Goal: Task Accomplishment & Management: Use online tool/utility

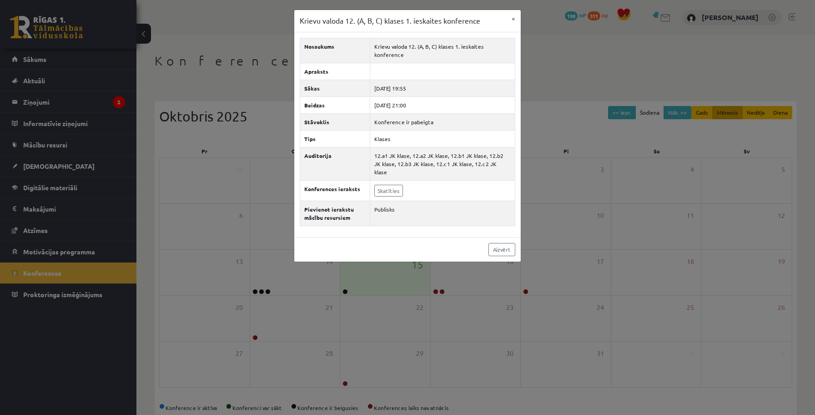
click at [237, 69] on div "Krievu valoda 12. (A, B, C) klases 1. ieskaites konference × Nosaukums Krievu v…" at bounding box center [407, 207] width 815 height 415
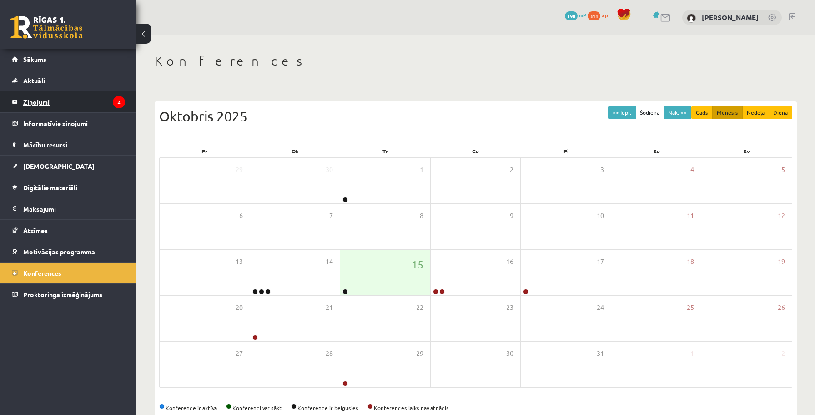
click at [54, 108] on legend "Ziņojumi 2" at bounding box center [74, 101] width 102 height 21
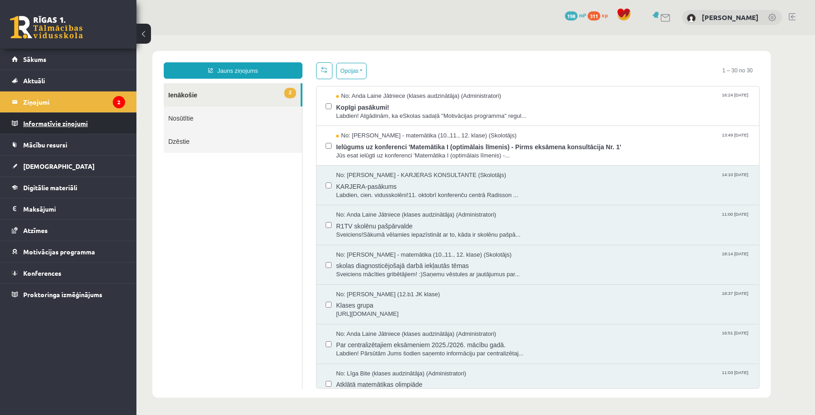
click at [46, 123] on legend "Informatīvie ziņojumi 0" at bounding box center [74, 123] width 102 height 21
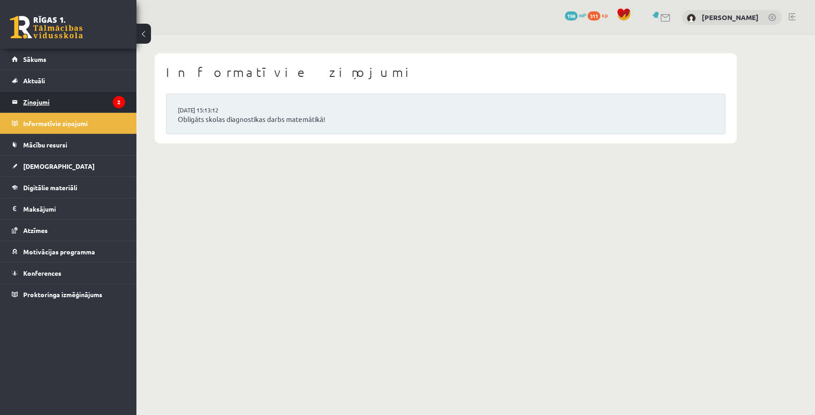
click at [43, 98] on legend "Ziņojumi 2" at bounding box center [74, 101] width 102 height 21
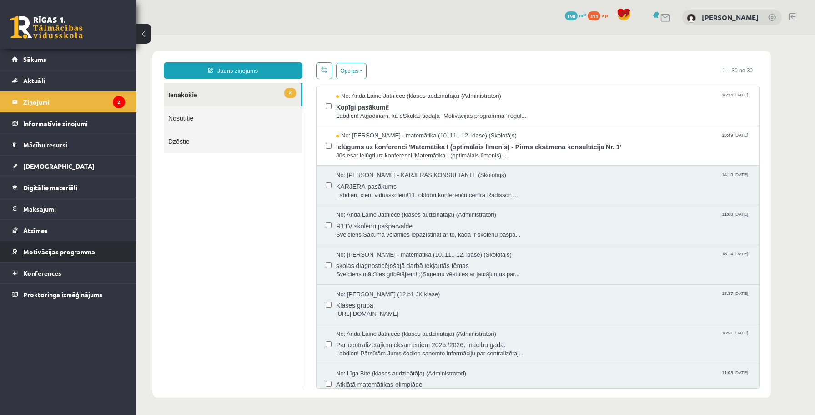
click at [32, 252] on span "Motivācijas programma" at bounding box center [59, 251] width 72 height 8
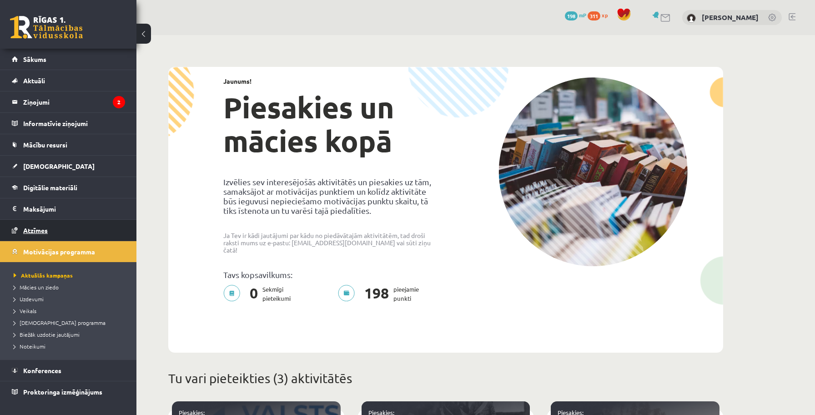
click at [35, 231] on span "Atzīmes" at bounding box center [35, 230] width 25 height 8
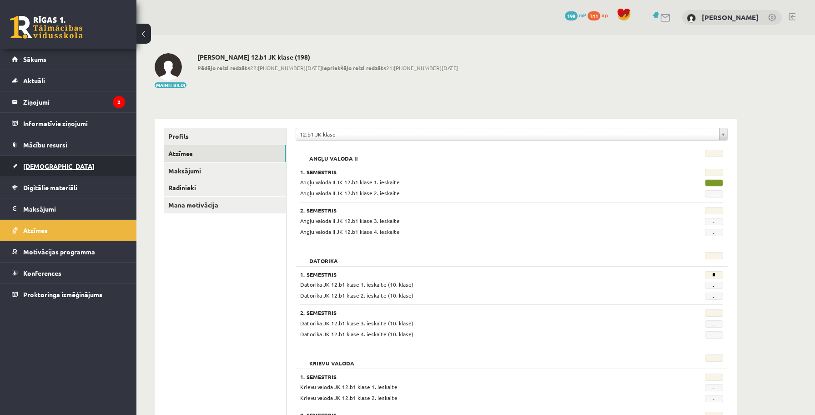
click at [39, 168] on span "[DEMOGRAPHIC_DATA]" at bounding box center [58, 166] width 71 height 8
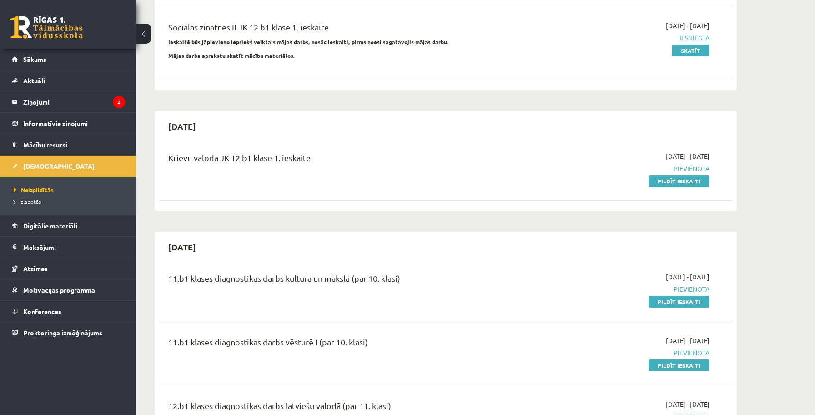
scroll to position [242, 0]
click at [655, 181] on link "Pildīt ieskaiti" at bounding box center [679, 182] width 61 height 12
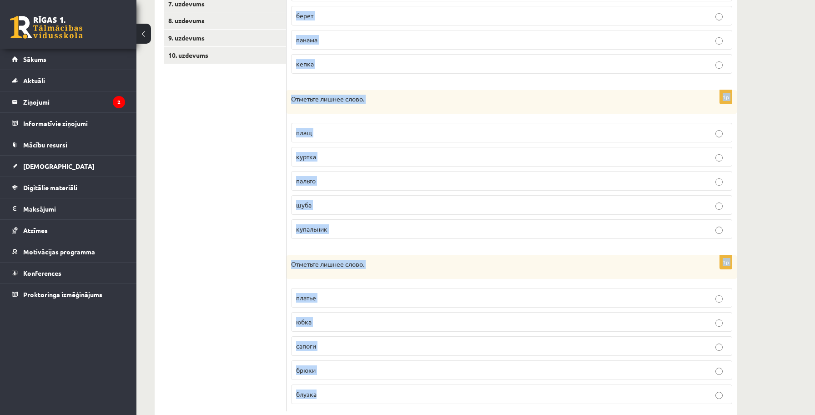
scroll to position [295, 0]
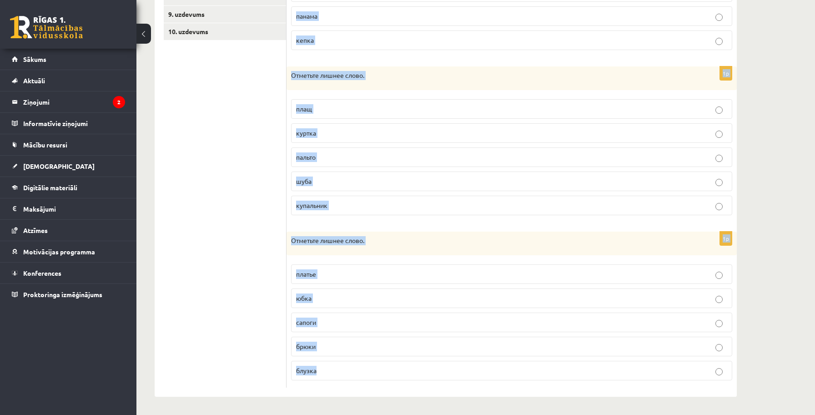
drag, startPoint x: 292, startPoint y: 55, endPoint x: 341, endPoint y: 368, distance: 316.9
click at [341, 368] on form "1p Отметьте лишнее слово. вышивка шляпа платок берет панама кепка 1p Отметьте л…" at bounding box center [512, 128] width 432 height 519
copy form "Отметьте лишнее слово. вышивка шляпа платок берет панама кепка 1p Отметьте лишн…"
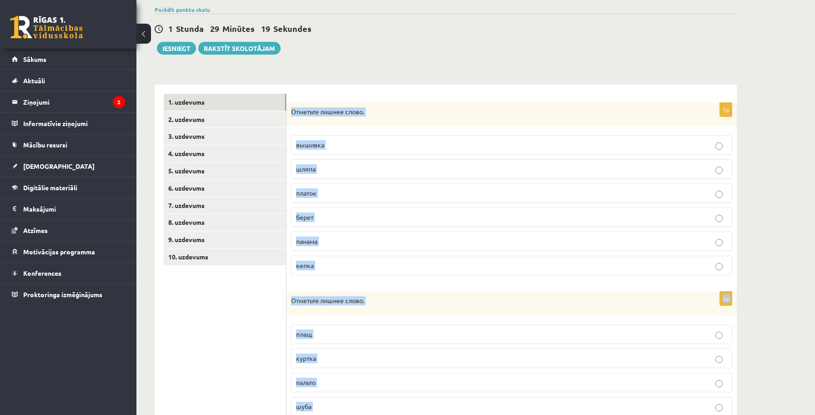
scroll to position [0, 0]
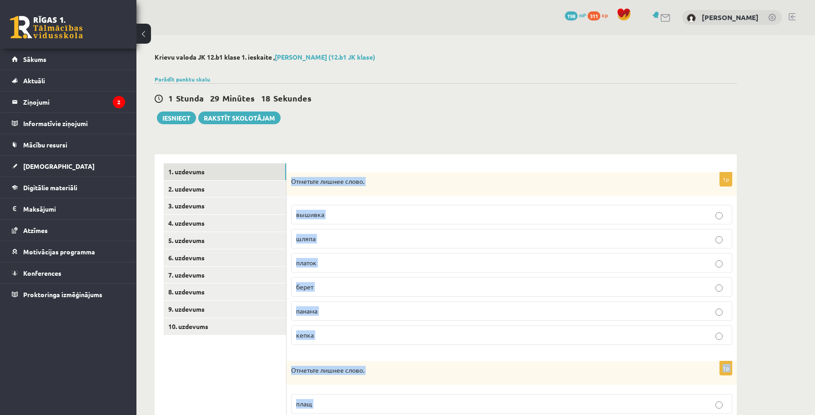
click at [500, 146] on div "**********" at bounding box center [446, 418] width 582 height 546
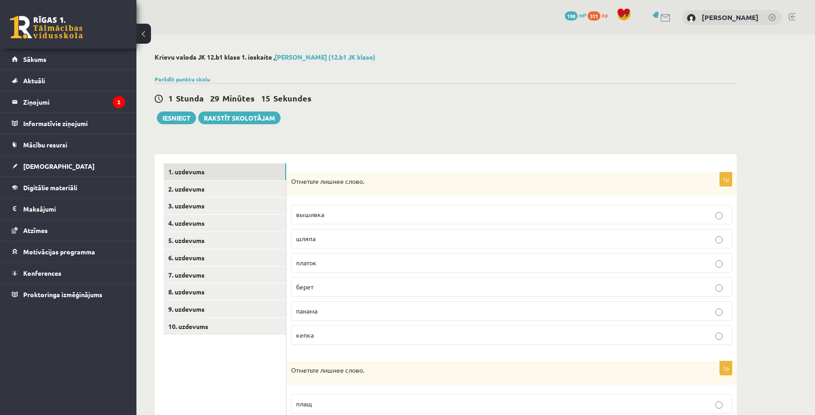
click at [389, 213] on p "вышивка" at bounding box center [511, 215] width 431 height 10
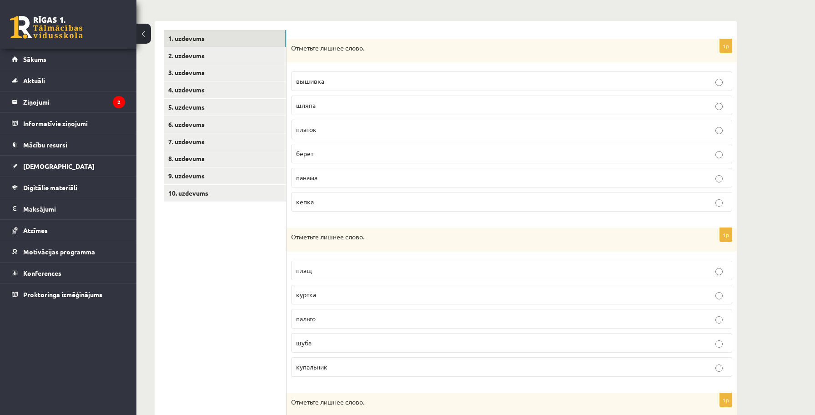
scroll to position [141, 0]
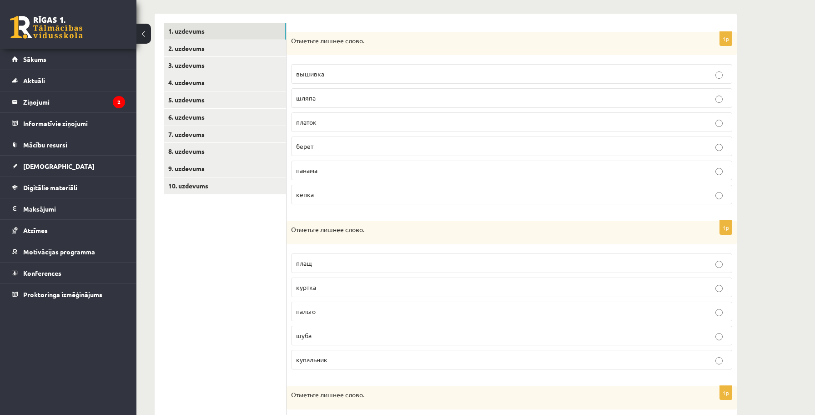
click at [472, 357] on p "купальник" at bounding box center [511, 360] width 431 height 10
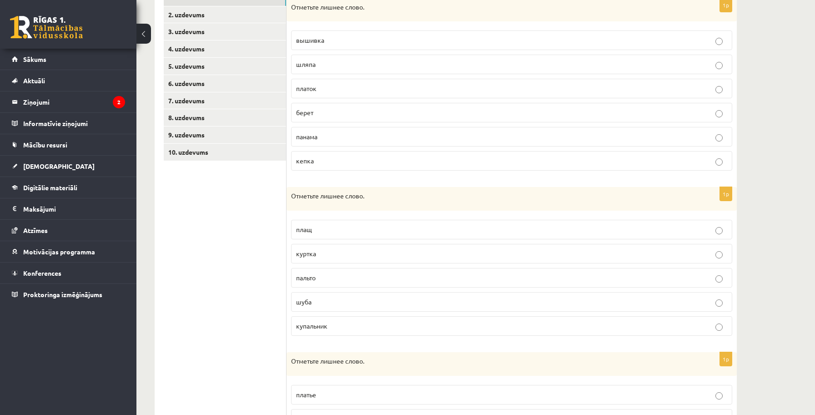
scroll to position [175, 0]
drag, startPoint x: 328, startPoint y: 325, endPoint x: 292, endPoint y: 326, distance: 36.0
click at [292, 326] on label "купальник" at bounding box center [511, 326] width 441 height 20
copy span "купальник"
drag, startPoint x: 318, startPoint y: 231, endPoint x: 294, endPoint y: 231, distance: 24.1
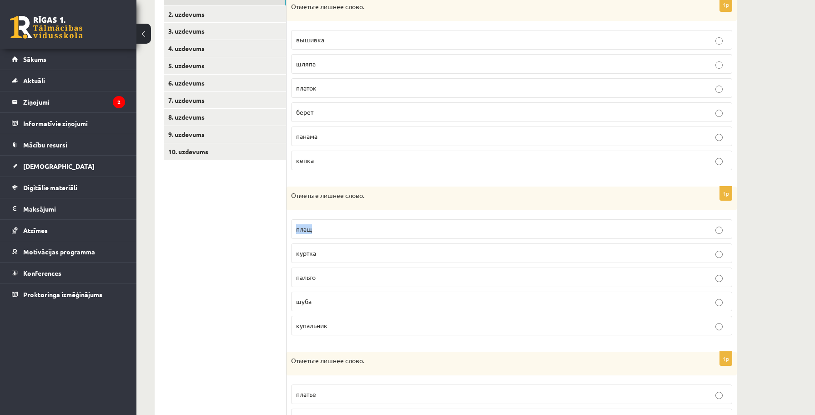
click at [294, 231] on label "плащ" at bounding box center [511, 229] width 441 height 20
copy span "плащ"
click at [268, 285] on ul "1. uzdevums 2. uzdevums 3. uzdevums 4. uzdevums 5. uzdevums 6. uzdevums 7. uzde…" at bounding box center [225, 248] width 123 height 519
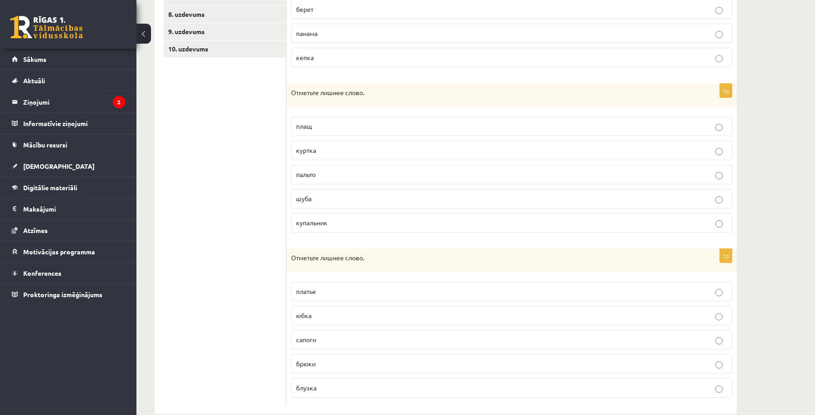
scroll to position [295, 0]
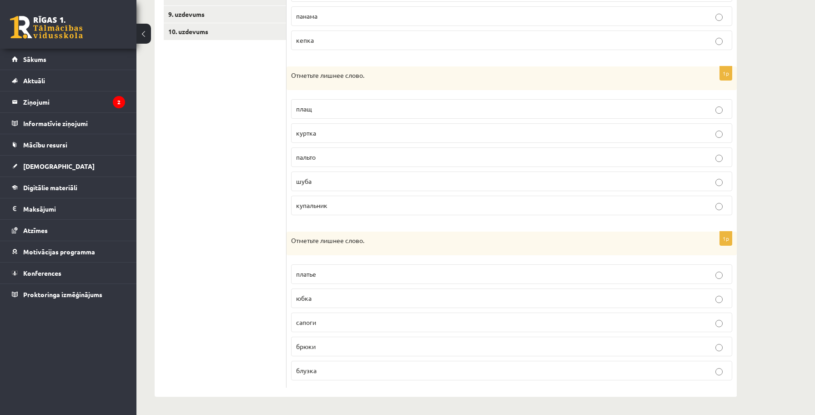
click at [368, 323] on p "сапоги" at bounding box center [511, 323] width 431 height 10
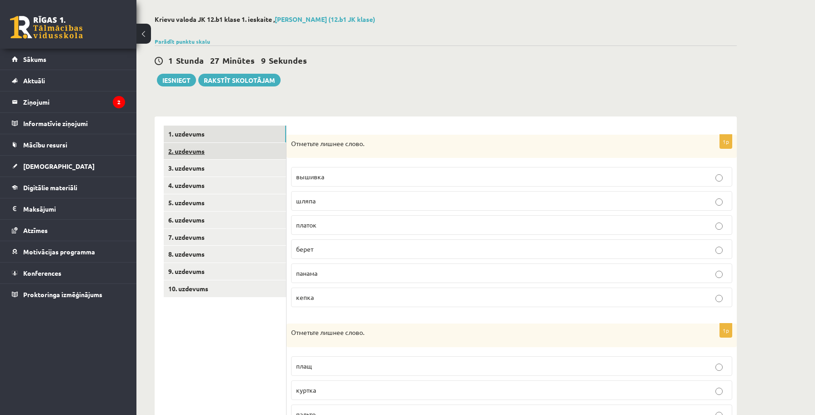
scroll to position [0, 0]
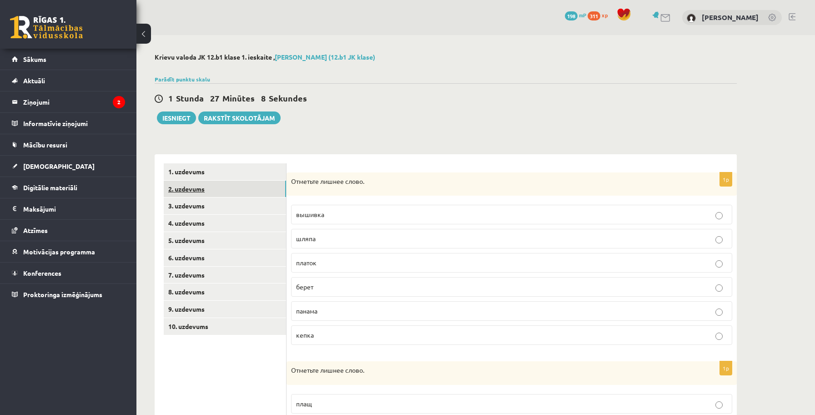
click at [187, 189] on link "2. uzdevums" at bounding box center [225, 189] width 122 height 17
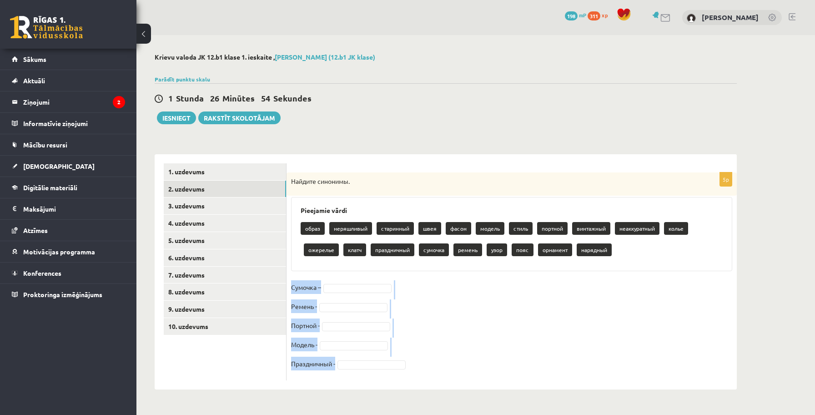
drag, startPoint x: 291, startPoint y: 283, endPoint x: 353, endPoint y: 361, distance: 99.0
click at [353, 361] on div "5p Найдите синонимы. Pieejamie vārdi образ неряшливый старинный швея фасон моде…" at bounding box center [512, 276] width 450 height 208
copy fieldset "Сумочка – Ремень - Портной - Модель - Праздничный -"
click at [466, 321] on fieldset "Сумочка – Ремень - Портной - Модель - Праздничный -" at bounding box center [511, 328] width 441 height 96
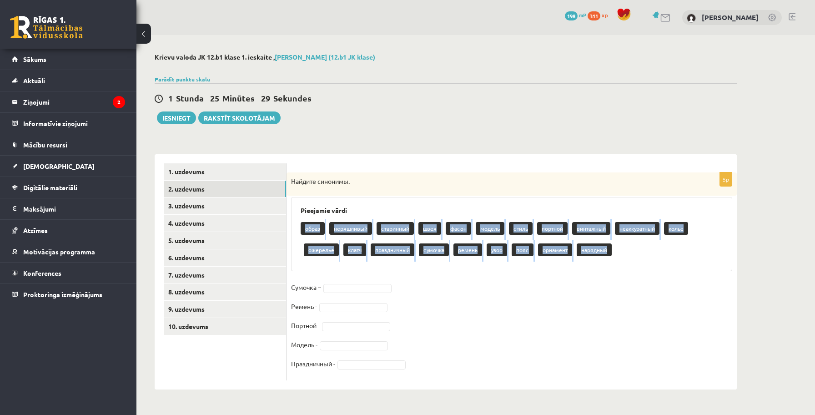
drag, startPoint x: 295, startPoint y: 223, endPoint x: 618, endPoint y: 257, distance: 324.2
click at [618, 257] on div "Pieejamie vārdi образ неряшливый старинный швея фасон модель стиль портной винт…" at bounding box center [511, 234] width 441 height 74
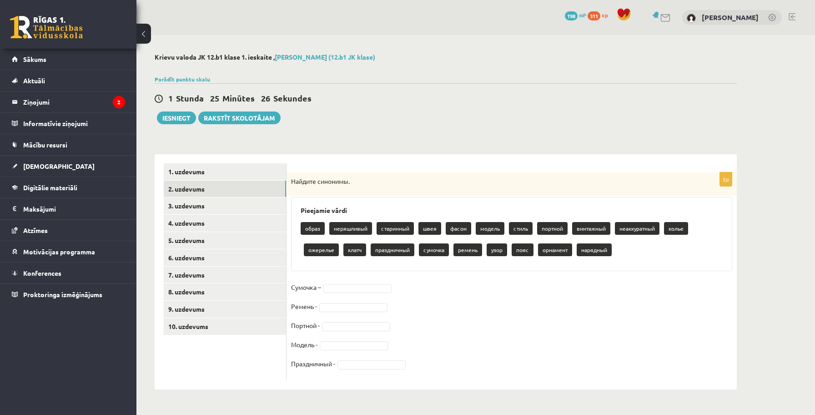
click at [348, 204] on div "Pieejamie vārdi образ неряшливый старинный швея фасон модель стиль портной винт…" at bounding box center [511, 234] width 441 height 74
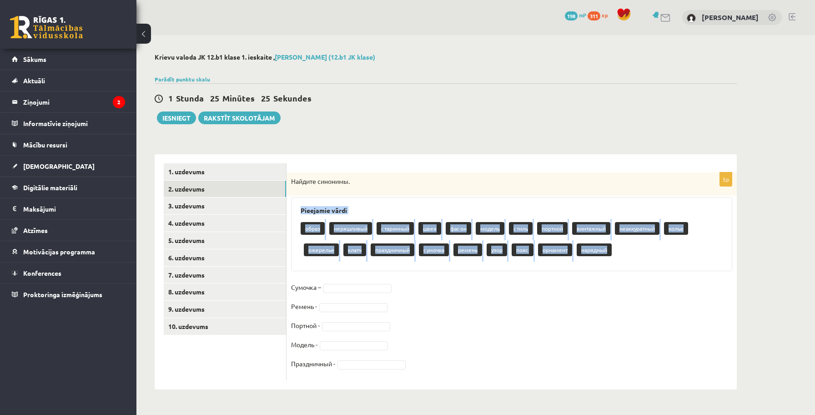
drag, startPoint x: 302, startPoint y: 211, endPoint x: 763, endPoint y: 260, distance: 464.4
click at [763, 260] on div "**********" at bounding box center [475, 221] width 679 height 373
copy div "Pieejamie vārdi образ неряшливый старинный швея фасон модель стиль портной винт…"
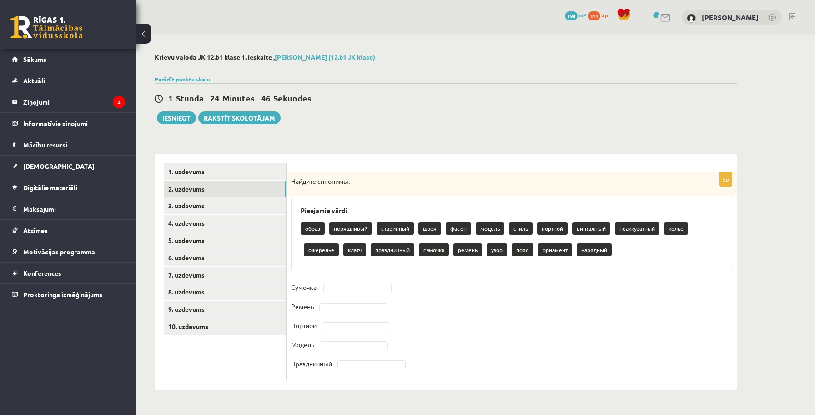
click at [343, 299] on fieldset "Сумочка – Ремень - Портной - Модель - Праздничный -" at bounding box center [511, 328] width 441 height 96
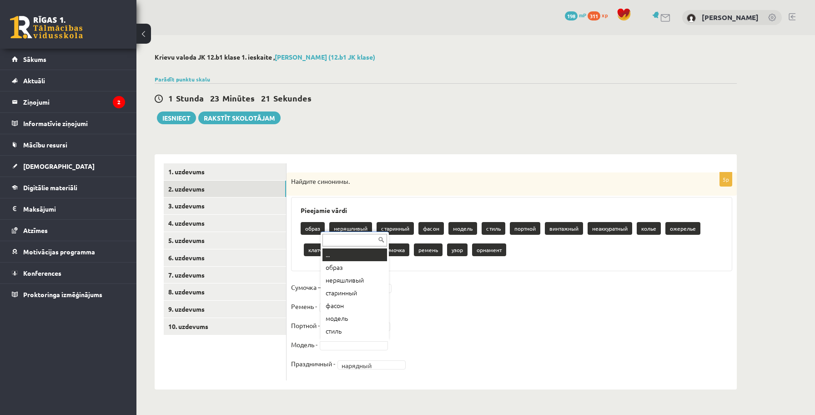
scroll to position [11, 0]
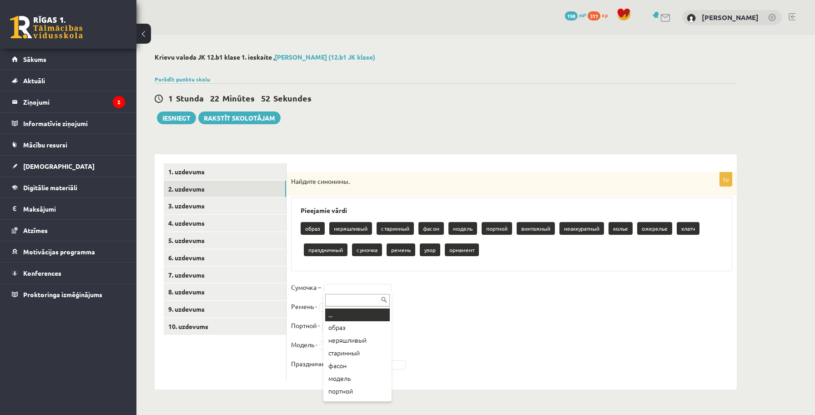
type input "*"
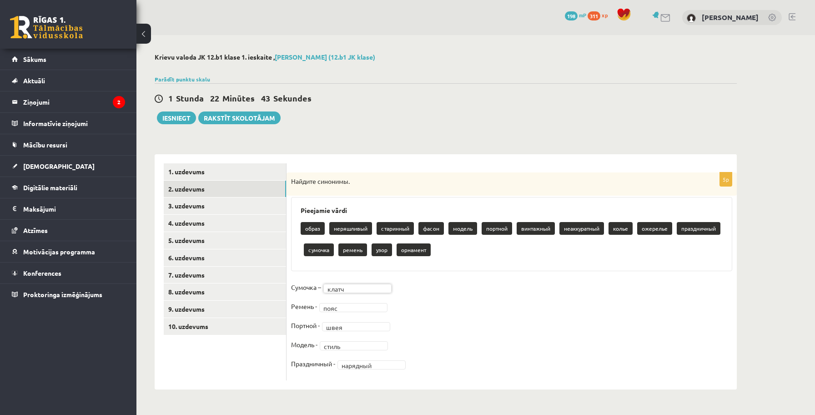
click at [500, 330] on fieldset "Сумочка – клатч ***** Ремень - пояс **** Портной - швея **** Модель - стиль ***…" at bounding box center [511, 328] width 441 height 96
click at [230, 207] on link "3. uzdevums" at bounding box center [225, 205] width 122 height 17
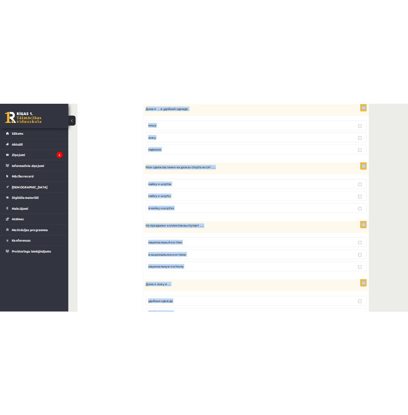
scroll to position [943, 0]
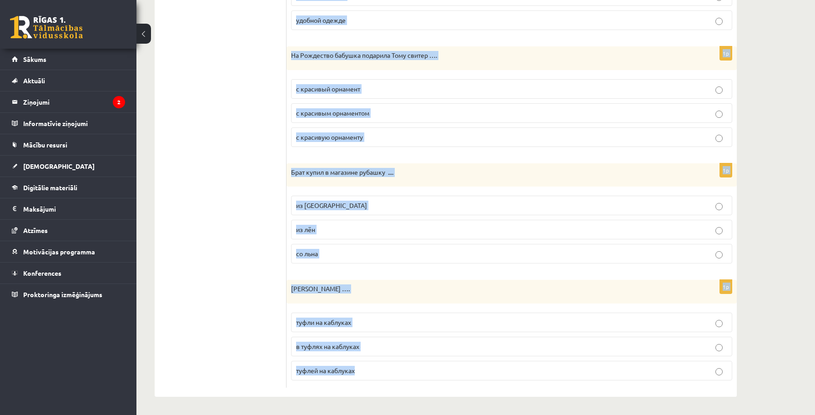
drag, startPoint x: 290, startPoint y: 122, endPoint x: 366, endPoint y: 369, distance: 258.0
copy form "На работу брат надевает …. костюм и светлую рубашку костюму и светлую рубашку к…"
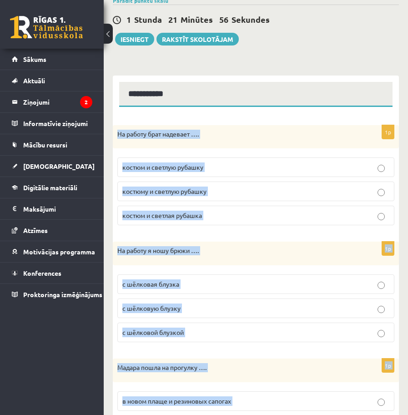
scroll to position [0, 0]
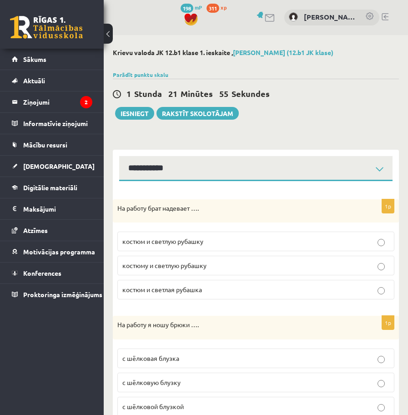
click at [182, 247] on label "костюм и светлую рубашку" at bounding box center [255, 242] width 277 height 20
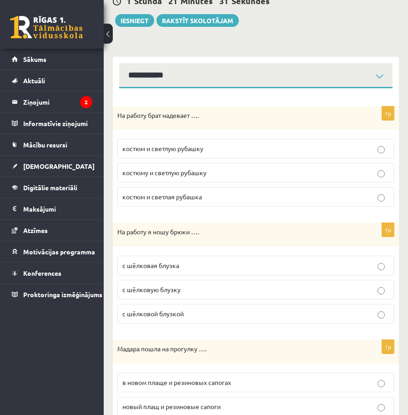
scroll to position [98, 0]
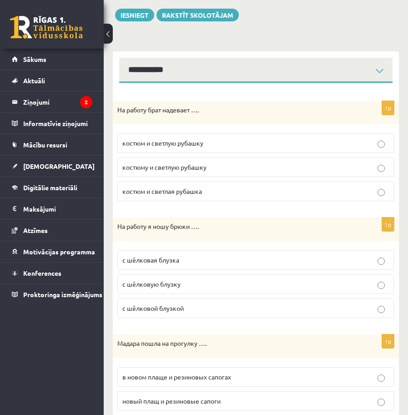
click at [155, 313] on p "с шёлковой блузкой" at bounding box center [255, 308] width 267 height 10
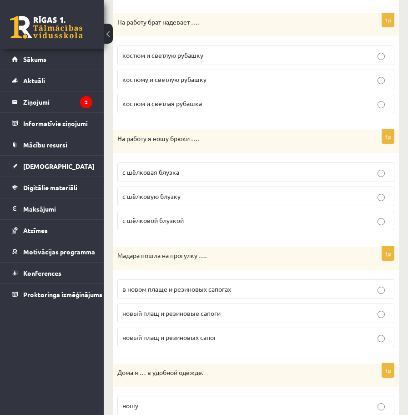
scroll to position [187, 0]
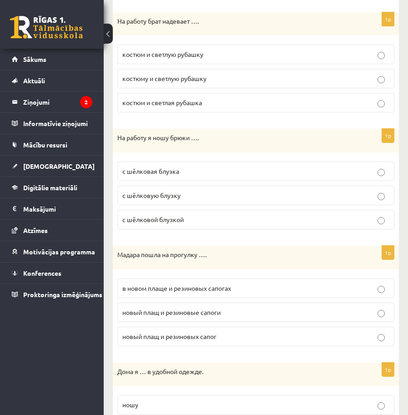
click at [162, 288] on span "в новом плаще и резиновых сапогах" at bounding box center [176, 288] width 109 height 8
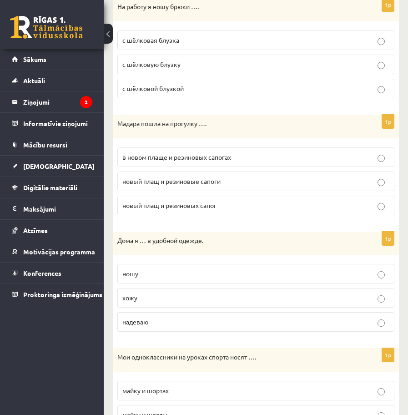
scroll to position [318, 0]
click at [151, 301] on p "хожу" at bounding box center [255, 298] width 267 height 10
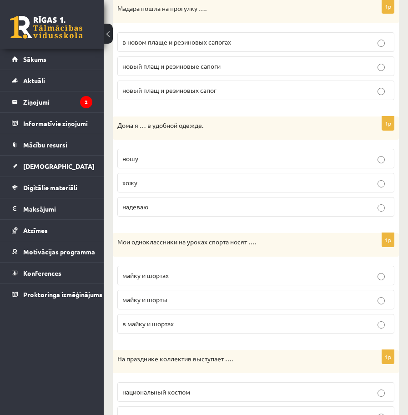
scroll to position [434, 0]
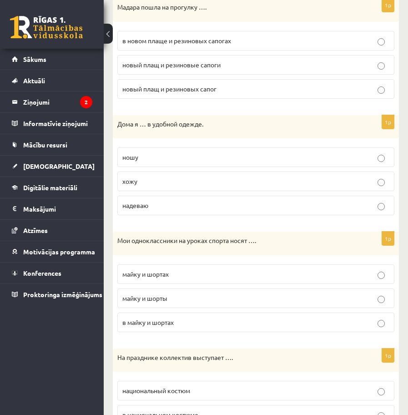
click at [162, 298] on span "майку и шорты" at bounding box center [144, 298] width 45 height 8
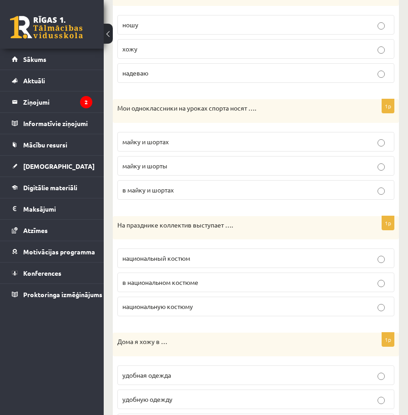
scroll to position [565, 0]
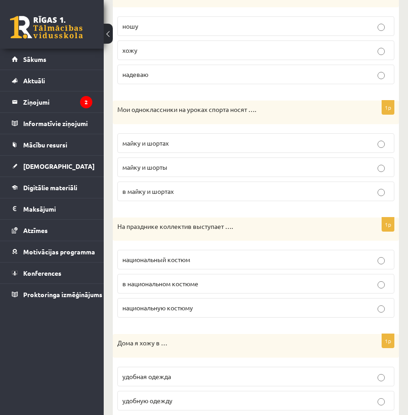
click at [146, 285] on span "в национальном костюме" at bounding box center [160, 283] width 76 height 8
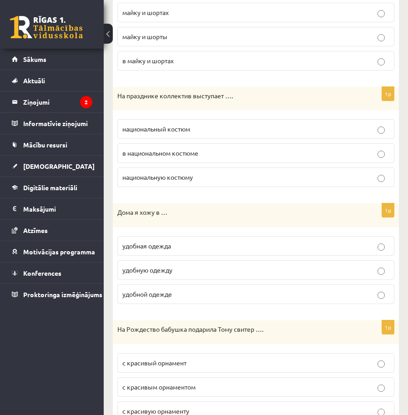
scroll to position [696, 0]
click at [155, 294] on span "удобной одежде" at bounding box center [147, 293] width 50 height 8
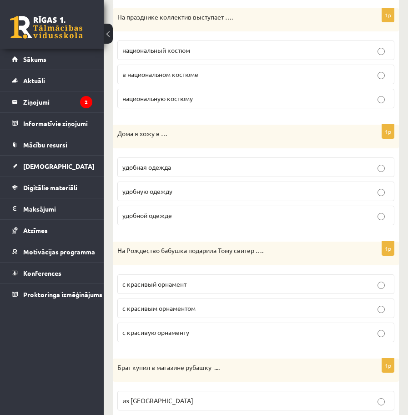
scroll to position [777, 0]
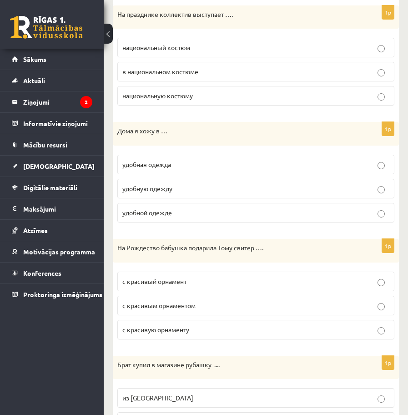
click at [146, 308] on span "с красивым орнаментом" at bounding box center [158, 305] width 73 height 8
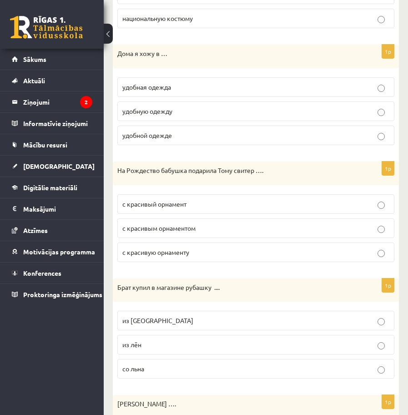
scroll to position [859, 0]
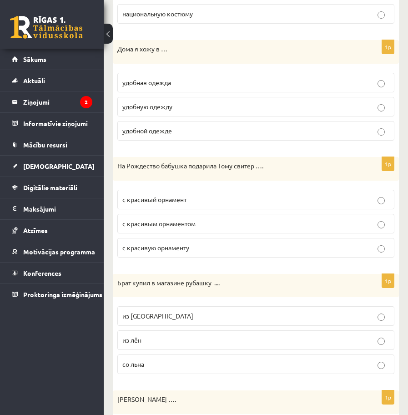
click at [141, 320] on p "из льна" at bounding box center [255, 316] width 267 height 10
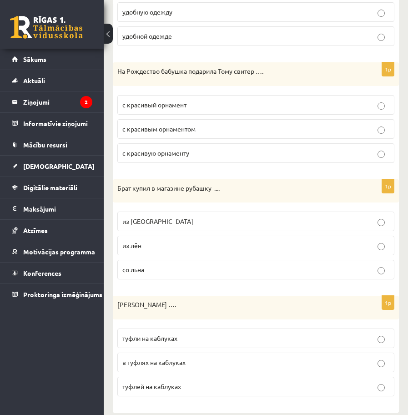
scroll to position [965, 0]
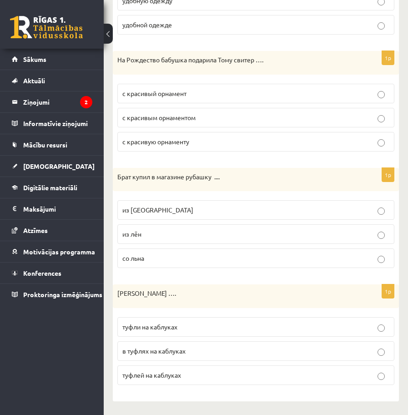
click at [154, 331] on p "туфли на каблуках" at bounding box center [255, 327] width 267 height 10
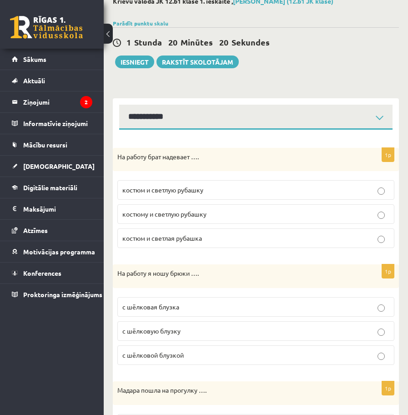
scroll to position [0, 0]
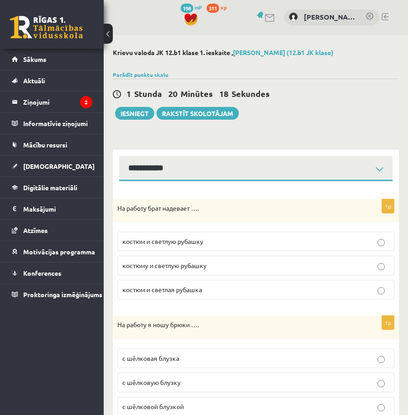
click at [108, 28] on button at bounding box center [108, 34] width 9 height 20
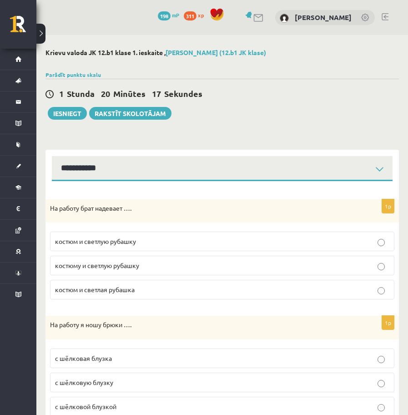
click at [44, 35] on button at bounding box center [40, 34] width 9 height 20
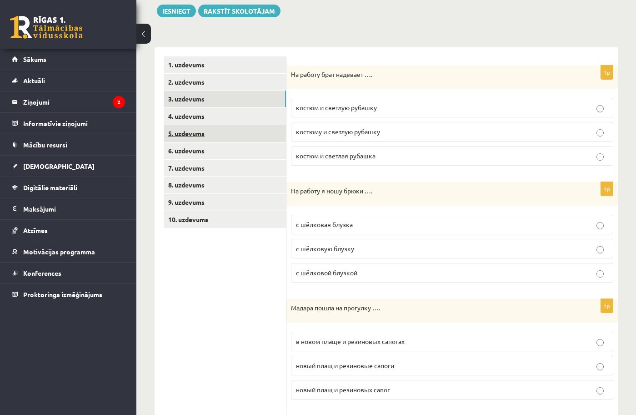
scroll to position [105, 0]
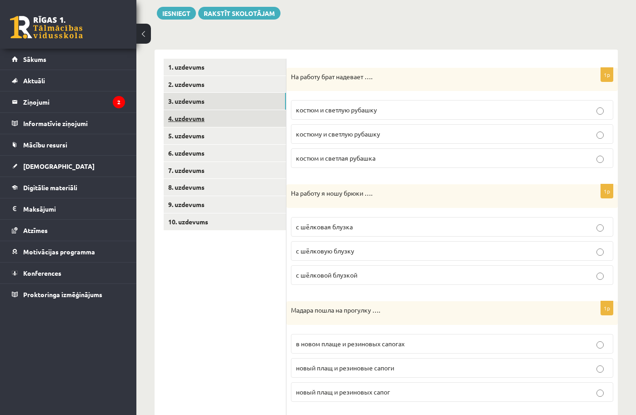
click at [206, 117] on link "4. uzdevums" at bounding box center [225, 118] width 122 height 17
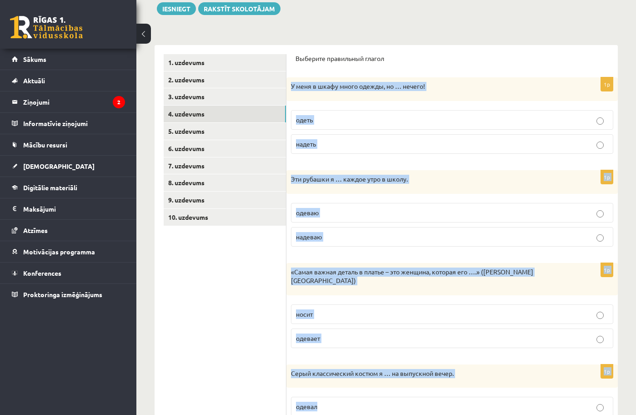
scroll to position [253, 0]
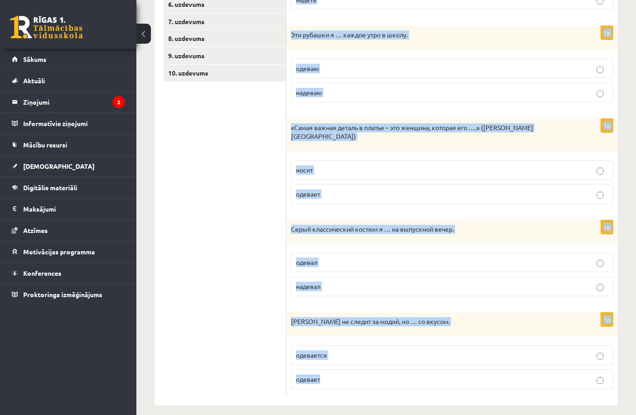
drag, startPoint x: 289, startPoint y: 176, endPoint x: 373, endPoint y: 455, distance: 291.5
copy form "У меня в шкафу много одежды, но … нечего! одеть надеть 1p Эти рубашки я … каждо…"
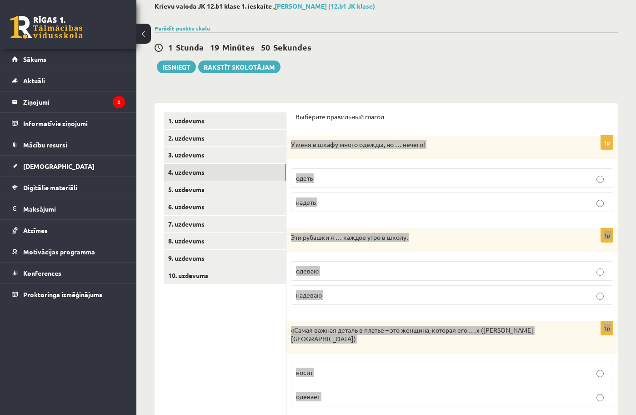
scroll to position [8, 0]
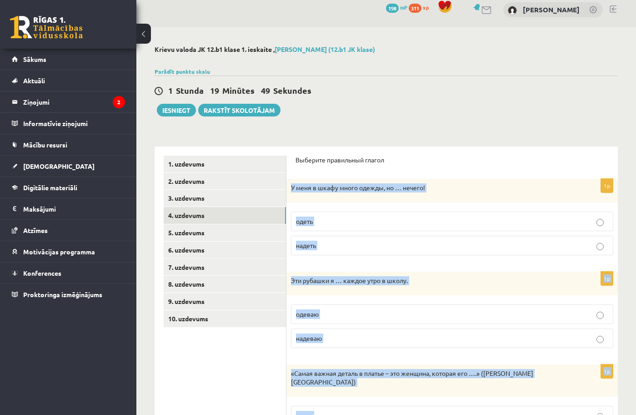
click at [348, 173] on form "Выберите правильный глагол 1p У меня в шкафу много одежды, но … нечего! одеть н…" at bounding box center [452, 399] width 313 height 486
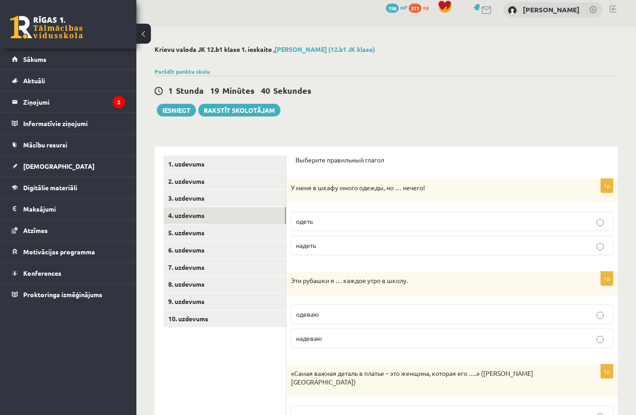
click at [318, 253] on label "надеть" at bounding box center [452, 246] width 323 height 20
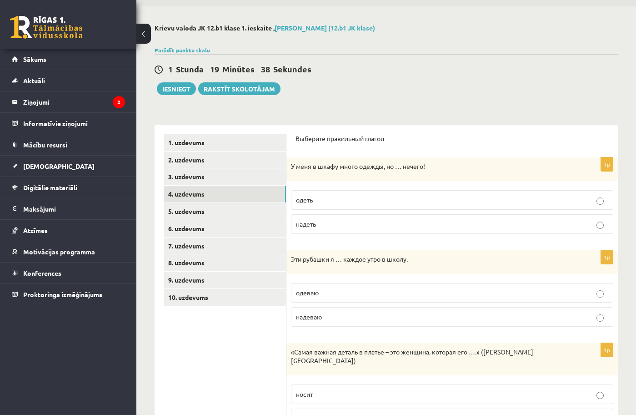
scroll to position [30, 0]
click at [323, 320] on p "надеваю" at bounding box center [452, 316] width 313 height 10
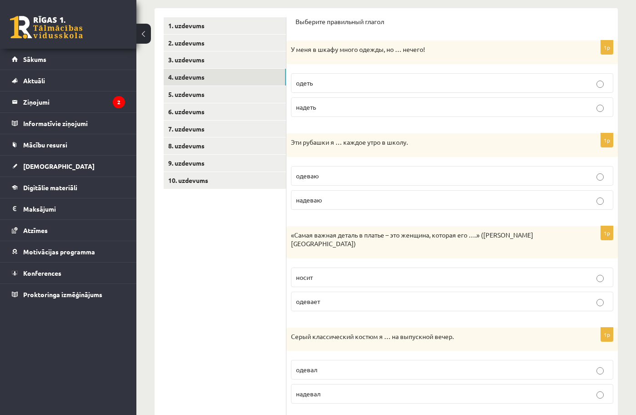
scroll to position [146, 0]
click at [440, 272] on p "носит" at bounding box center [452, 277] width 313 height 10
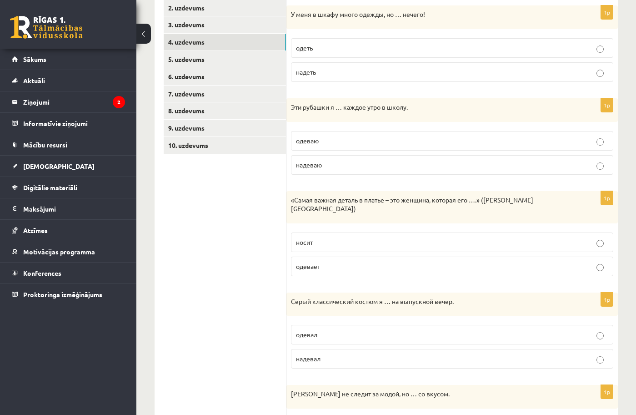
scroll to position [191, 0]
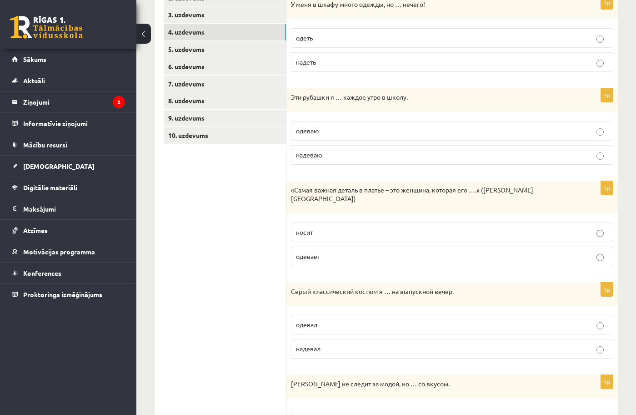
click at [322, 323] on label "одевал" at bounding box center [452, 325] width 323 height 20
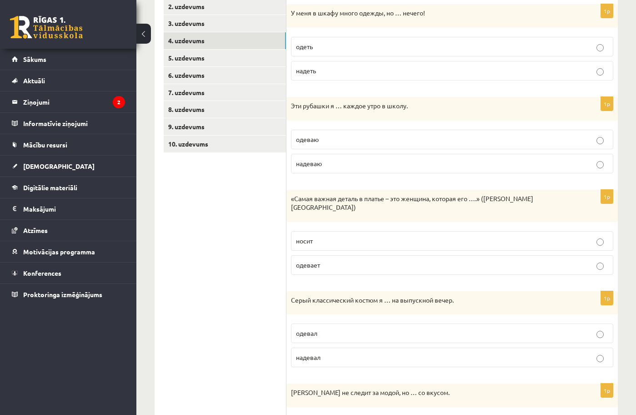
scroll to position [187, 0]
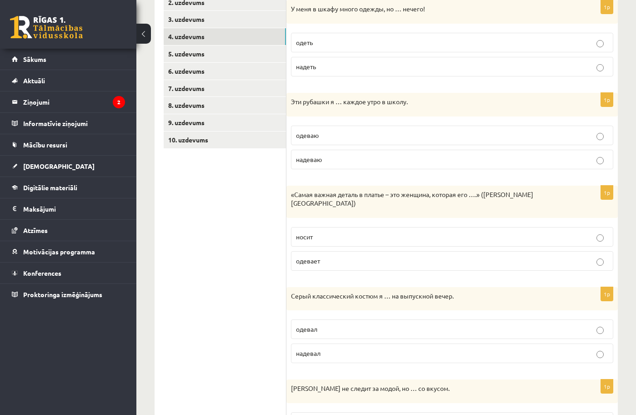
click at [339, 350] on label "надевал" at bounding box center [452, 353] width 323 height 20
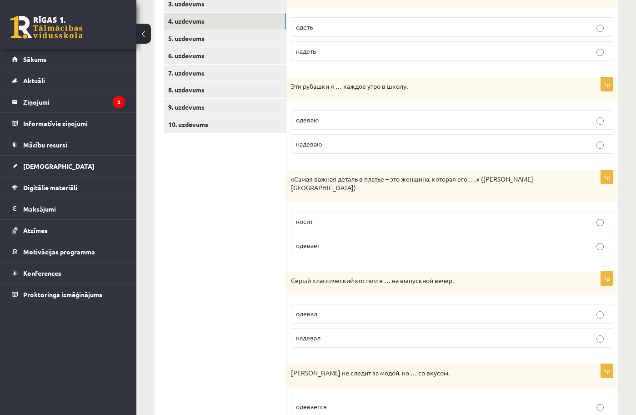
scroll to position [253, 0]
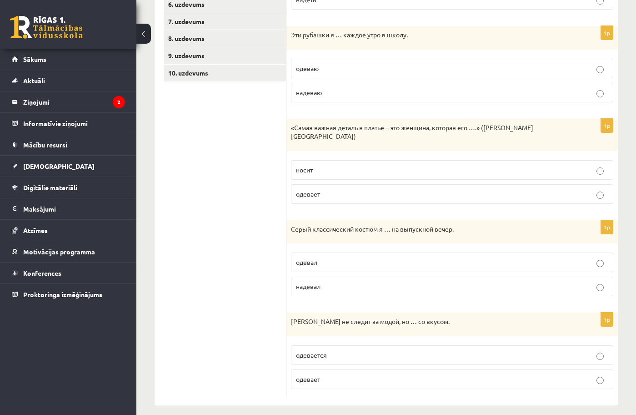
click at [340, 352] on label "одевается" at bounding box center [452, 355] width 323 height 20
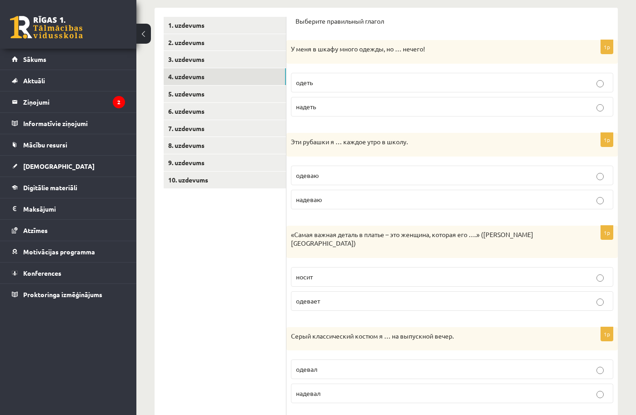
scroll to position [126, 0]
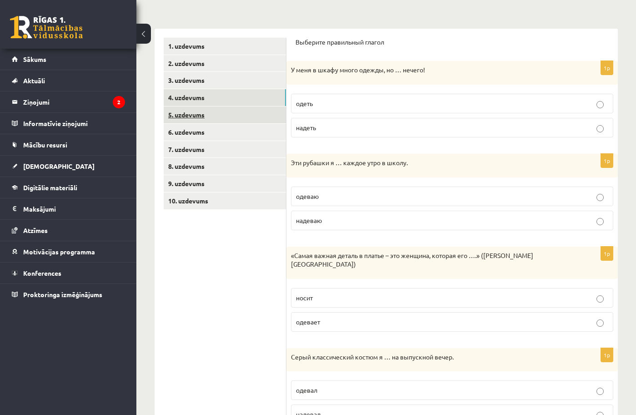
click at [197, 115] on link "5. uzdevums" at bounding box center [225, 114] width 122 height 17
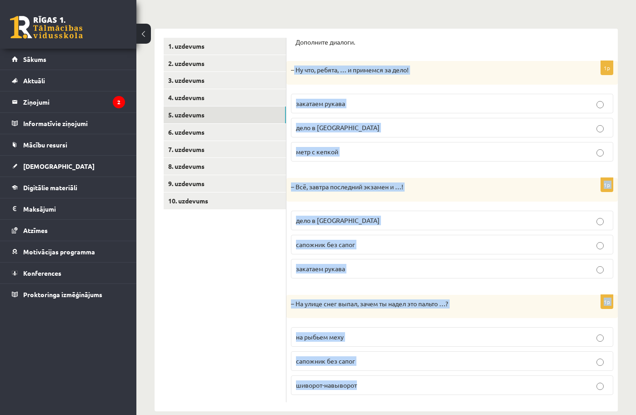
scroll to position [140, 0]
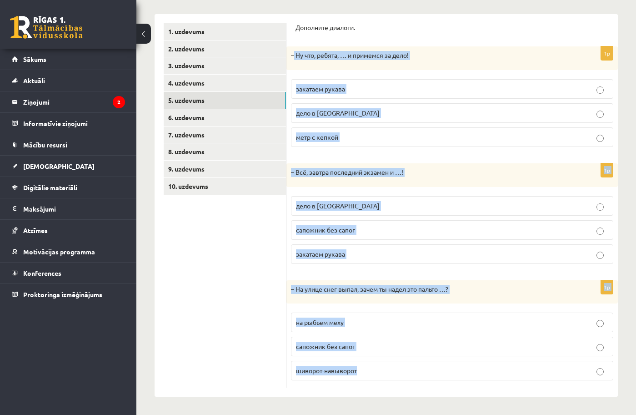
drag, startPoint x: 294, startPoint y: 67, endPoint x: 388, endPoint y: 403, distance: 348.7
click at [388, 403] on div "**********" at bounding box center [386, 155] width 500 height 520
copy form "Ну что, ребята, … и примемся за дело! закатаем рукава дело в шляпе метр с кепко…"
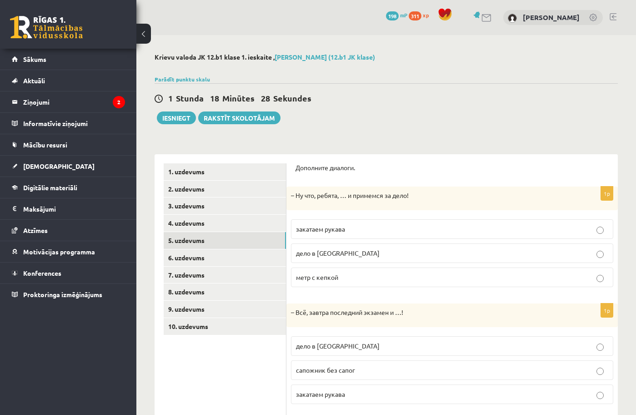
click at [236, 367] on ul "1. uzdevums 2. uzdevums 3. uzdevums 4. uzdevums 5. uzdevums 6. uzdevums 7. uzde…" at bounding box center [225, 345] width 123 height 364
click at [310, 230] on span "закатаем рукава" at bounding box center [320, 229] width 49 height 8
click at [317, 351] on label "дело в шляпе" at bounding box center [452, 346] width 323 height 20
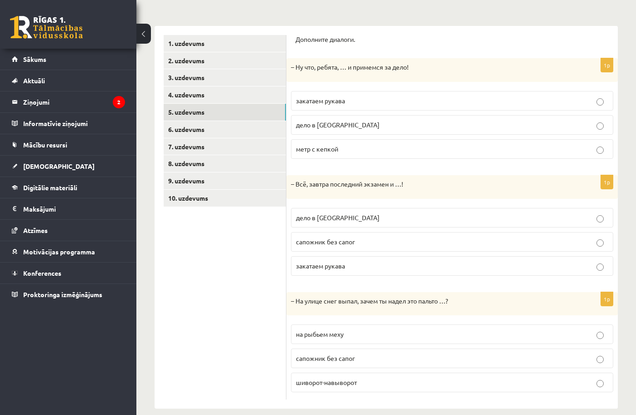
scroll to position [131, 0]
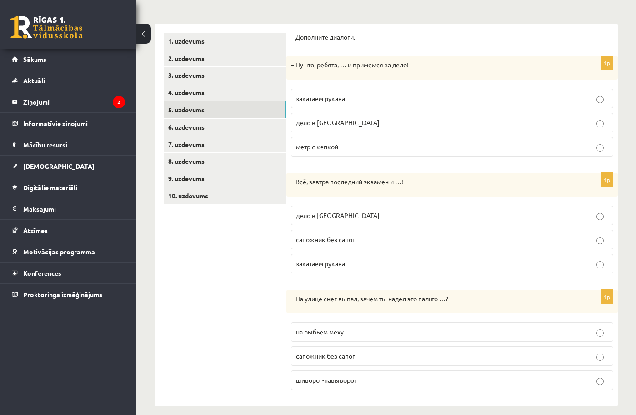
click at [317, 333] on span "на рыбьем меху" at bounding box center [320, 332] width 48 height 8
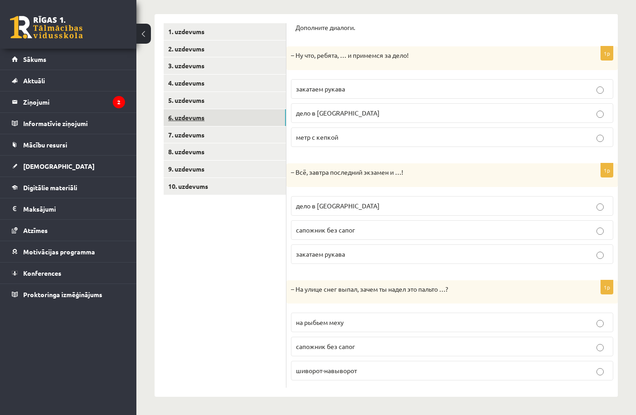
click at [228, 119] on link "6. uzdevums" at bounding box center [225, 117] width 122 height 17
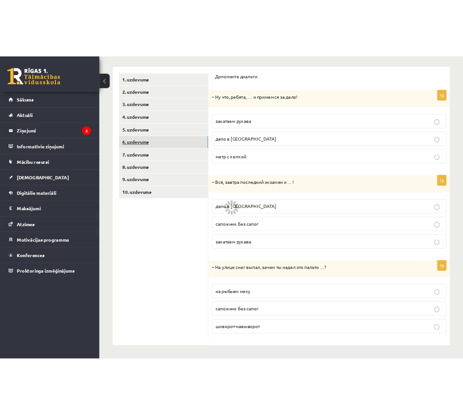
scroll to position [0, 0]
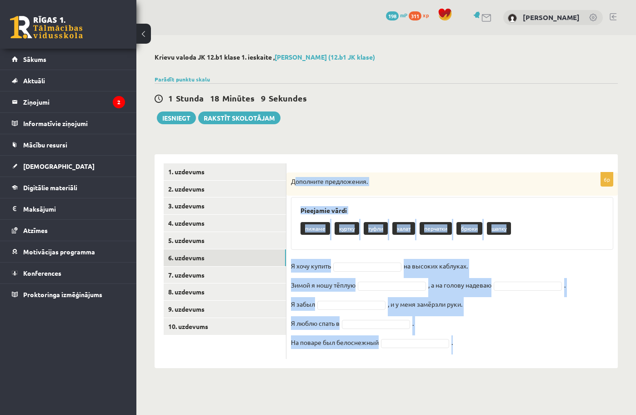
drag, startPoint x: 294, startPoint y: 181, endPoint x: 413, endPoint y: 358, distance: 213.4
click at [413, 358] on div "6p Дополните предложения. Pieejamie vārdi пижаме куртку туфли халат перчатки бр…" at bounding box center [453, 265] width 332 height 187
copy div "ополните предложения. Pieejamie vārdi пижаме куртку туфли халат перчатки брюки …"
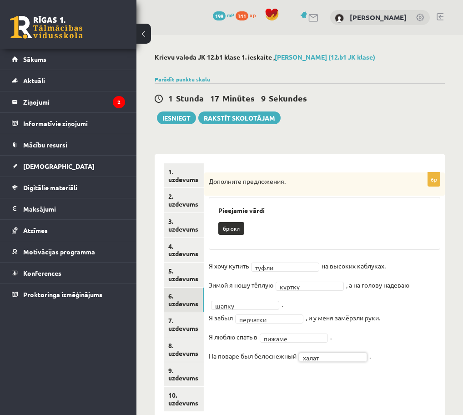
scroll to position [24, 0]
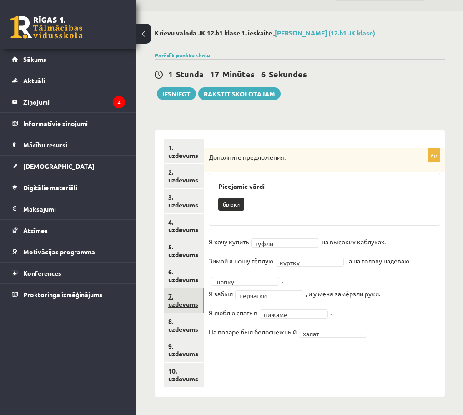
click at [193, 295] on link "7. uzdevums" at bounding box center [184, 300] width 40 height 25
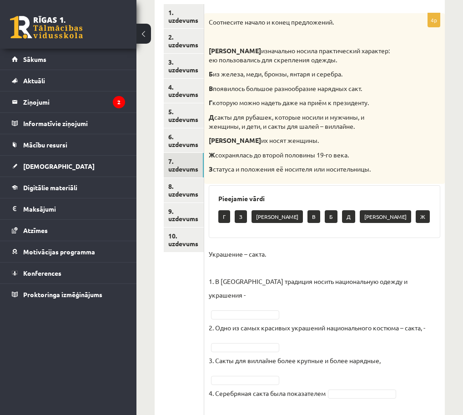
scroll to position [154, 0]
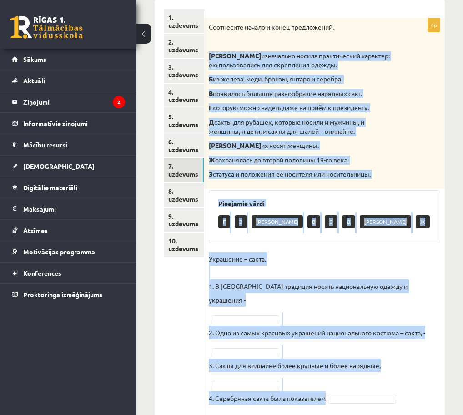
drag, startPoint x: 207, startPoint y: 48, endPoint x: 327, endPoint y: 390, distance: 362.1
click at [327, 390] on div "4p Соотнесите начало и конец предложений. А изначально носила практический хара…" at bounding box center [324, 223] width 241 height 410
copy div "А изначально носила практический характер: ею пользовались для скрепления одежд…"
click at [294, 259] on p "Украшение – сакта. 1. В Латвии традиция носить национальную одежду и украшения -" at bounding box center [325, 279] width 232 height 55
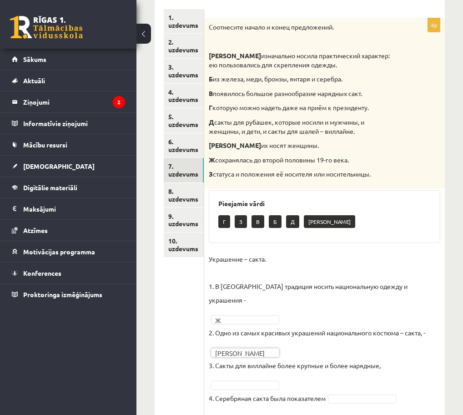
scroll to position [182, 0]
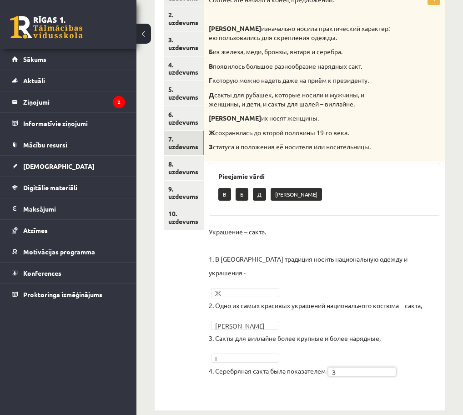
click at [341, 298] on p "2. Одно из самых красивых украшений национального костюма – сакта, -" at bounding box center [317, 305] width 217 height 14
click at [190, 169] on link "8. uzdevums" at bounding box center [184, 168] width 40 height 25
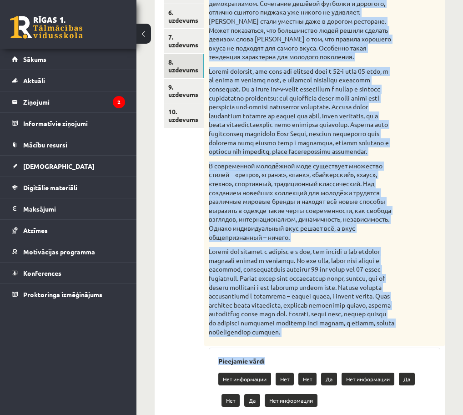
scroll to position [545, 0]
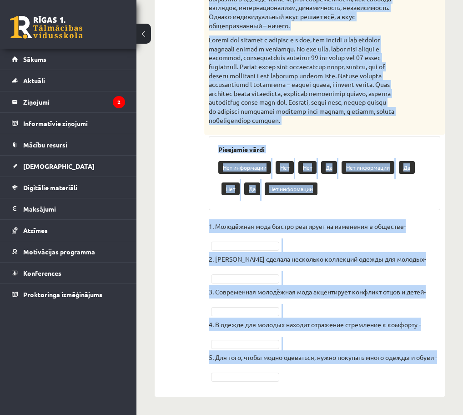
drag, startPoint x: 211, startPoint y: 175, endPoint x: 339, endPoint y: 401, distance: 259.7
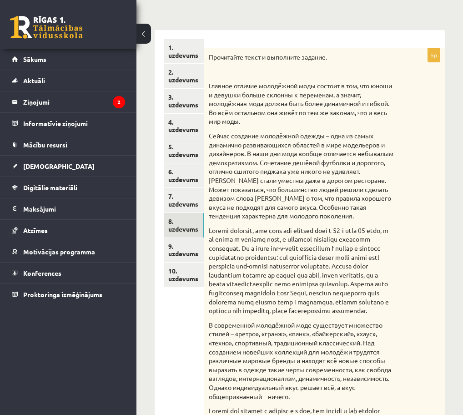
scroll to position [125, 0]
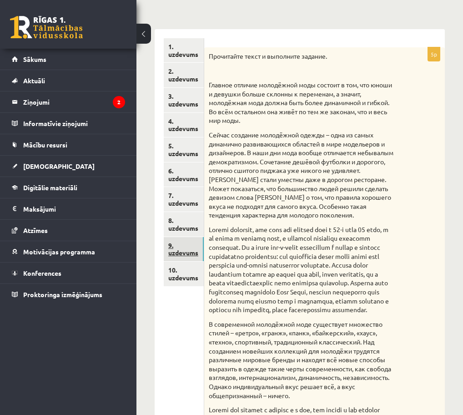
click at [191, 250] on link "9. uzdevums" at bounding box center [184, 249] width 40 height 25
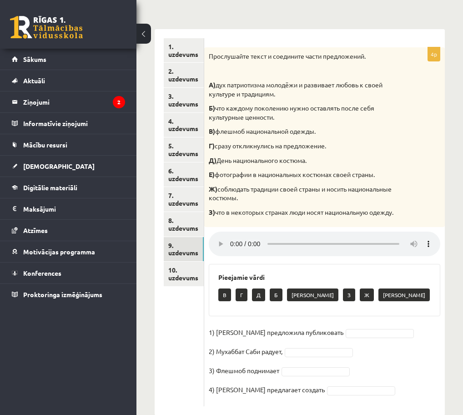
scroll to position [153, 0]
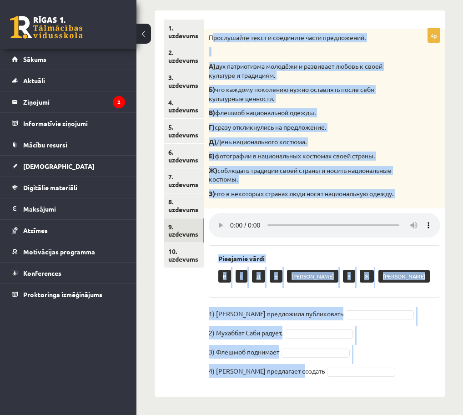
drag, startPoint x: 212, startPoint y: 25, endPoint x: 303, endPoint y: 369, distance: 356.1
click at [303, 369] on div "4p Прослушайте текст и соедините части предложений. А) дух патриотизма молодёжи…" at bounding box center [324, 208] width 241 height 359
click at [326, 300] on div "4p Прослушайте текст и соедините части предложений. А) дух патриотизма молодёжи…" at bounding box center [324, 208] width 241 height 359
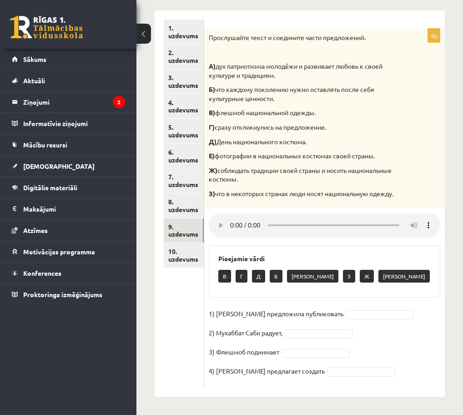
click at [409, 260] on h3 "Pieejamie vārdi" at bounding box center [324, 259] width 212 height 8
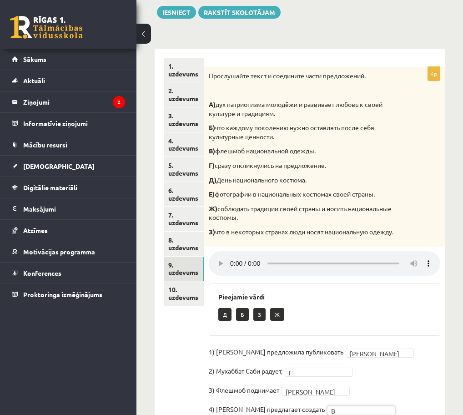
scroll to position [123, 0]
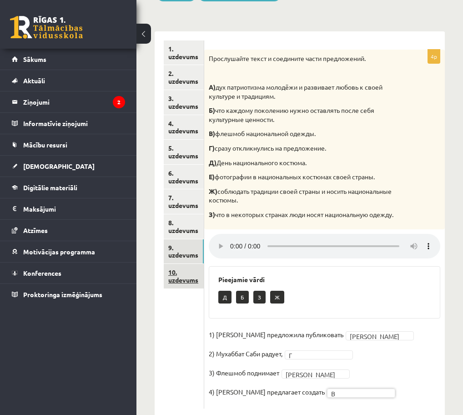
click at [186, 278] on link "10. uzdevums" at bounding box center [184, 276] width 40 height 25
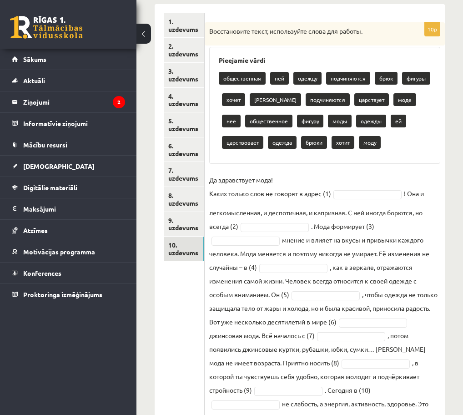
scroll to position [191, 0]
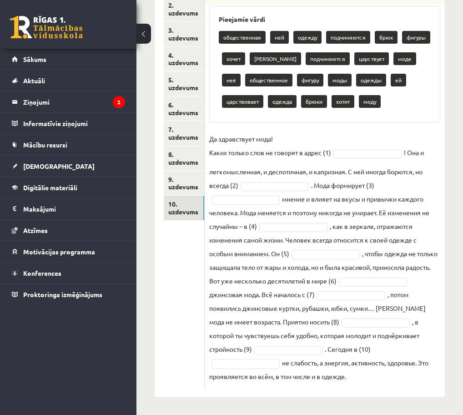
drag, startPoint x: 222, startPoint y: 53, endPoint x: 349, endPoint y: 431, distance: 398.9
click at [349, 224] on html "0 Dāvanas 198 mP 311 xp Madars Fiļencovs Sākums Aktuāli Kā mācīties eSKOLĀ Kont…" at bounding box center [231, 16] width 463 height 415
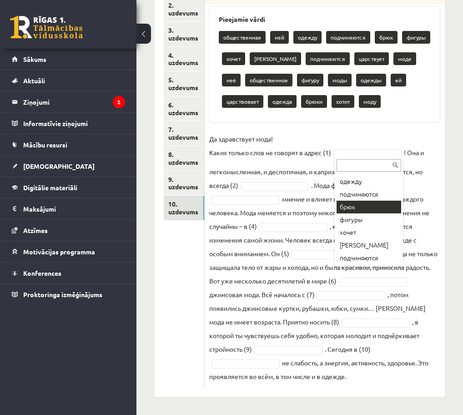
scroll to position [42, 0]
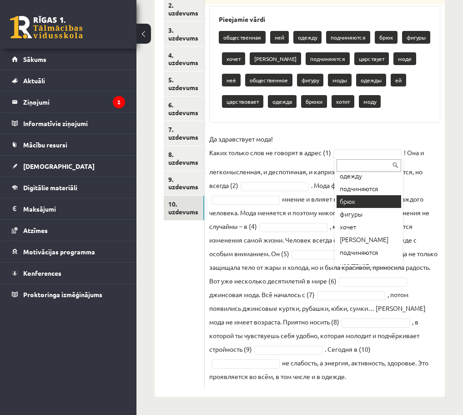
type input "*"
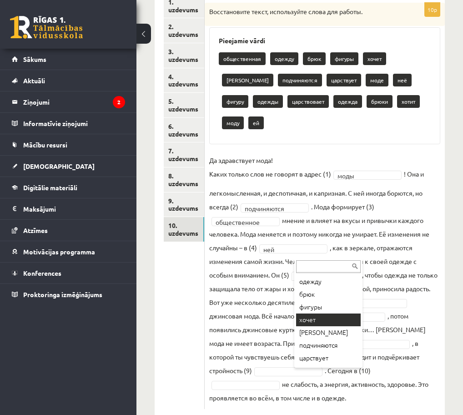
scroll to position [25, 0]
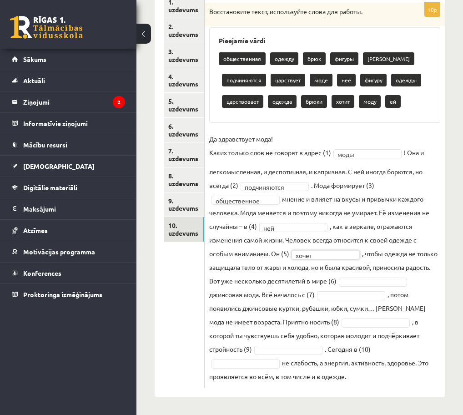
click at [388, 275] on fieldset "**********" at bounding box center [324, 257] width 231 height 251
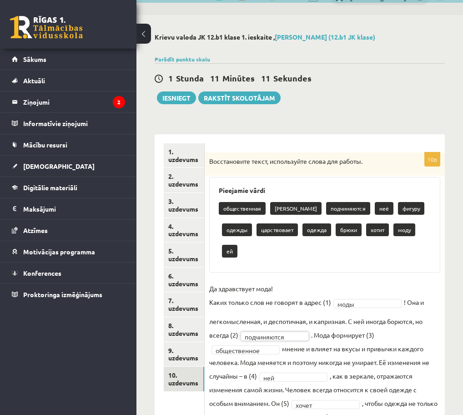
scroll to position [0, 0]
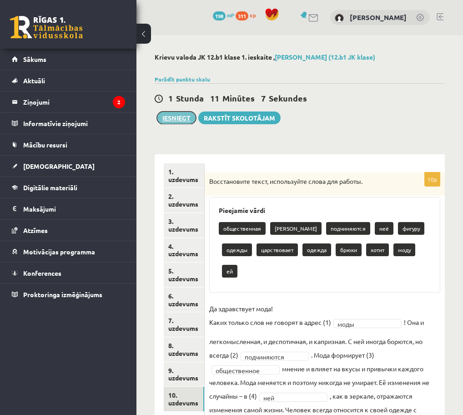
click at [182, 120] on button "Iesniegt" at bounding box center [176, 117] width 39 height 13
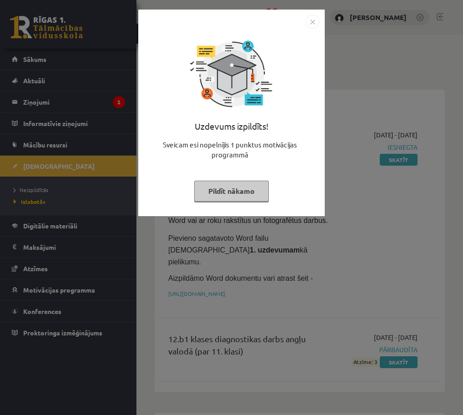
click at [238, 196] on button "Pildīt nākamo" at bounding box center [231, 191] width 75 height 21
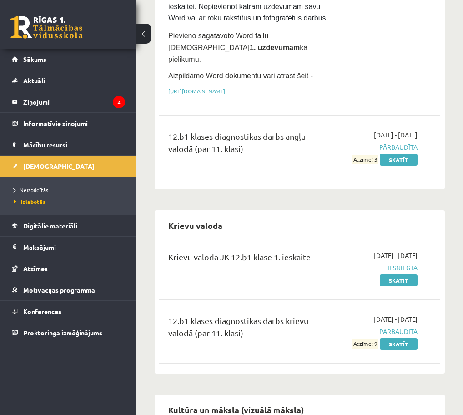
scroll to position [203, 0]
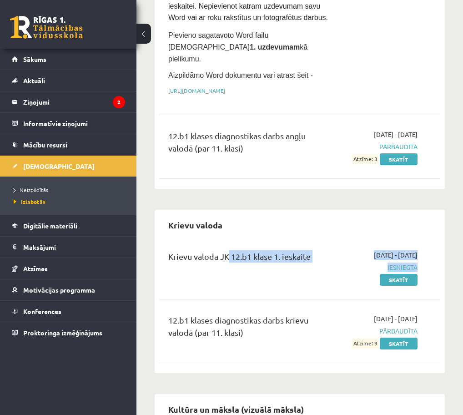
drag, startPoint x: 226, startPoint y: 239, endPoint x: 343, endPoint y: 251, distance: 117.5
click at [350, 254] on div "Krievu valoda JK 12.b1 klase 1. ieskaite 2025-10-01 - 2025-10-15 Iesniegta Skat…" at bounding box center [292, 267] width 263 height 34
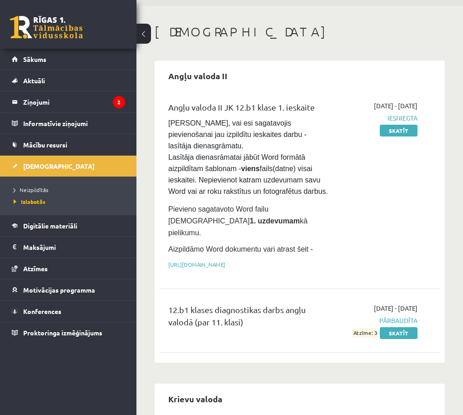
scroll to position [0, 0]
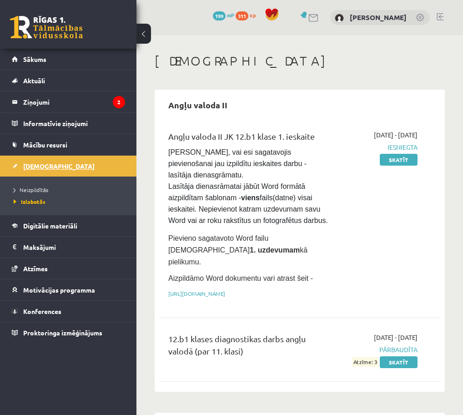
click at [74, 164] on link "[DEMOGRAPHIC_DATA]" at bounding box center [68, 166] width 113 height 21
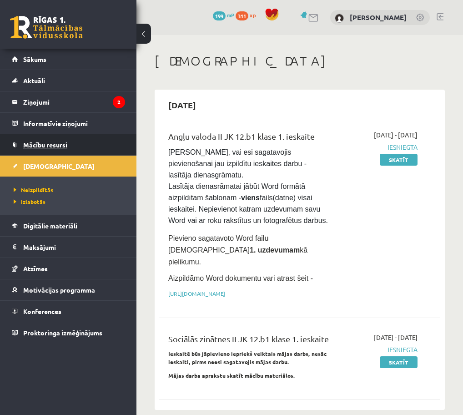
click at [59, 144] on span "Mācību resursi" at bounding box center [45, 145] width 44 height 8
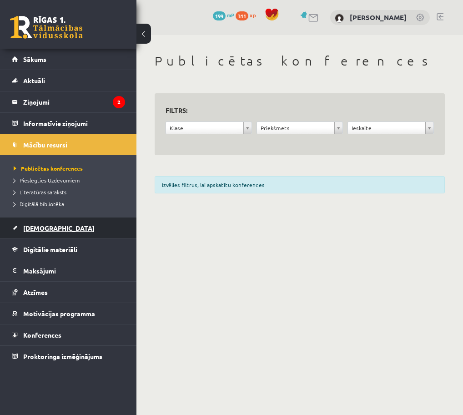
click at [36, 224] on link "[DEMOGRAPHIC_DATA]" at bounding box center [68, 227] width 113 height 21
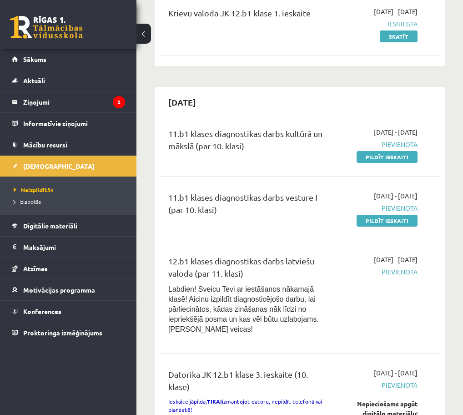
scroll to position [464, 0]
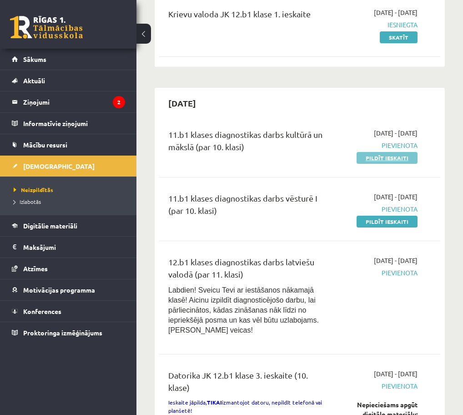
click at [362, 152] on link "Pildīt ieskaiti" at bounding box center [387, 158] width 61 height 12
click at [378, 216] on link "Pildīt ieskaiti" at bounding box center [387, 222] width 61 height 12
click at [375, 154] on link "Pildīt ieskaiti" at bounding box center [387, 158] width 61 height 12
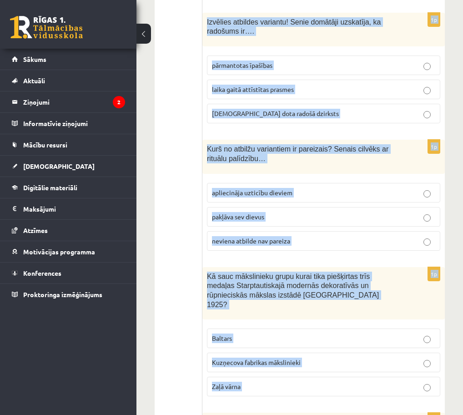
scroll to position [3933, 0]
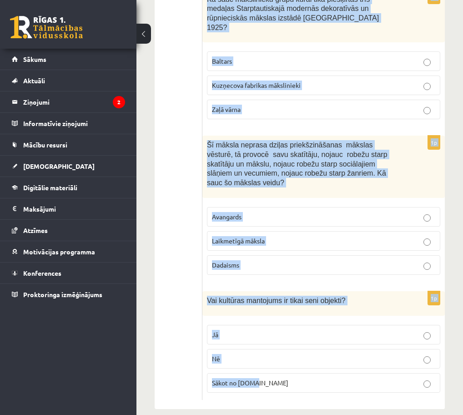
drag, startPoint x: 209, startPoint y: 185, endPoint x: 264, endPoint y: 455, distance: 276.2
copy form "Lo ipsumdol sitametconsec adipisci elitseddo? Eiusmo temporinc utlabor! Etdolor…"
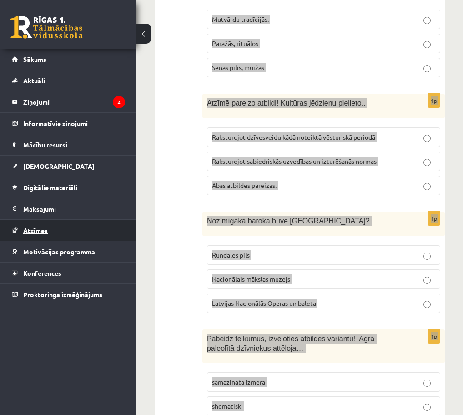
scroll to position [0, 0]
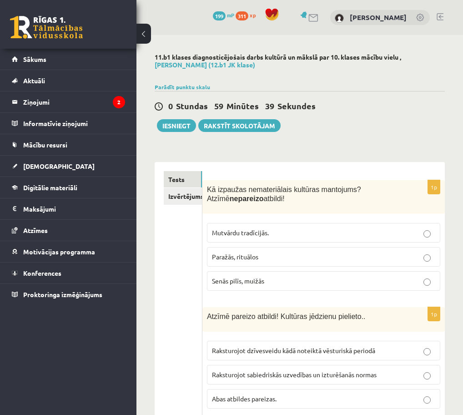
click at [244, 285] on p "Senās pilīs, muižās" at bounding box center [323, 281] width 223 height 10
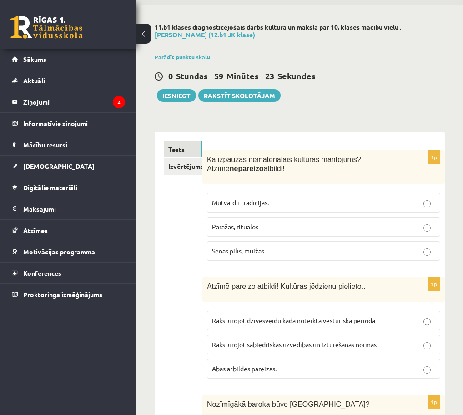
scroll to position [30, 0]
click at [267, 363] on p "Abas atbildes pareizas." at bounding box center [323, 368] width 223 height 10
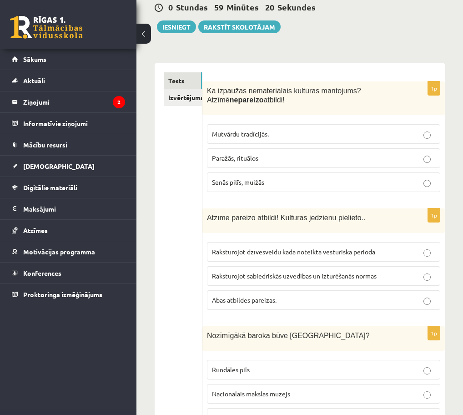
scroll to position [113, 0]
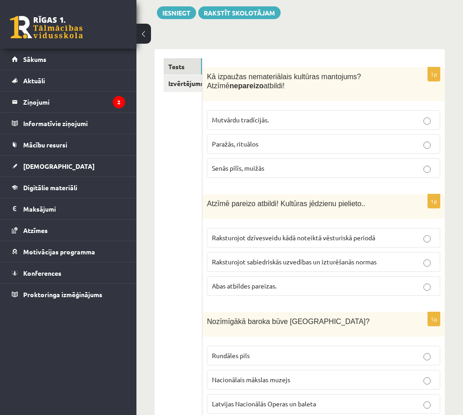
click at [257, 353] on p "Rundāles pils" at bounding box center [323, 356] width 223 height 10
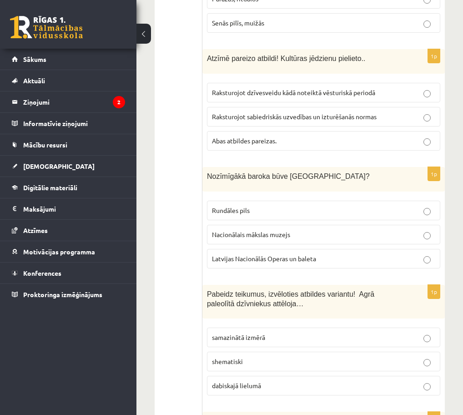
scroll to position [258, 0]
click at [240, 358] on span "shematiski" at bounding box center [227, 361] width 31 height 8
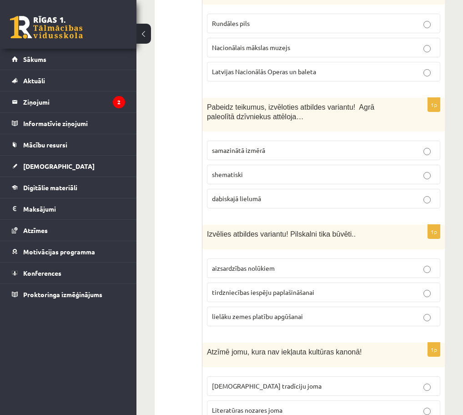
scroll to position [445, 0]
click at [307, 265] on p "aizsardzības nolūkiem" at bounding box center [323, 268] width 223 height 10
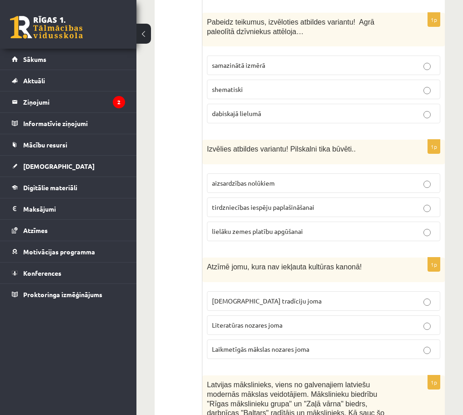
scroll to position [531, 0]
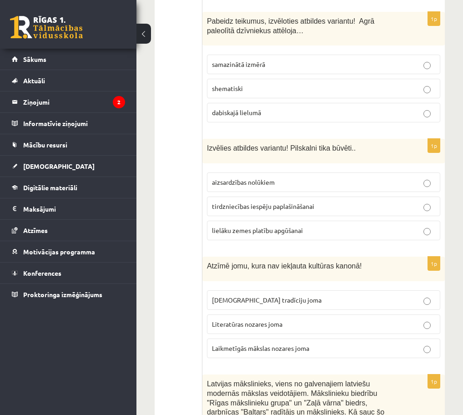
click at [254, 351] on span "Laikmetīgās mākslas nozares joma" at bounding box center [260, 348] width 97 height 8
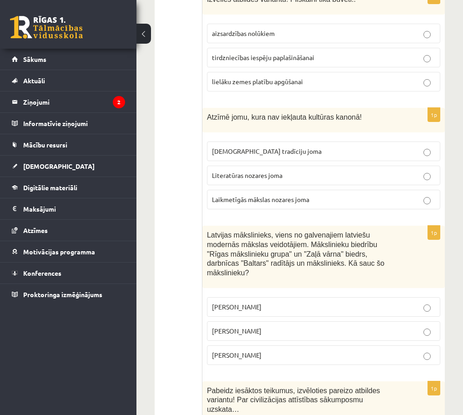
scroll to position [681, 0]
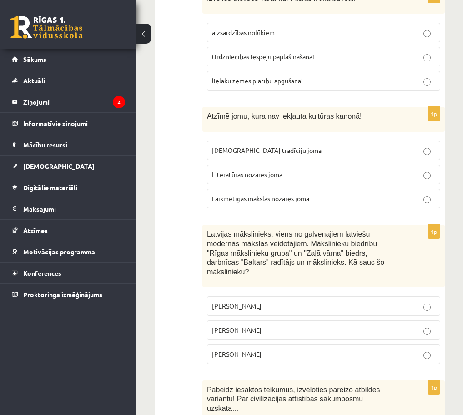
click at [262, 324] on label "Romāns Suta" at bounding box center [323, 330] width 233 height 20
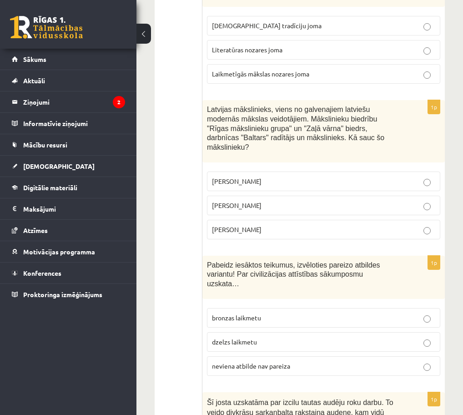
scroll to position [805, 0]
click at [251, 318] on span "bronzas laikmetu" at bounding box center [236, 318] width 49 height 8
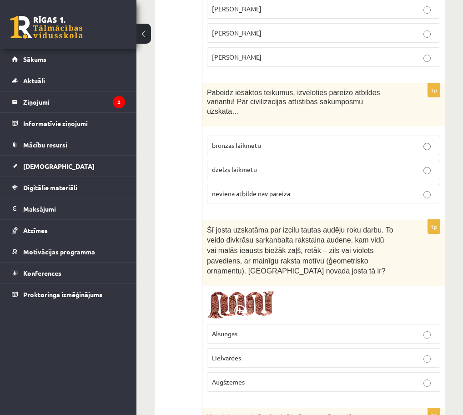
scroll to position [983, 0]
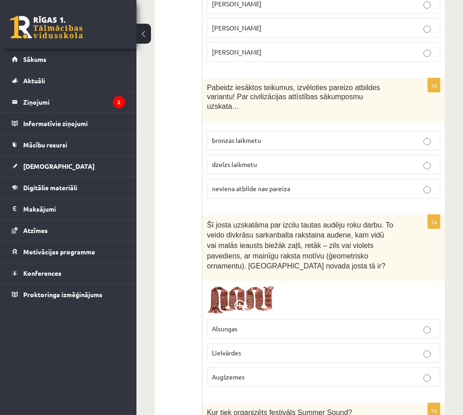
click at [248, 353] on p "Lielvārdes" at bounding box center [323, 353] width 223 height 10
drag, startPoint x: 258, startPoint y: 350, endPoint x: 198, endPoint y: 349, distance: 60.1
click at [269, 348] on p "Lielvārdes" at bounding box center [323, 353] width 223 height 10
drag, startPoint x: 257, startPoint y: 353, endPoint x: 207, endPoint y: 354, distance: 50.5
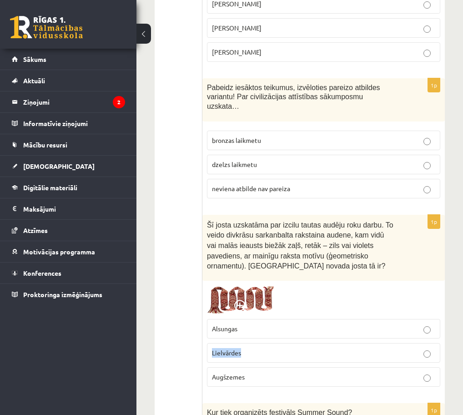
click at [207, 354] on div "1p Šī josta uzskatāma par izcilu tautas audēju roku darbu. To veido divkrāsu sa…" at bounding box center [323, 304] width 242 height 179
copy span "Lielvārdes"
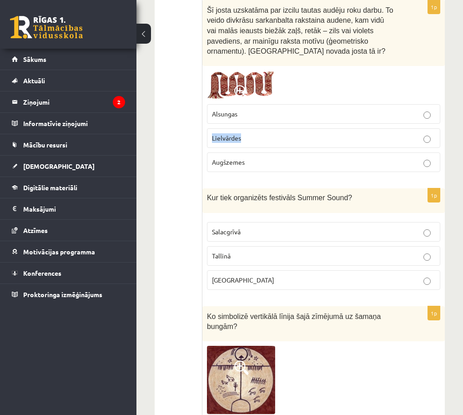
scroll to position [1200, 0]
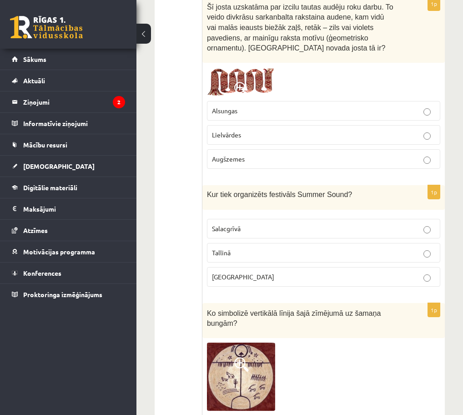
click at [242, 227] on p "Salacgrīvā" at bounding box center [323, 229] width 223 height 10
click at [251, 277] on p "Liepājā" at bounding box center [323, 277] width 223 height 10
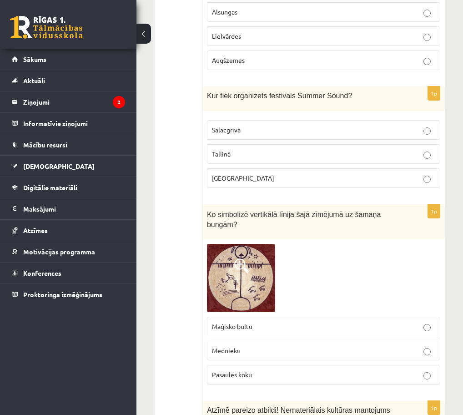
scroll to position [1299, 0]
click at [239, 292] on img at bounding box center [241, 278] width 68 height 68
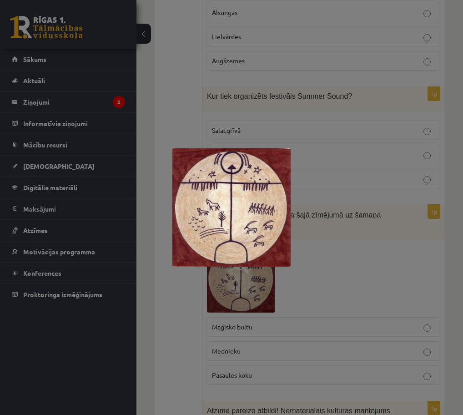
click at [304, 286] on div at bounding box center [231, 207] width 463 height 415
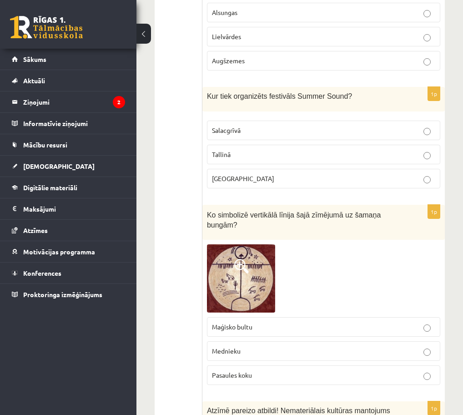
click at [254, 323] on p "Maģisko bultu" at bounding box center [323, 327] width 223 height 10
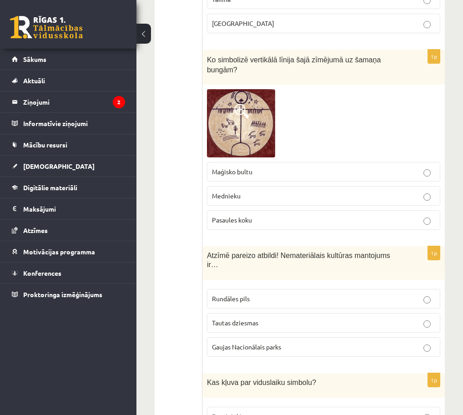
scroll to position [1463, 0]
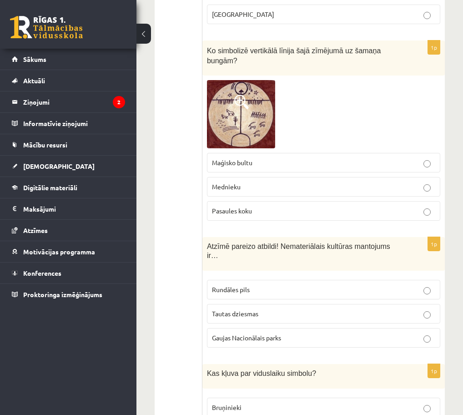
click at [220, 310] on span "Tautas dziesmas" at bounding box center [235, 313] width 46 height 8
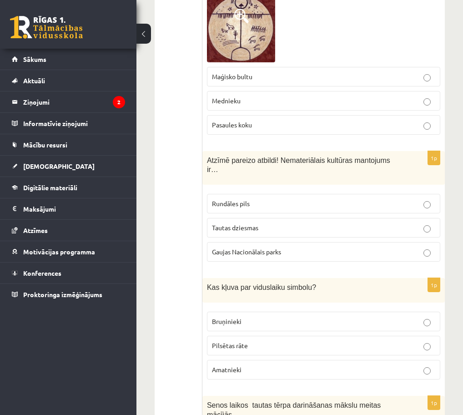
scroll to position [1549, 0]
click at [222, 345] on span "Pilsētas rāte" at bounding box center [230, 345] width 36 height 8
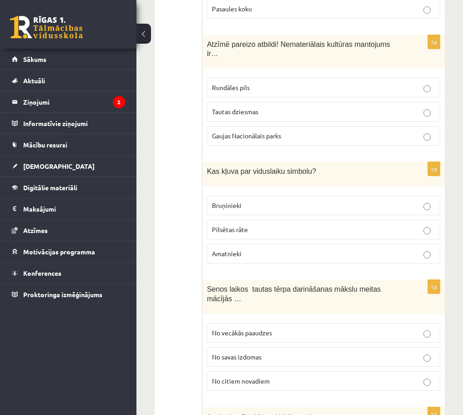
scroll to position [1666, 0]
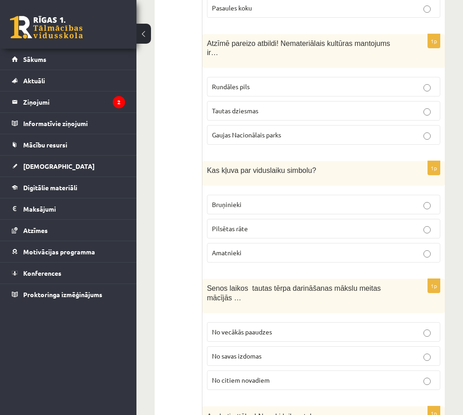
click at [268, 335] on p "No vecākās paaudzes" at bounding box center [323, 332] width 223 height 10
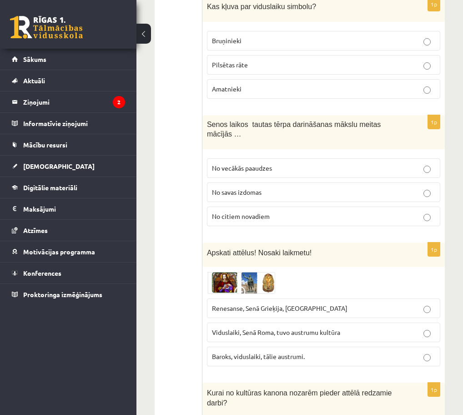
scroll to position [1834, 0]
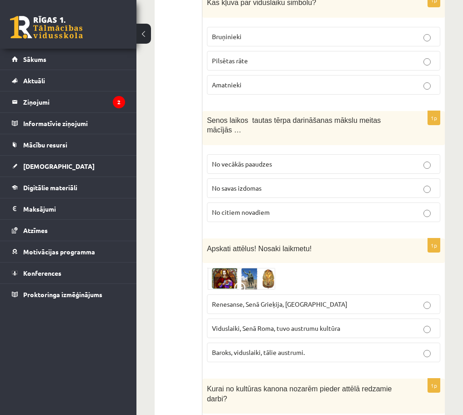
click at [221, 273] on img at bounding box center [241, 278] width 68 height 22
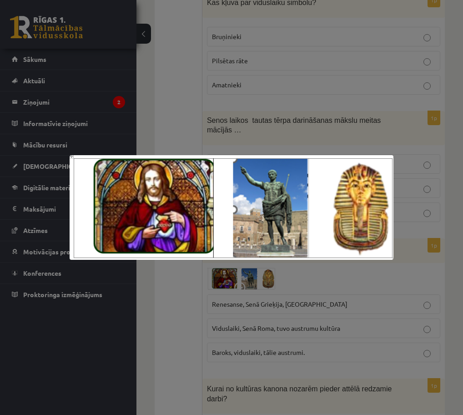
click at [221, 273] on div at bounding box center [231, 207] width 463 height 415
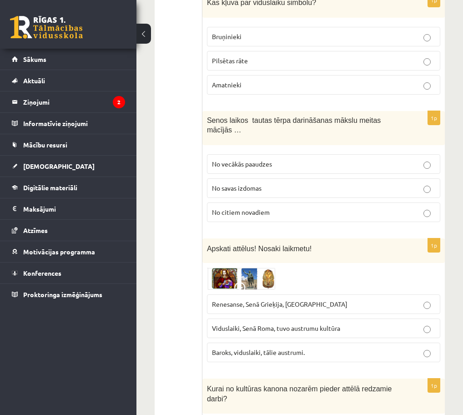
click at [215, 299] on p "Renesanse, Senā Grieķija, Ēģipte" at bounding box center [323, 304] width 223 height 10
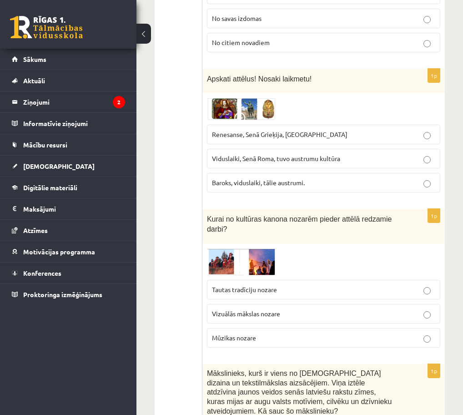
scroll to position [2007, 0]
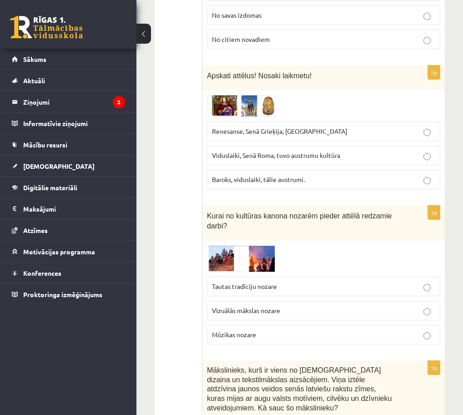
click at [235, 256] on img at bounding box center [241, 258] width 68 height 27
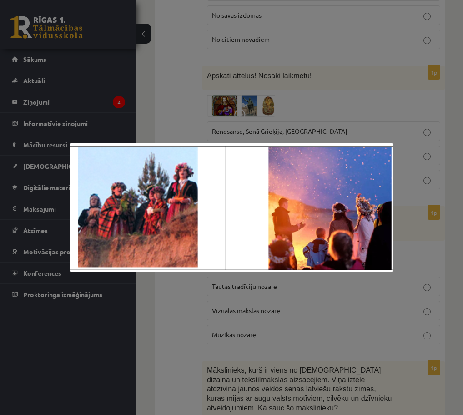
click at [179, 298] on div at bounding box center [231, 207] width 463 height 415
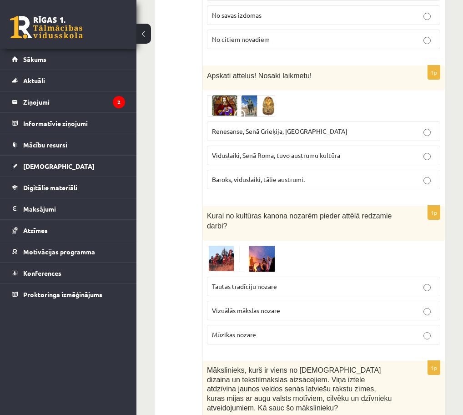
click at [227, 260] on img at bounding box center [241, 258] width 68 height 27
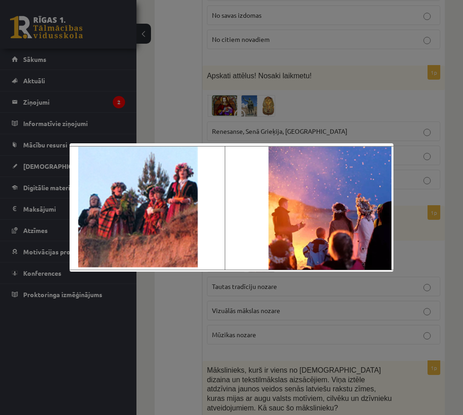
click at [166, 303] on div at bounding box center [231, 207] width 463 height 415
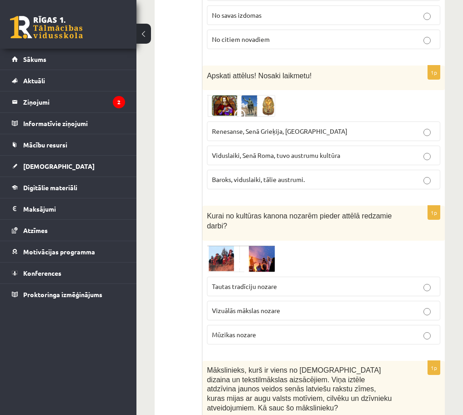
click at [222, 288] on span "Tautas tradīciju nozare" at bounding box center [244, 286] width 65 height 8
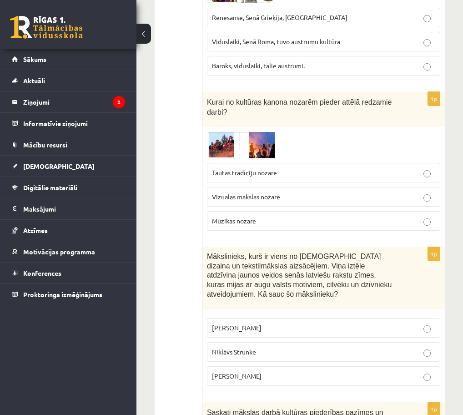
scroll to position [2131, 0]
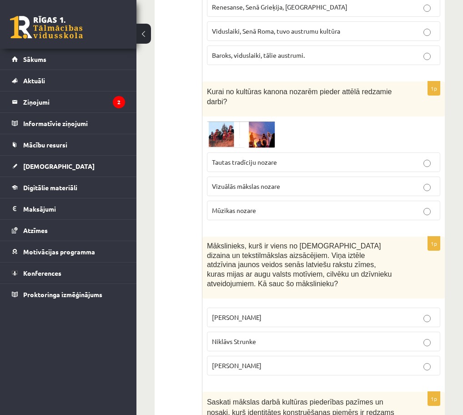
click at [217, 315] on span "Ansis Cīrulis" at bounding box center [237, 317] width 50 height 8
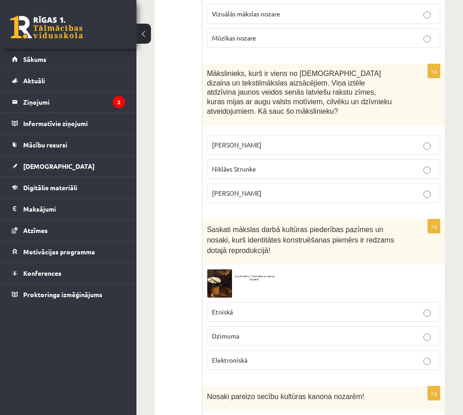
scroll to position [2308, 0]
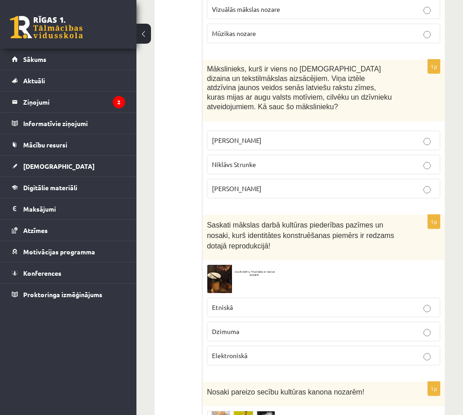
click at [222, 281] on img at bounding box center [241, 279] width 68 height 28
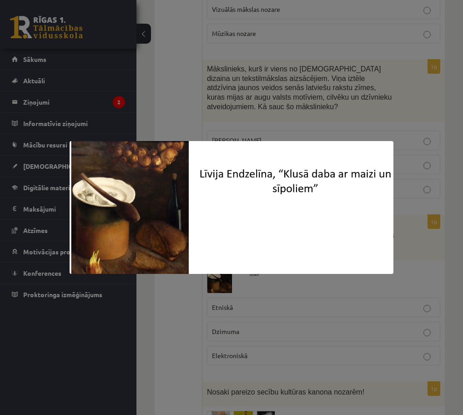
click at [211, 296] on div at bounding box center [231, 207] width 463 height 415
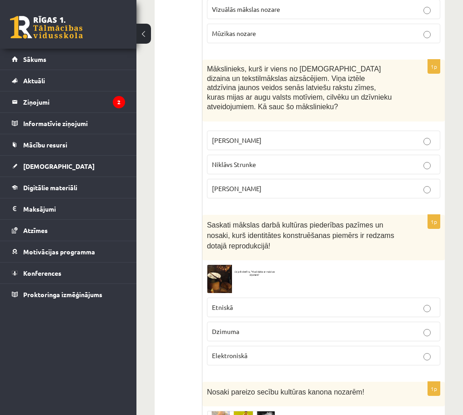
click at [245, 271] on img at bounding box center [241, 279] width 68 height 28
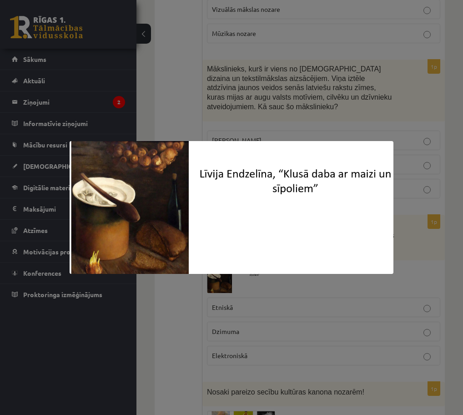
click at [242, 283] on div at bounding box center [231, 207] width 463 height 415
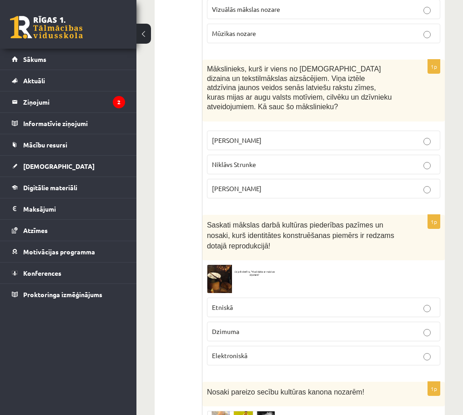
click at [235, 313] on label "Etniskā" at bounding box center [323, 308] width 233 height 20
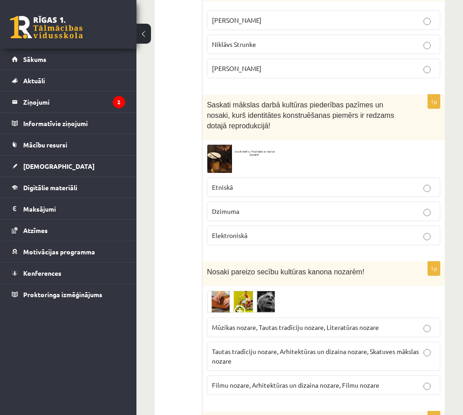
scroll to position [2428, 0]
click at [236, 299] on img at bounding box center [241, 301] width 68 height 22
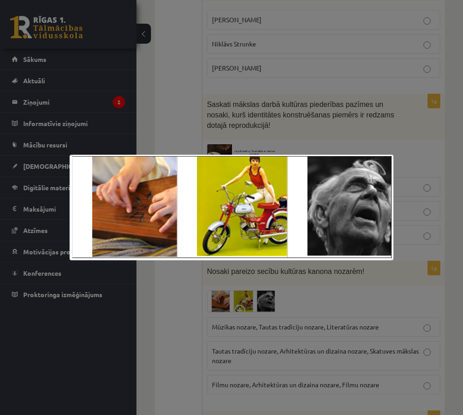
click at [236, 299] on div at bounding box center [231, 207] width 463 height 415
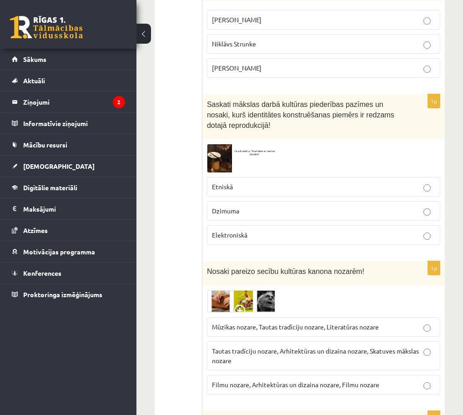
click at [337, 357] on p "Tautas tradīciju nozare, Arhitektūras un dizaina nozare, Skatuves mākslas nozare" at bounding box center [323, 355] width 223 height 19
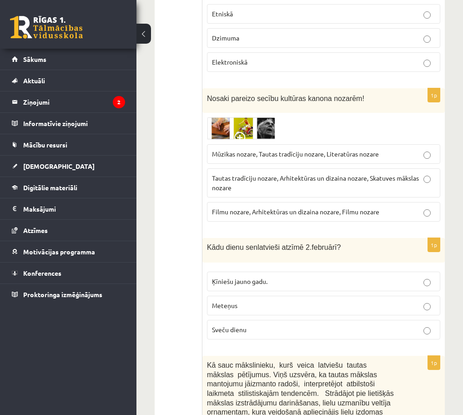
scroll to position [2601, 0]
click at [246, 326] on span "Sveču dienu" at bounding box center [229, 330] width 35 height 8
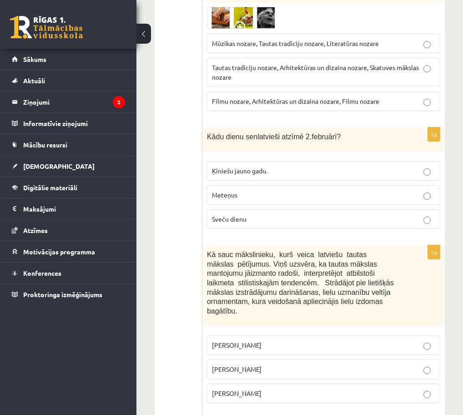
scroll to position [2711, 0]
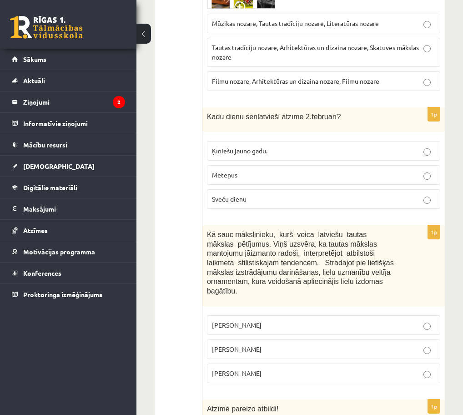
click at [241, 351] on p "Jūlijs Madernieks" at bounding box center [323, 349] width 223 height 10
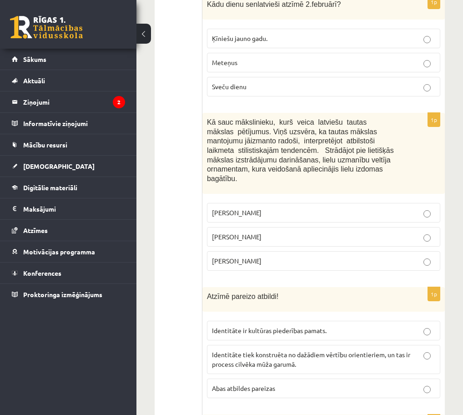
scroll to position [2853, 0]
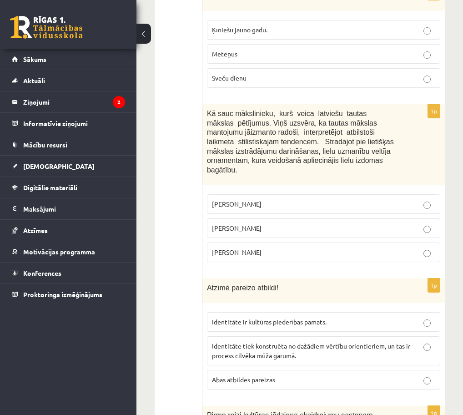
click at [240, 375] on span "Abas atbildes pareizas" at bounding box center [243, 379] width 63 height 8
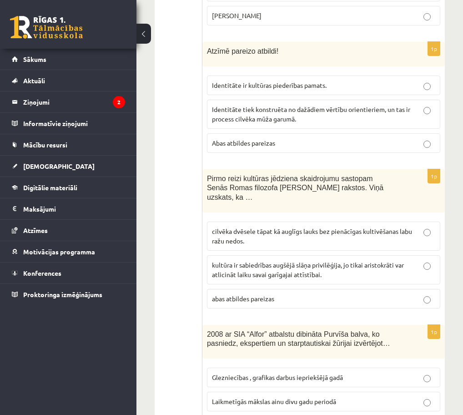
scroll to position [3095, 0]
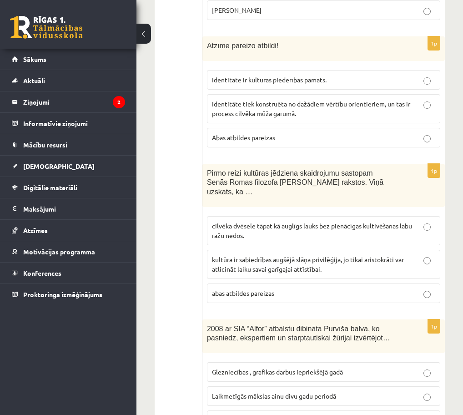
click at [250, 233] on p "cilvēka dvēsele tāpat kā auglīgs lauks bez pienācīgas kultivēšanas labu ražu ne…" at bounding box center [323, 230] width 223 height 19
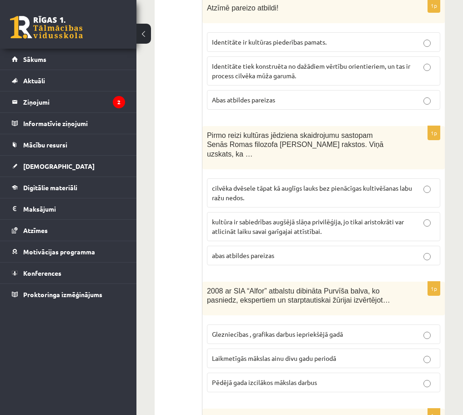
scroll to position [3148, 0]
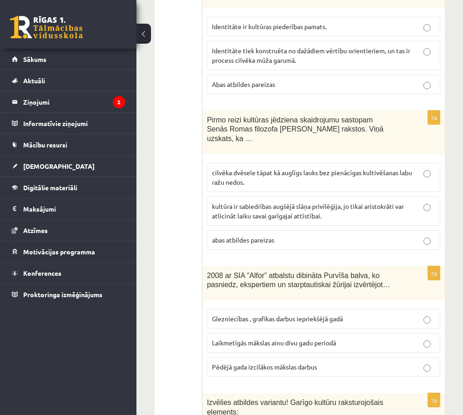
click at [246, 363] on span "Pēdējā gada izcilākos mākslas darbus" at bounding box center [264, 367] width 105 height 8
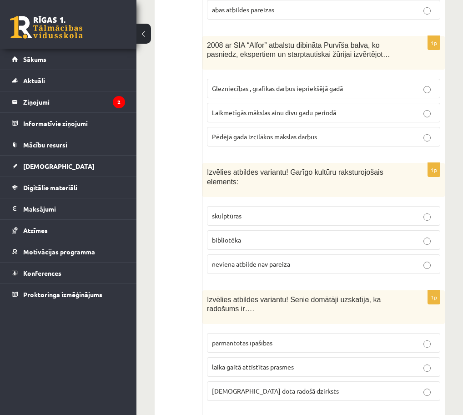
scroll to position [3377, 0]
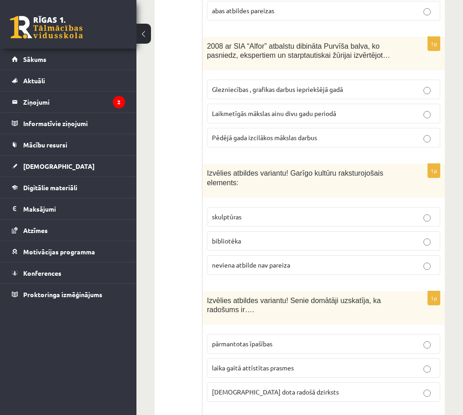
click at [267, 261] on span "neviena atbilde nav pareiza" at bounding box center [251, 265] width 78 height 8
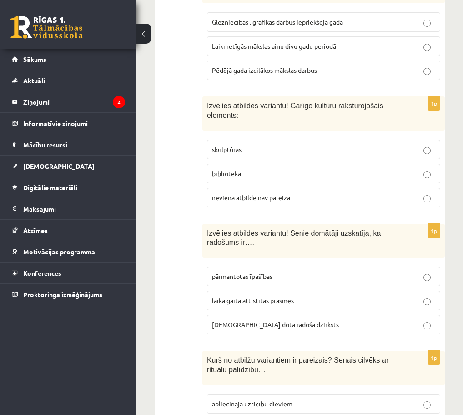
scroll to position [3449, 0]
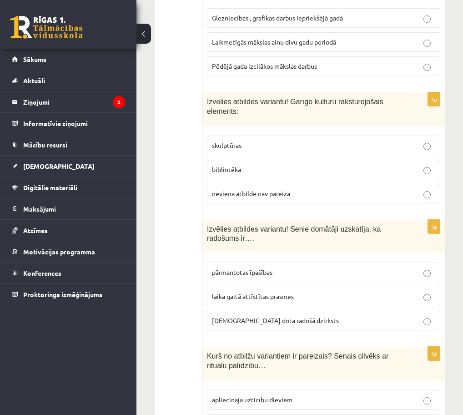
click at [244, 316] on p "dieva dota radošā dzirksts" at bounding box center [323, 321] width 223 height 10
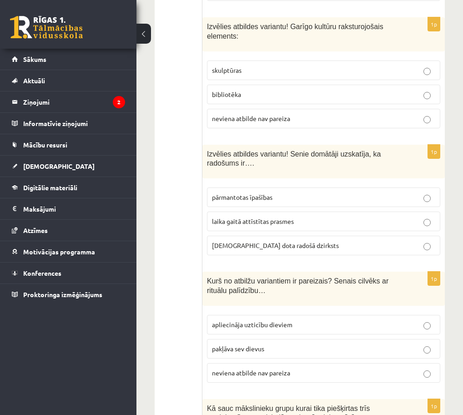
scroll to position [3525, 0]
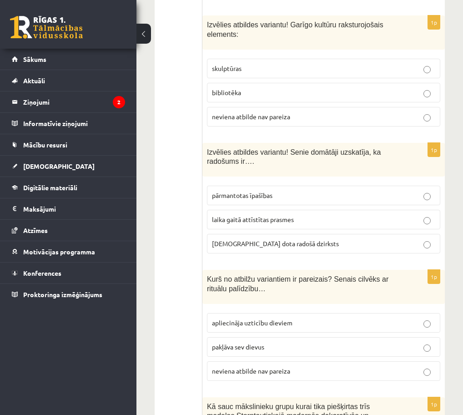
click at [240, 318] on span "apliecināja uzticību dieviem" at bounding box center [252, 322] width 81 height 8
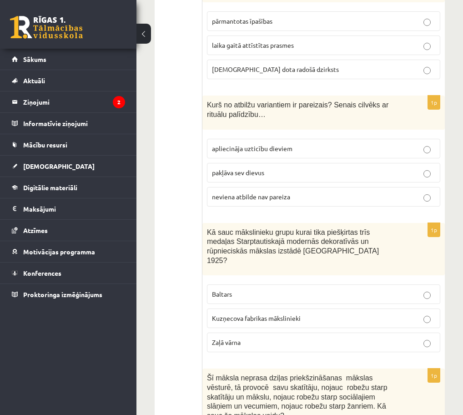
scroll to position [3702, 0]
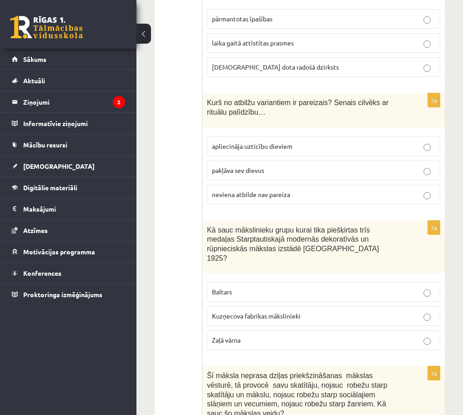
click at [226, 287] on span "Baltars" at bounding box center [222, 291] width 20 height 8
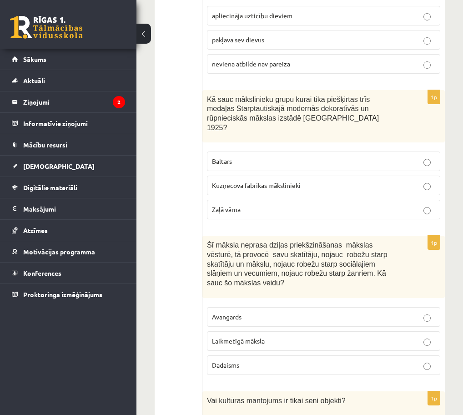
scroll to position [3836, 0]
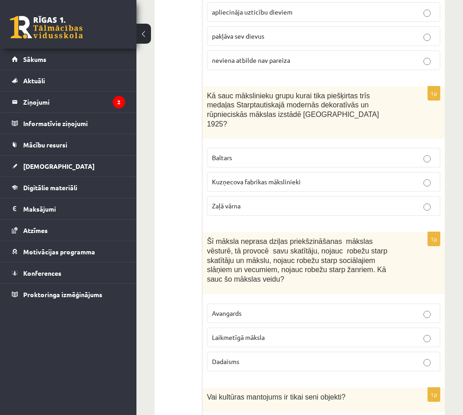
click at [254, 308] on p "Avangards" at bounding box center [323, 313] width 223 height 10
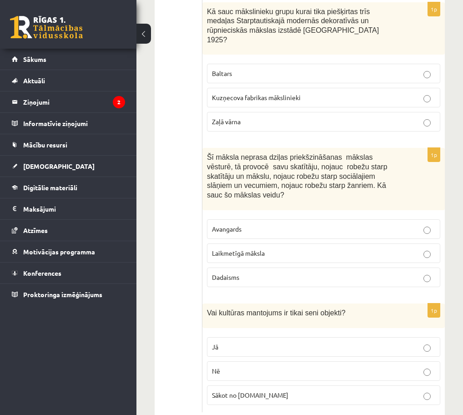
scroll to position [3933, 0]
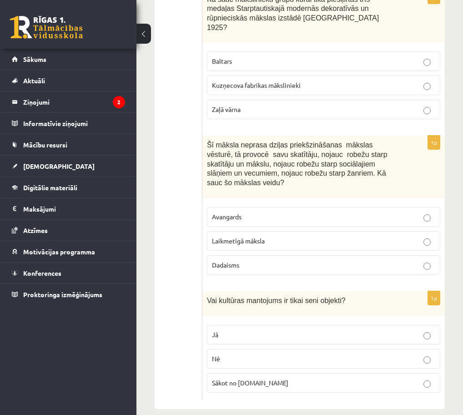
click at [227, 354] on p "Nē" at bounding box center [323, 359] width 223 height 10
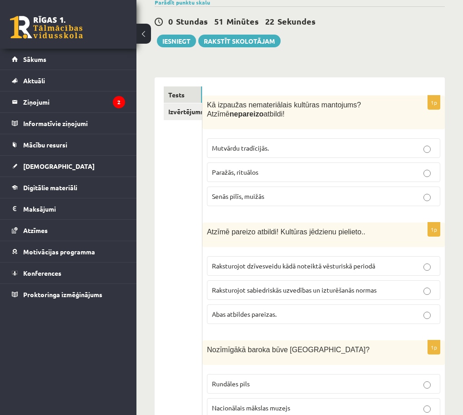
scroll to position [0, 0]
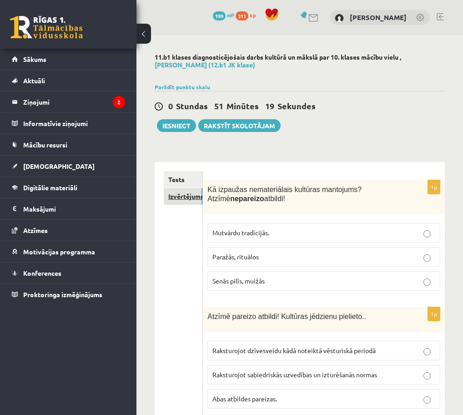
click at [179, 195] on link "Izvērtējums!" at bounding box center [183, 196] width 39 height 17
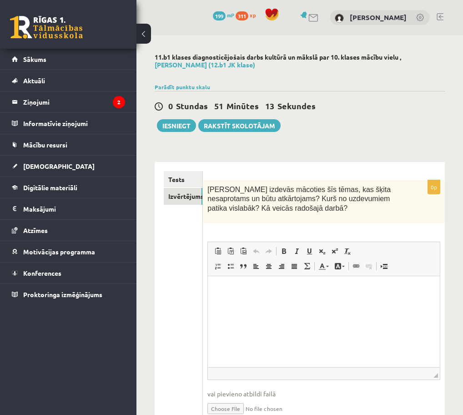
click at [179, 132] on div "**********" at bounding box center [299, 246] width 327 height 423
click at [177, 125] on button "Iesniegt" at bounding box center [176, 125] width 39 height 13
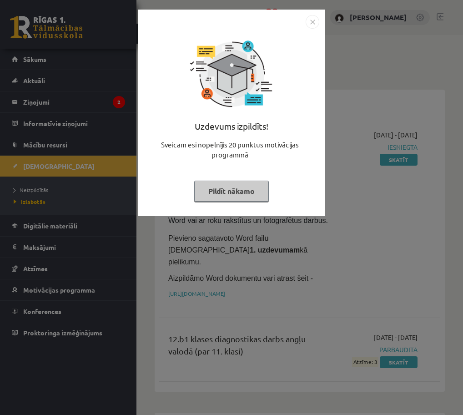
click at [241, 196] on button "Pildīt nākamo" at bounding box center [231, 191] width 75 height 21
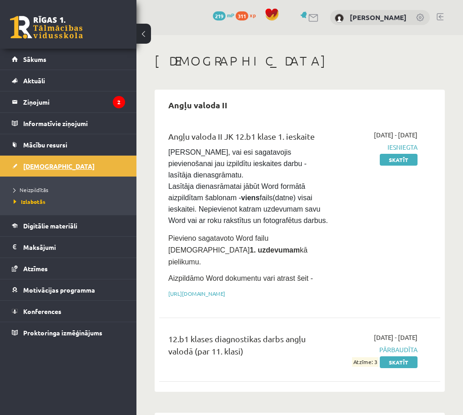
click at [32, 170] on link "[DEMOGRAPHIC_DATA]" at bounding box center [68, 166] width 113 height 21
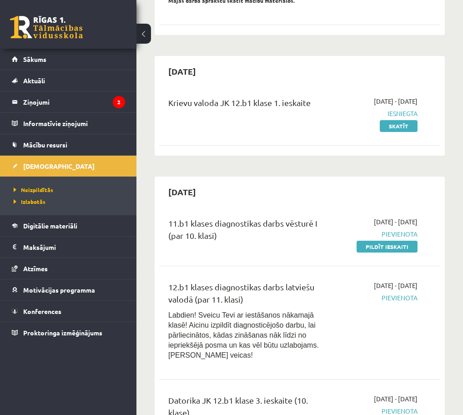
scroll to position [374, 0]
click at [368, 242] on link "Pildīt ieskaiti" at bounding box center [387, 247] width 61 height 12
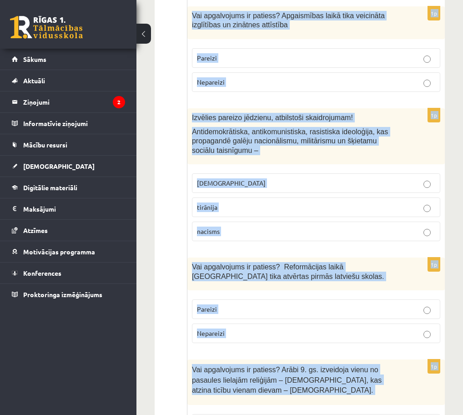
scroll to position [3284, 0]
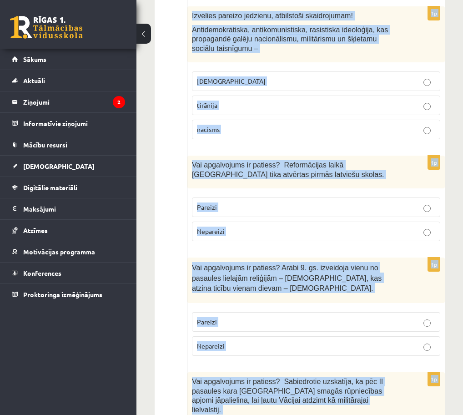
drag, startPoint x: 191, startPoint y: 187, endPoint x: 314, endPoint y: 455, distance: 295.4
copy form "Loremi dolorsit Ametcon ad elitseddo. eiusmodt, incididunt ut laboreetd magna a…"
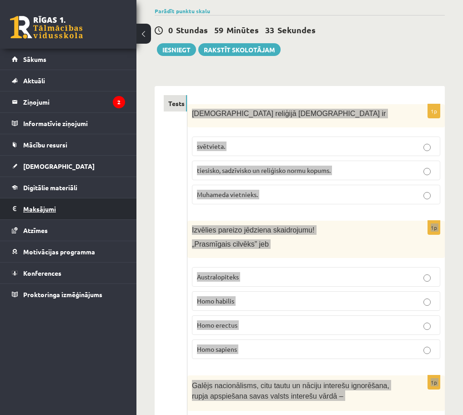
scroll to position [22, 0]
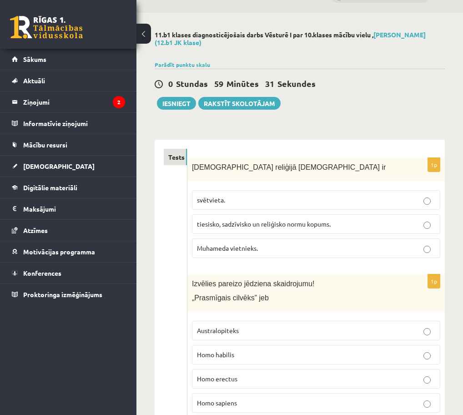
click at [237, 228] on p "tiesisko, sadzīvisko un reliģisko normu kopums." at bounding box center [316, 224] width 238 height 10
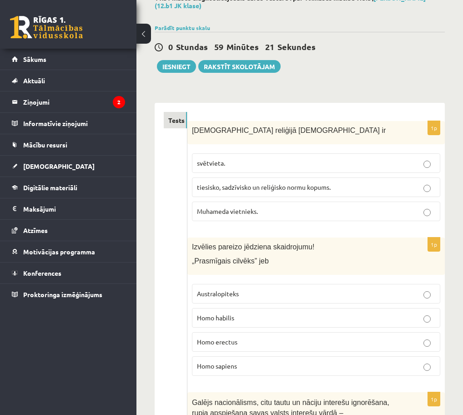
scroll to position [64, 0]
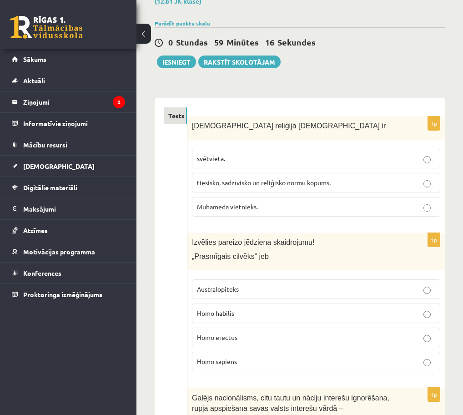
click at [244, 319] on label "Homo habilis" at bounding box center [316, 313] width 248 height 20
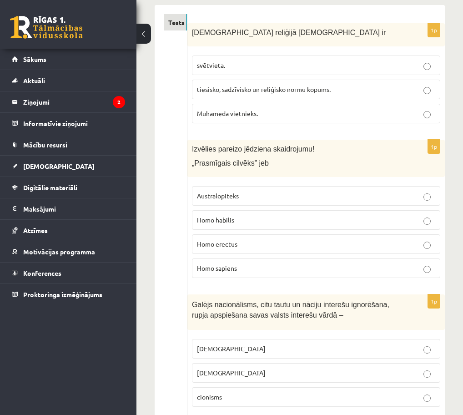
scroll to position [158, 0]
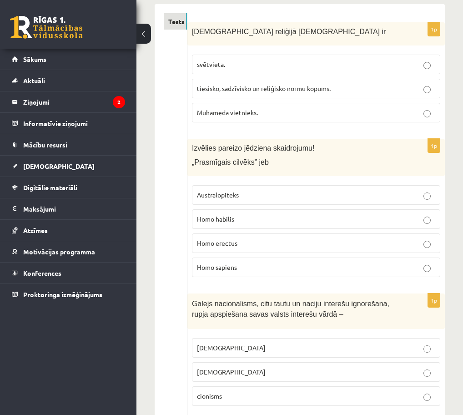
click at [257, 347] on p "šovinisms" at bounding box center [316, 348] width 238 height 10
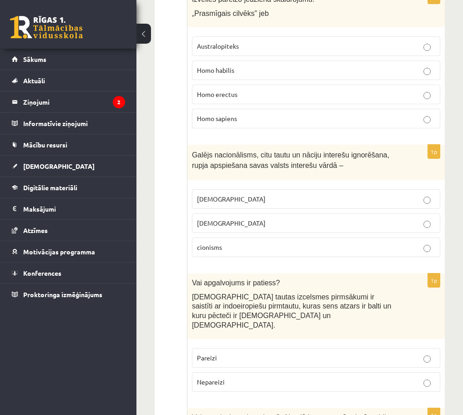
scroll to position [316, 0]
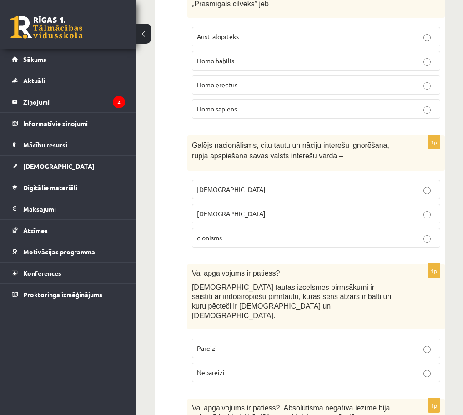
click at [248, 343] on p "Pareizi" at bounding box center [316, 348] width 238 height 10
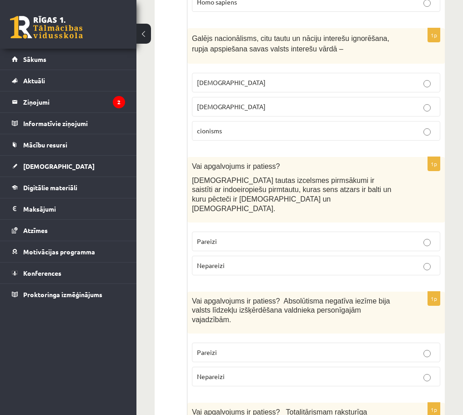
scroll to position [424, 0]
click at [248, 347] on p "Pareizi" at bounding box center [316, 352] width 238 height 10
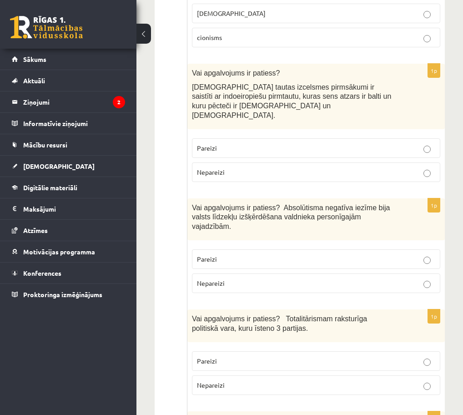
scroll to position [516, 0]
click at [272, 381] on p "Nepareizi" at bounding box center [316, 386] width 238 height 10
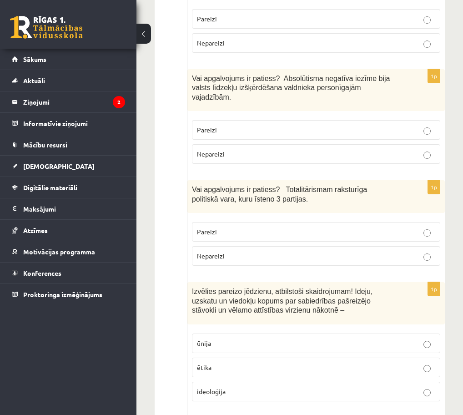
scroll to position [648, 0]
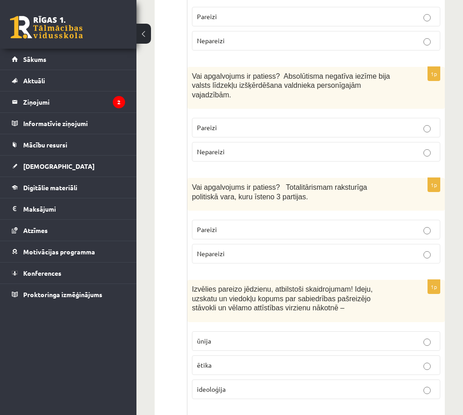
click at [274, 379] on label "ideoloģija" at bounding box center [316, 389] width 248 height 20
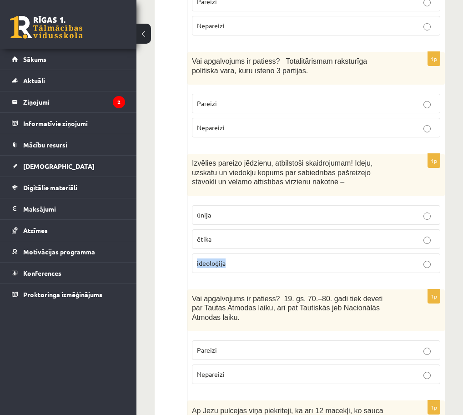
scroll to position [776, 0]
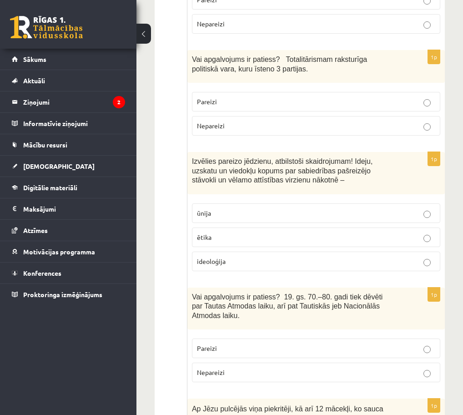
click at [234, 343] on p "Pareizi" at bounding box center [316, 348] width 238 height 10
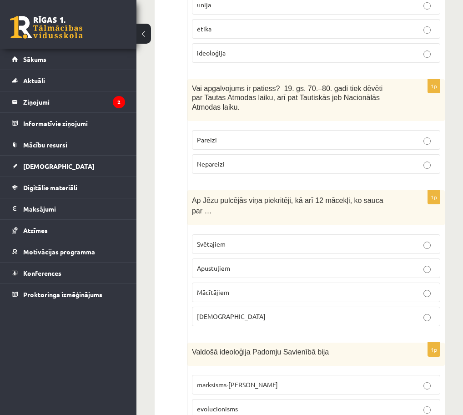
scroll to position [985, 0]
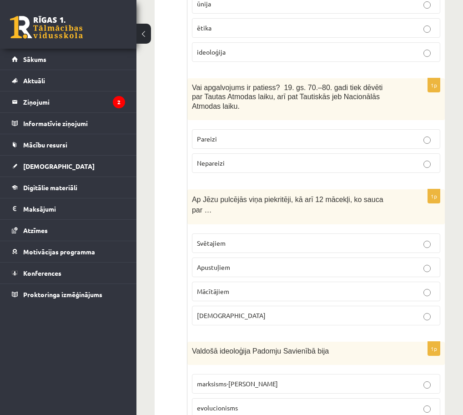
click at [223, 257] on label "Apustuļiem" at bounding box center [316, 267] width 248 height 20
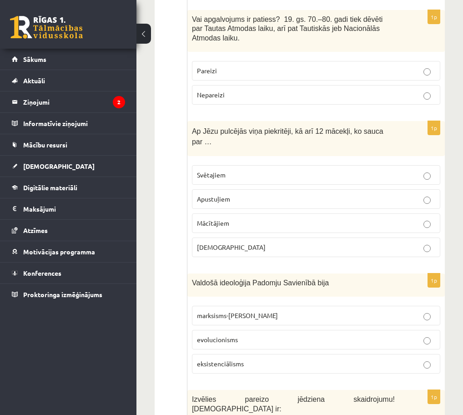
scroll to position [1054, 0]
click at [229, 310] on p "marksisms-ļeņinisms" at bounding box center [316, 315] width 238 height 10
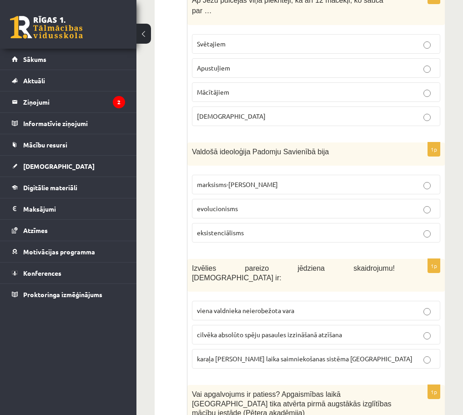
scroll to position [1186, 0]
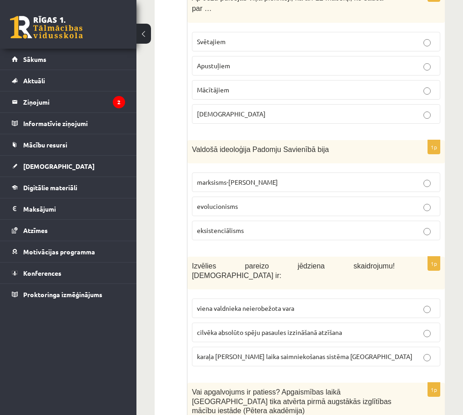
click at [213, 298] on label "viena valdnieka neierobežota vara" at bounding box center [316, 308] width 248 height 20
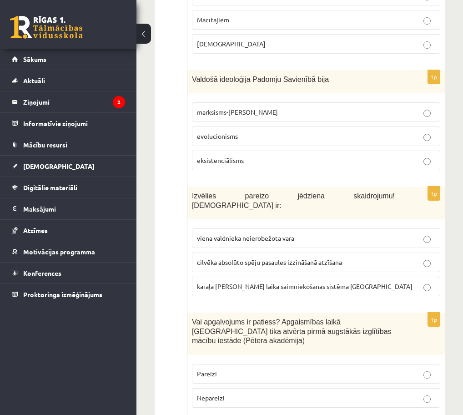
scroll to position [1257, 0]
click at [228, 368] on p "Pareizi" at bounding box center [316, 373] width 238 height 10
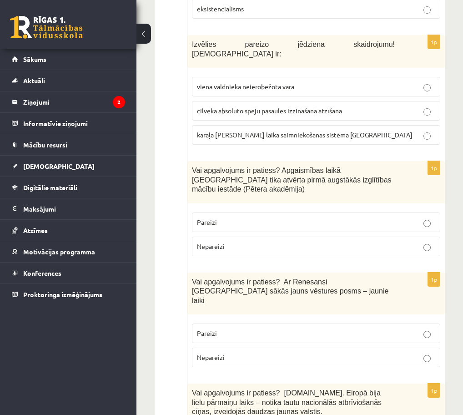
scroll to position [1409, 0]
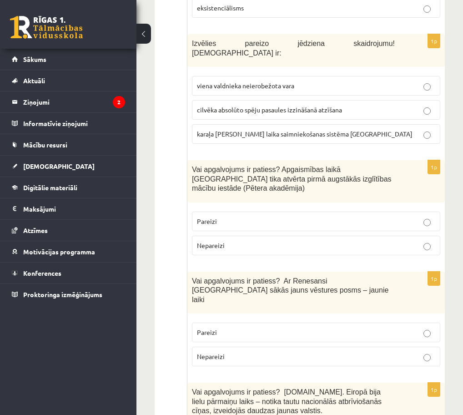
click at [252, 328] on p "Pareizi" at bounding box center [316, 333] width 238 height 10
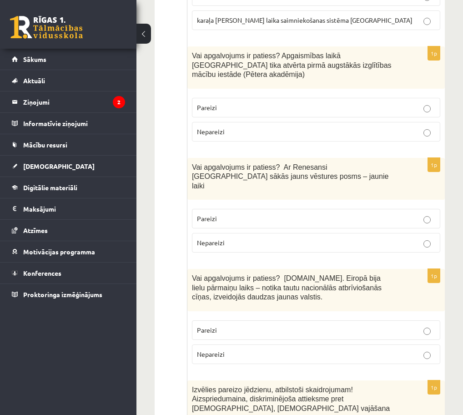
scroll to position [1524, 0]
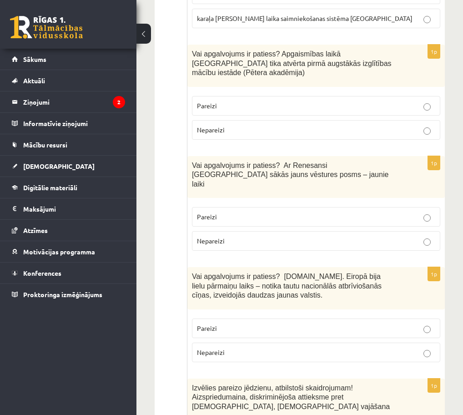
click at [232, 323] on p "Pareizi" at bounding box center [316, 328] width 238 height 10
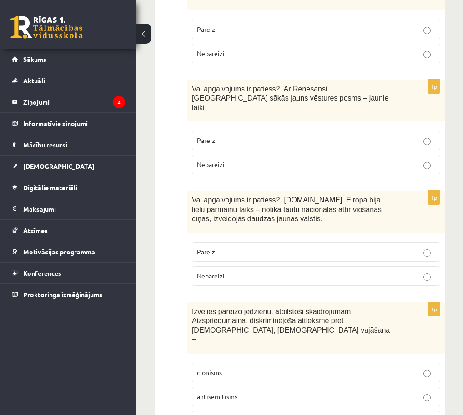
scroll to position [1602, 0]
click at [247, 391] on p "antisemītisms" at bounding box center [316, 396] width 238 height 10
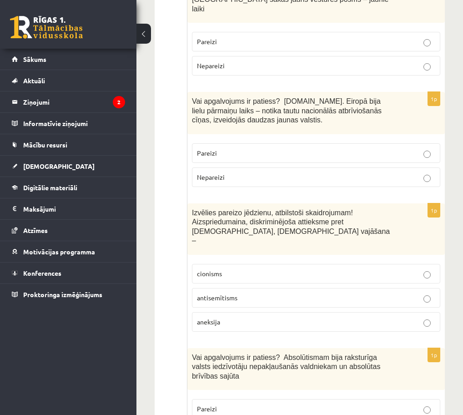
scroll to position [1700, 0]
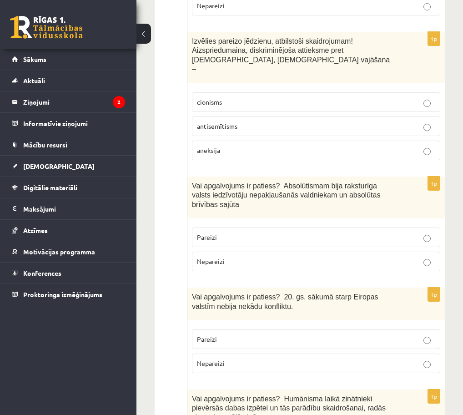
scroll to position [1878, 0]
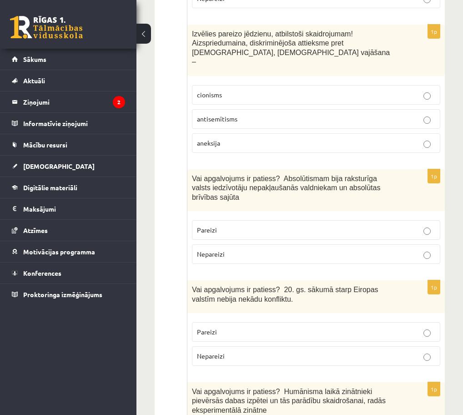
click at [246, 351] on p "Nepareizi" at bounding box center [316, 356] width 238 height 10
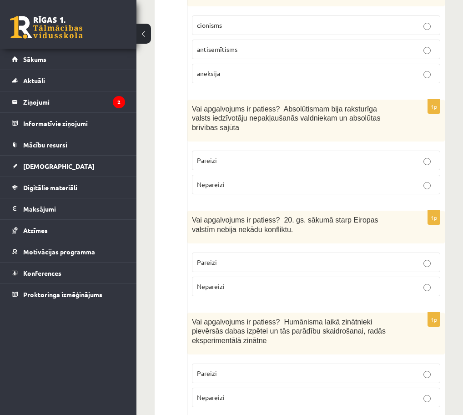
scroll to position [1948, 0]
click at [233, 363] on label "Pareizi" at bounding box center [316, 373] width 248 height 20
click at [242, 392] on p "Nepareizi" at bounding box center [316, 397] width 238 height 10
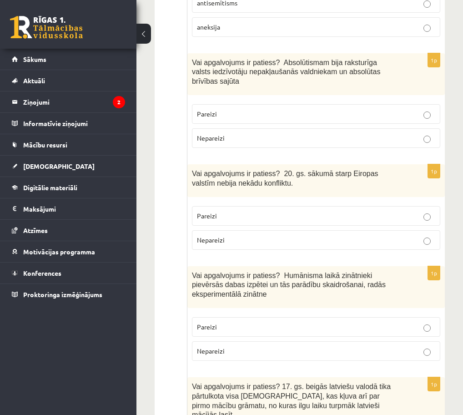
scroll to position [2021, 0]
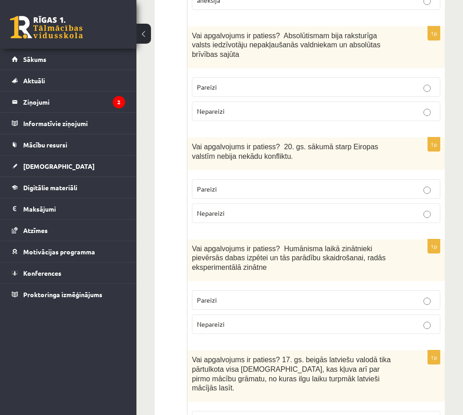
click at [353, 295] on p "Pareizi" at bounding box center [316, 300] width 238 height 10
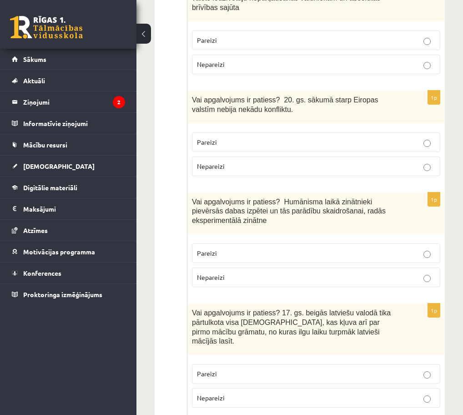
scroll to position [2070, 0]
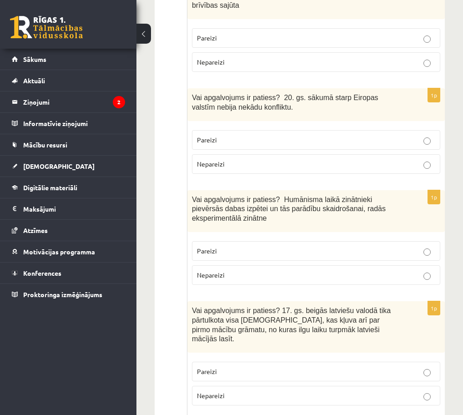
click at [237, 367] on p "Pareizi" at bounding box center [316, 372] width 238 height 10
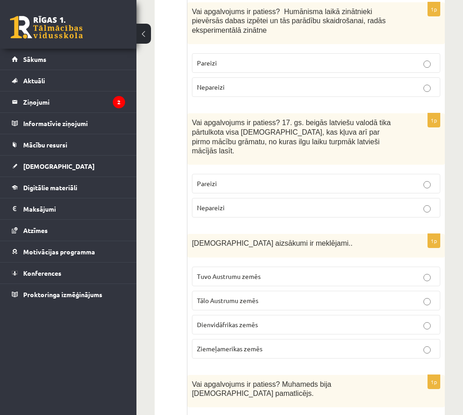
scroll to position [2267, 0]
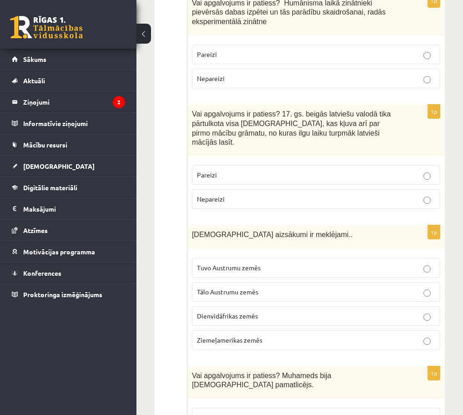
click at [247, 263] on span "Tuvo Austrumu zemēs" at bounding box center [229, 267] width 64 height 8
click at [269, 413] on p "Pareizi" at bounding box center [316, 418] width 238 height 10
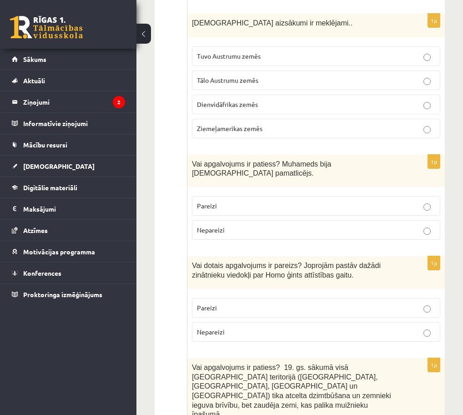
scroll to position [2481, 0]
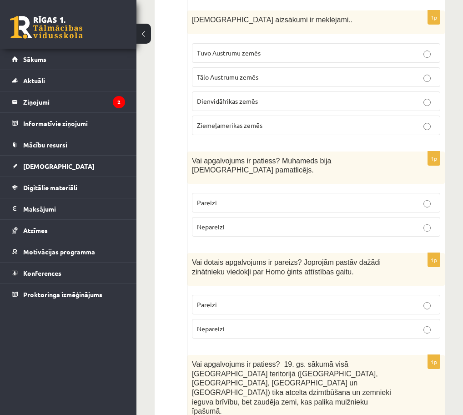
click at [227, 300] on p "Pareizi" at bounding box center [316, 305] width 238 height 10
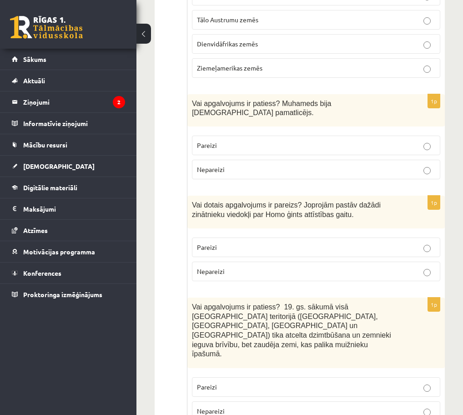
scroll to position [2540, 0]
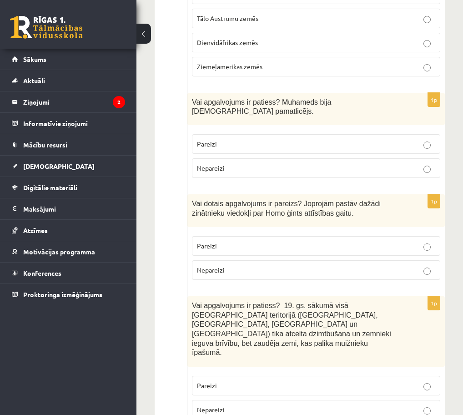
click at [257, 381] on p "Pareizi" at bounding box center [316, 386] width 238 height 10
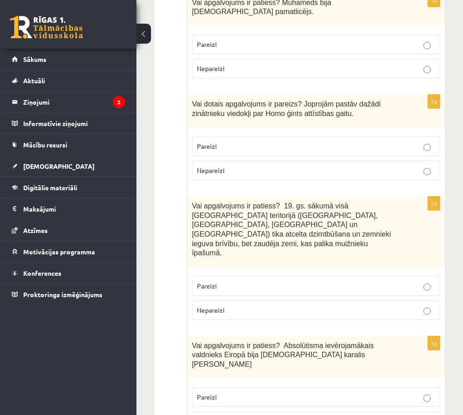
scroll to position [2653, 0]
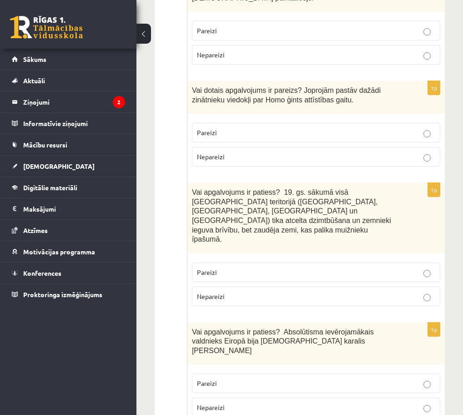
click at [244, 378] on p "Pareizi" at bounding box center [316, 383] width 238 height 10
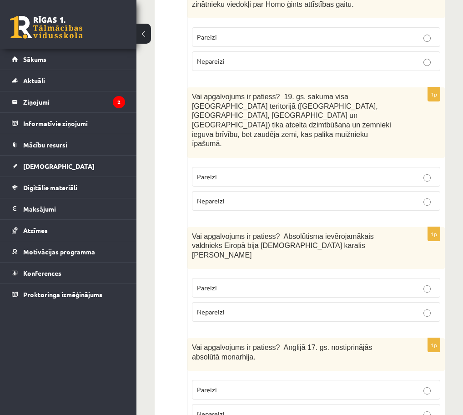
scroll to position [2753, 0]
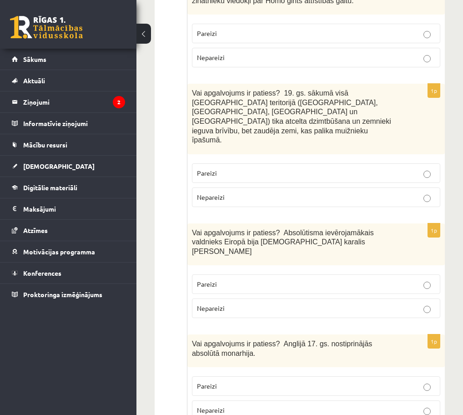
click at [259, 381] on p "Pareizi" at bounding box center [316, 386] width 238 height 10
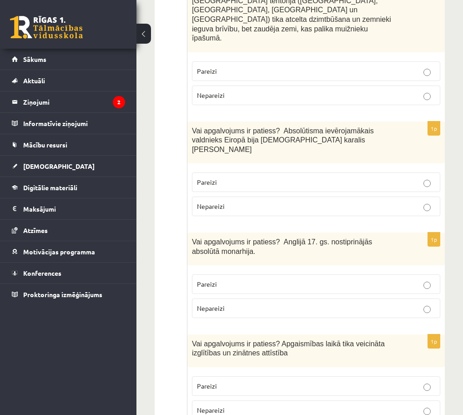
scroll to position [2855, 0]
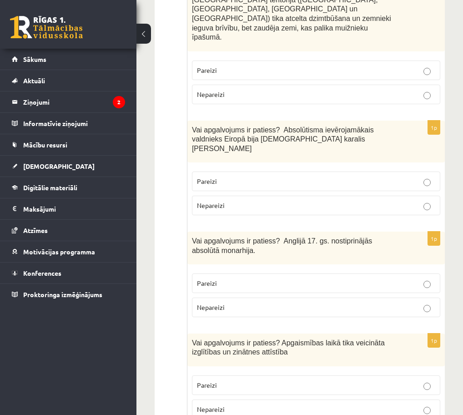
click at [229, 380] on p "Pareizi" at bounding box center [316, 385] width 238 height 10
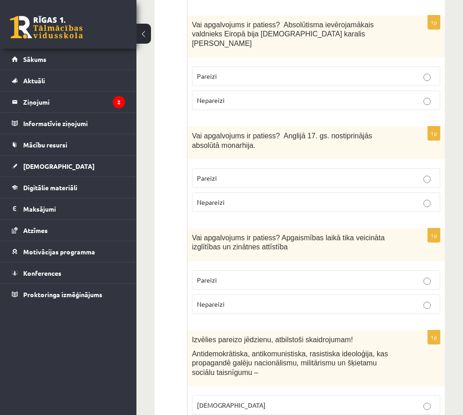
scroll to position [2963, 0]
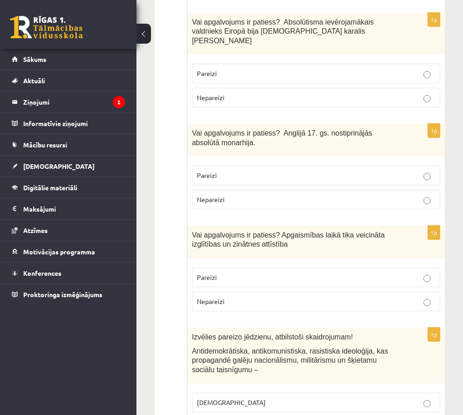
click at [217, 393] on label "fašisms" at bounding box center [316, 403] width 248 height 20
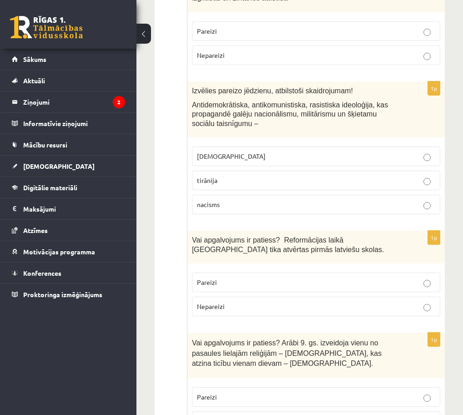
scroll to position [3210, 0]
click at [209, 277] on span "Pareizi" at bounding box center [207, 281] width 20 height 8
click at [269, 392] on p "Pareizi" at bounding box center [316, 397] width 238 height 10
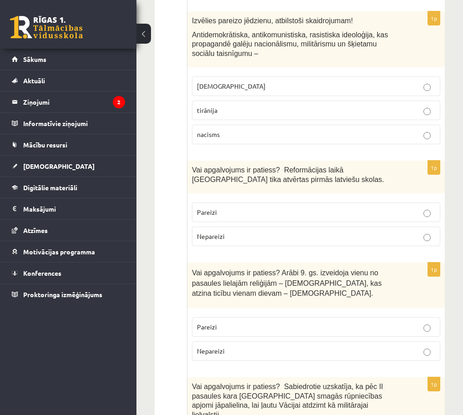
scroll to position [3284, 0]
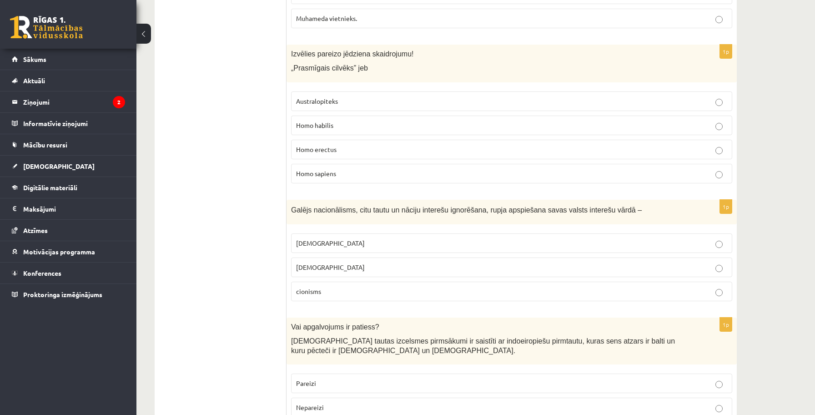
scroll to position [0, 0]
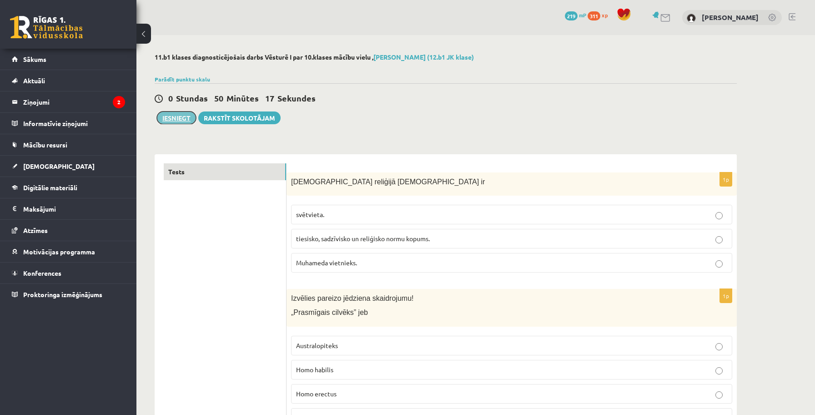
click at [171, 121] on button "Iesniegt" at bounding box center [176, 117] width 39 height 13
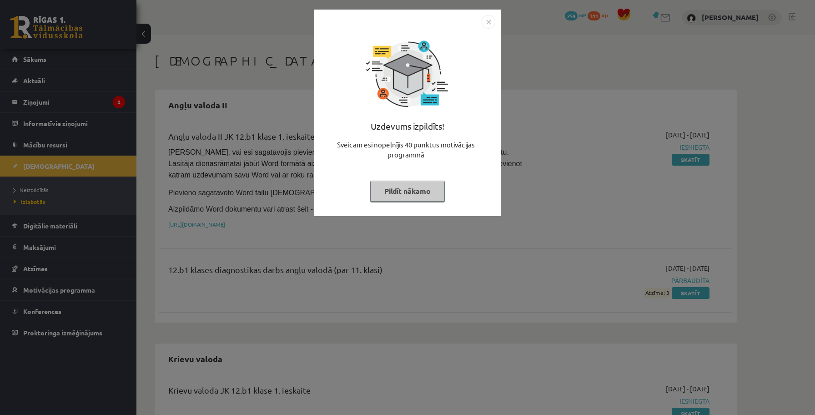
click at [486, 24] on img "Close" at bounding box center [489, 22] width 14 height 14
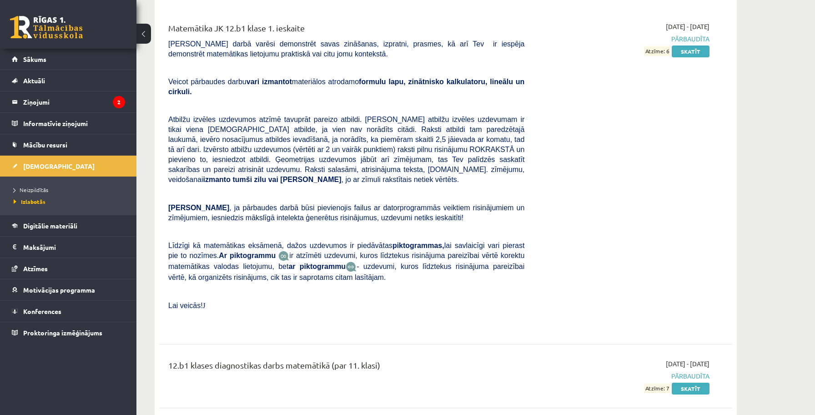
scroll to position [733, 0]
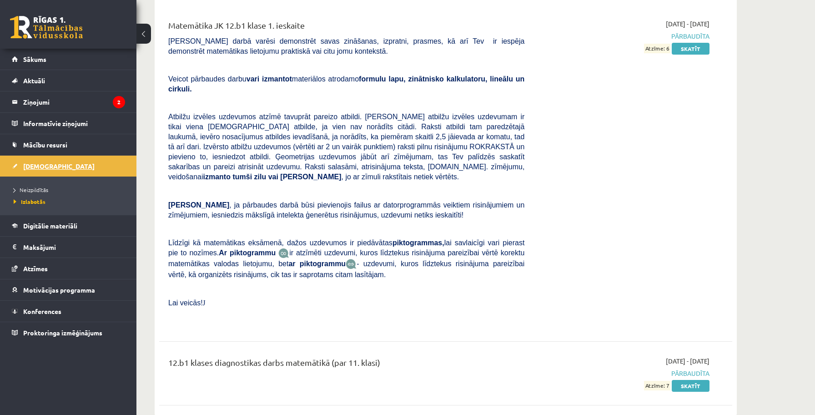
click at [87, 162] on link "[DEMOGRAPHIC_DATA]" at bounding box center [68, 166] width 113 height 21
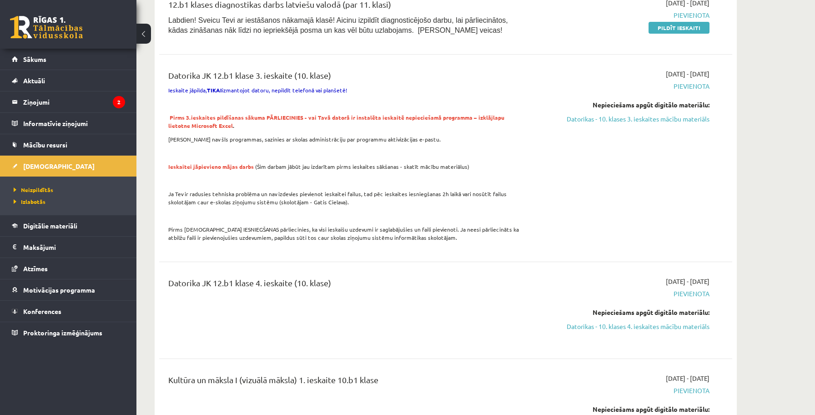
scroll to position [514, 0]
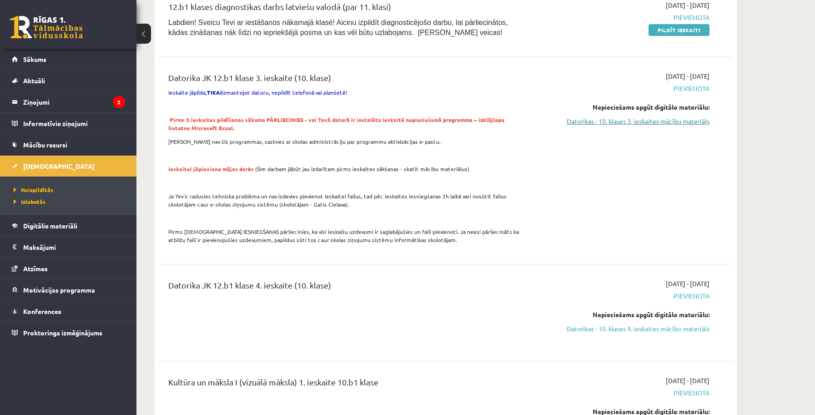
click at [561, 120] on link "Datorikas - 10. klases 3. ieskaites mācību materiāls" at bounding box center [623, 121] width 171 height 10
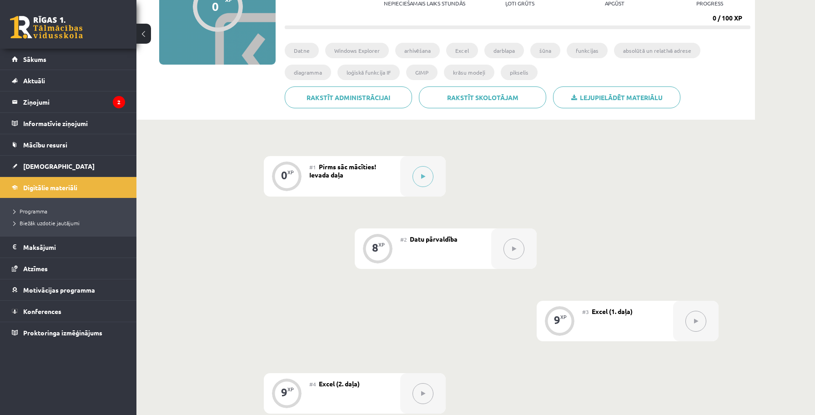
scroll to position [125, 0]
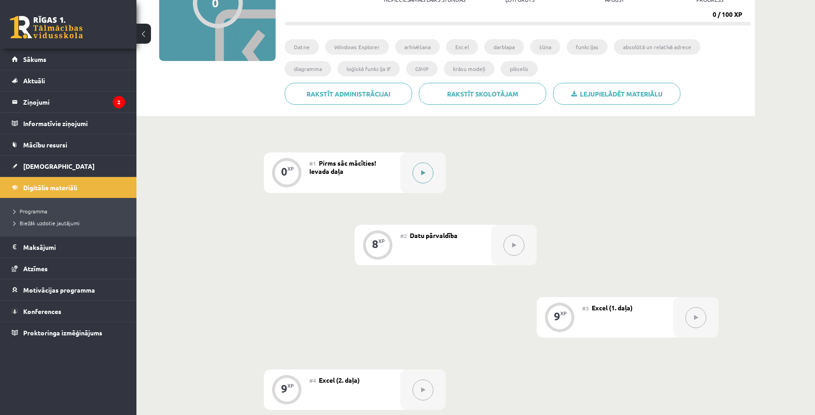
click at [426, 166] on button at bounding box center [423, 172] width 21 height 21
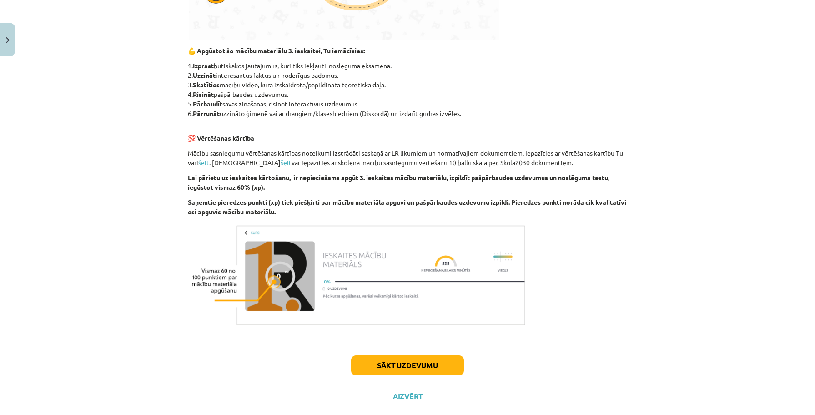
scroll to position [451, 0]
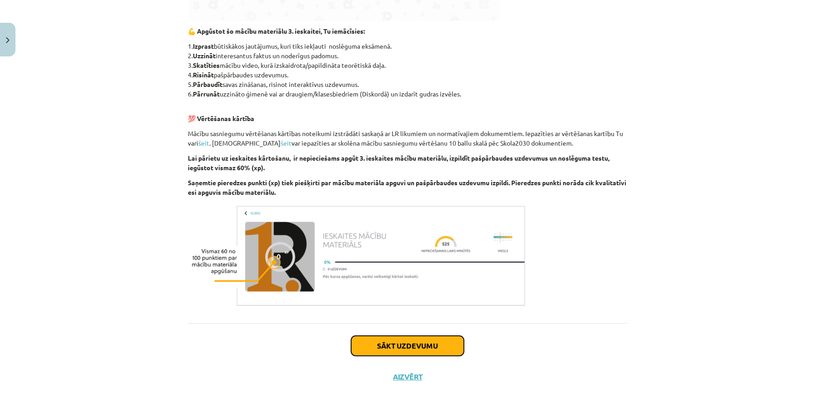
click at [396, 345] on button "Sākt uzdevumu" at bounding box center [407, 346] width 113 height 20
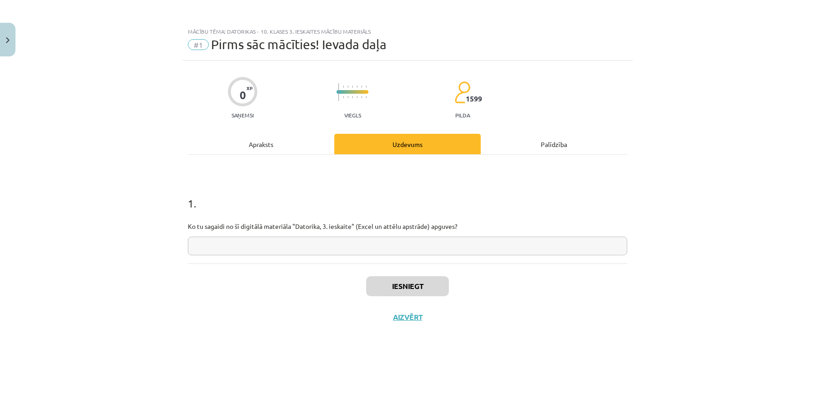
scroll to position [0, 0]
click at [381, 244] on input "text" at bounding box center [407, 246] width 439 height 19
type input "**********"
click at [445, 279] on button "Iesniegt" at bounding box center [407, 286] width 83 height 20
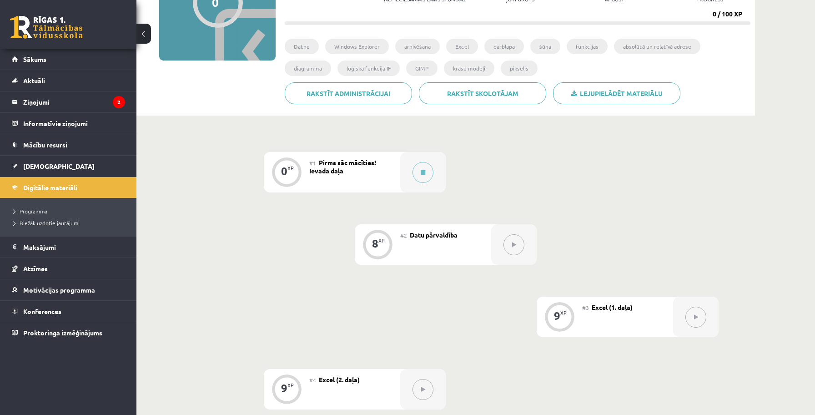
scroll to position [126, 0]
click at [379, 169] on div "#1 Pirms sāc mācīties! Ievada daļa" at bounding box center [354, 171] width 91 height 40
click at [431, 176] on button at bounding box center [423, 171] width 21 height 21
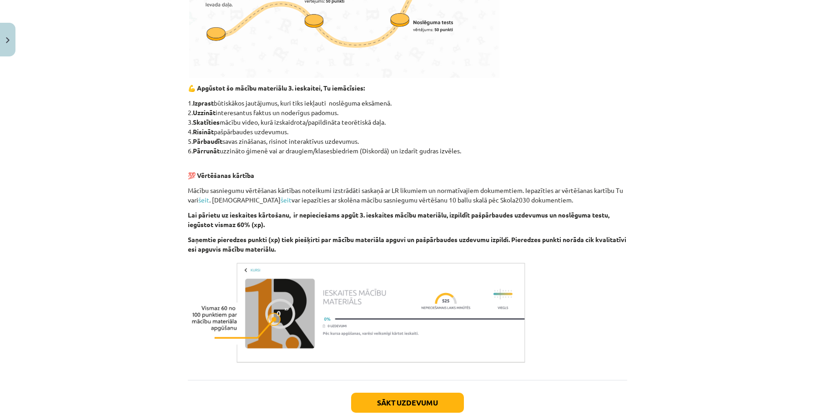
scroll to position [451, 0]
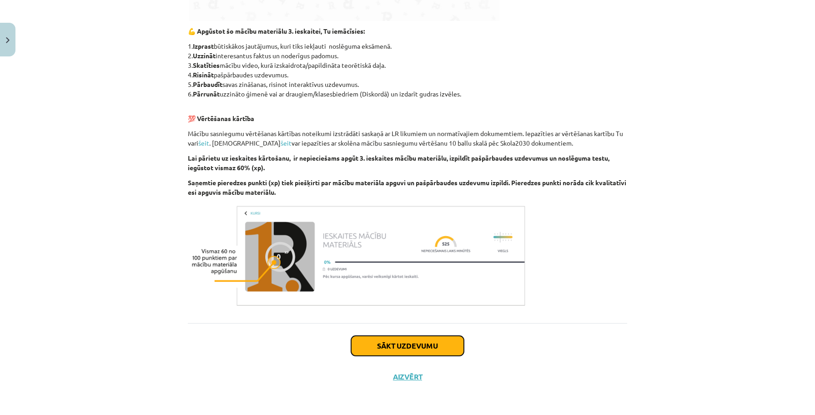
click at [427, 341] on button "Sākt uzdevumu" at bounding box center [407, 346] width 113 height 20
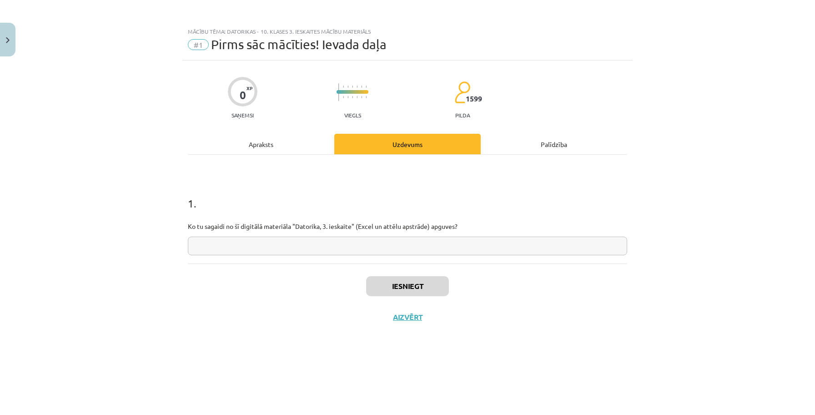
scroll to position [0, 0]
click at [389, 244] on input "text" at bounding box center [407, 246] width 439 height 19
type input "******"
click at [423, 289] on button "Iesniegt" at bounding box center [407, 286] width 83 height 20
click at [411, 323] on button "Nākamā nodarbība" at bounding box center [407, 323] width 89 height 21
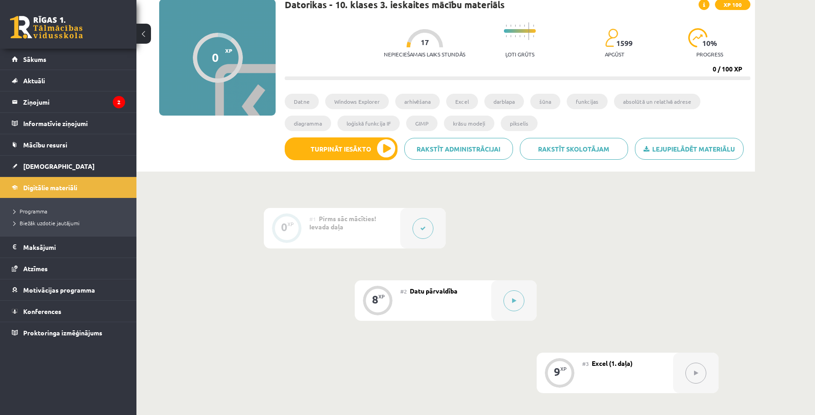
scroll to position [76, 0]
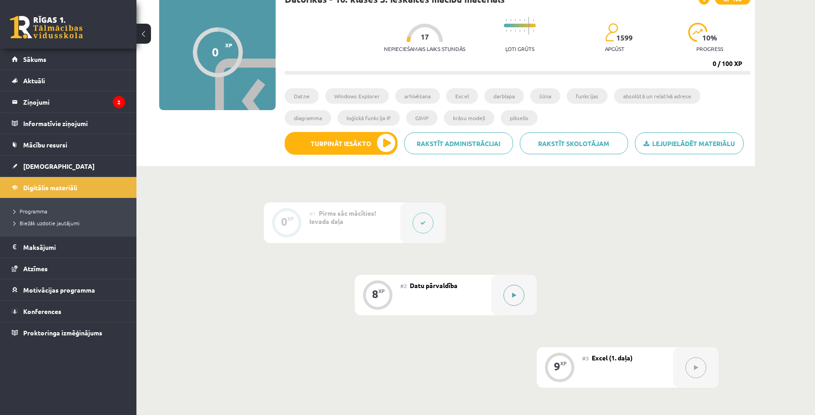
click at [514, 293] on icon at bounding box center [514, 295] width 4 height 5
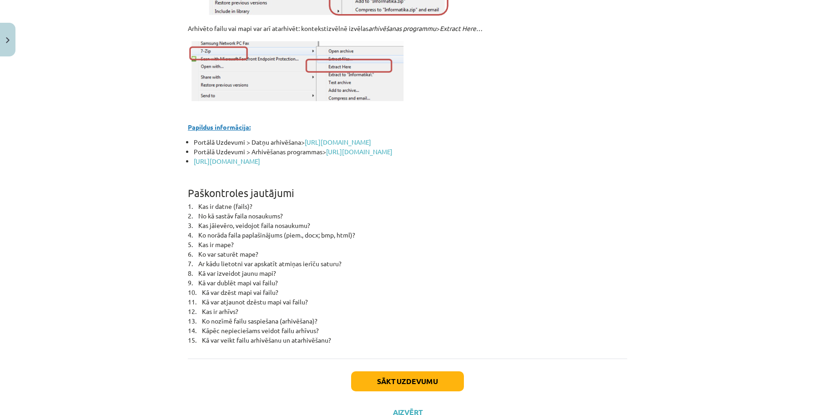
scroll to position [4005, 0]
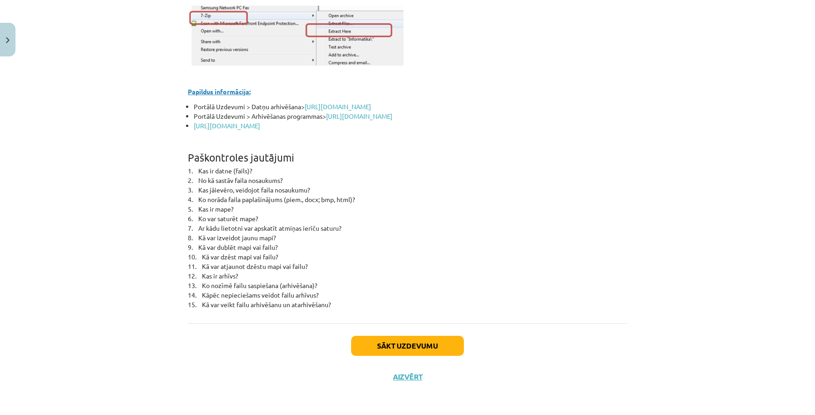
click at [433, 348] on button "Sākt uzdevumu" at bounding box center [407, 346] width 113 height 20
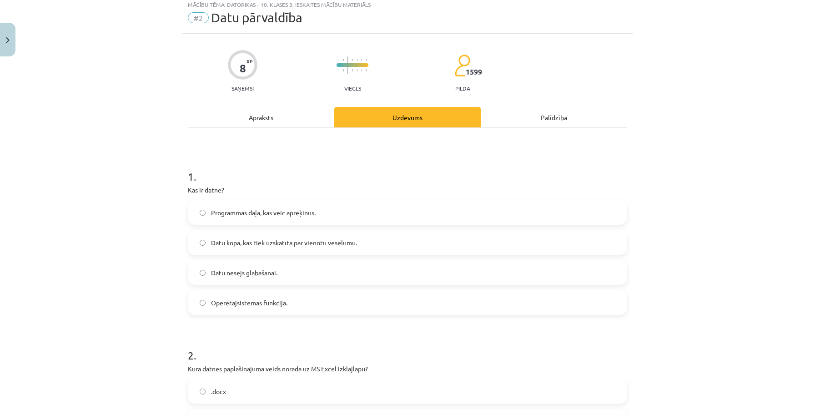
scroll to position [23, 0]
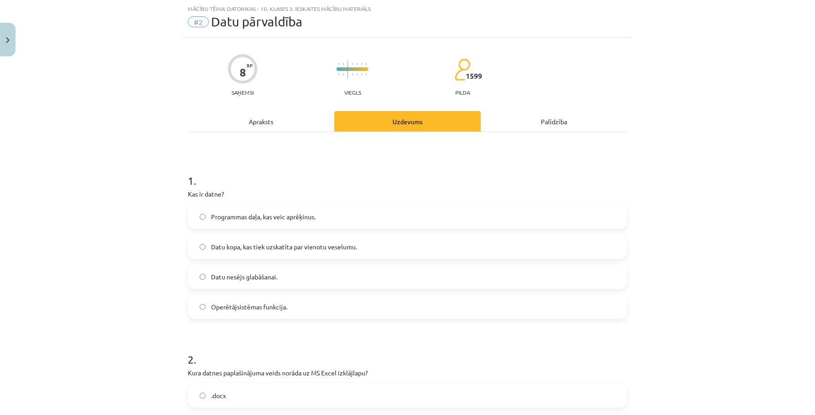
click at [430, 280] on label "Datu nesējs glabāšanai." at bounding box center [408, 276] width 438 height 23
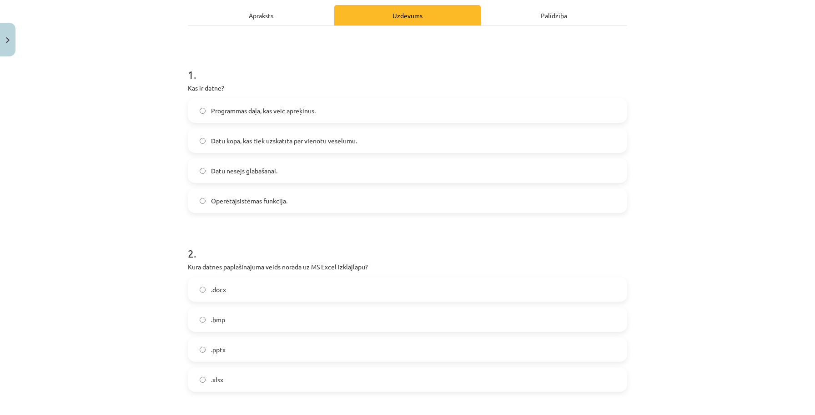
scroll to position [134, 0]
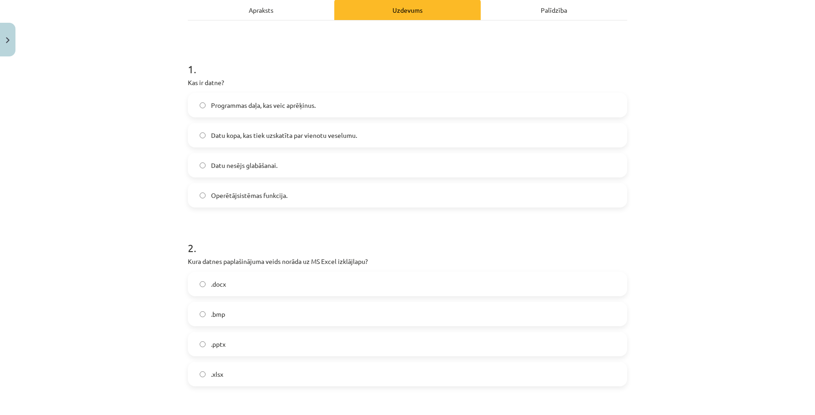
click at [384, 371] on label ".xlsx" at bounding box center [408, 374] width 438 height 23
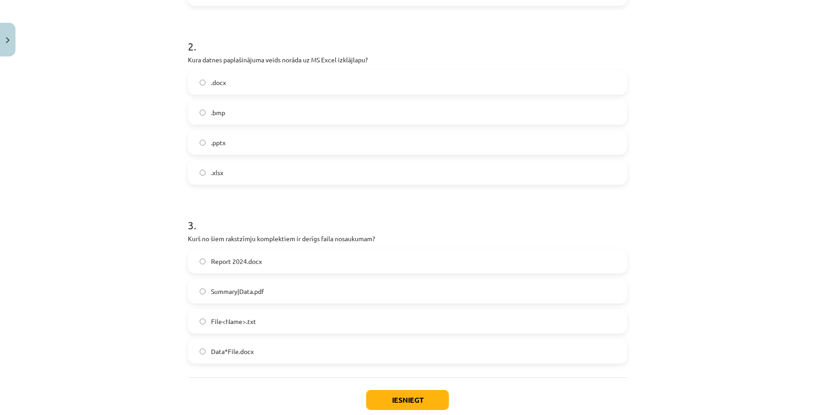
scroll to position [347, 0]
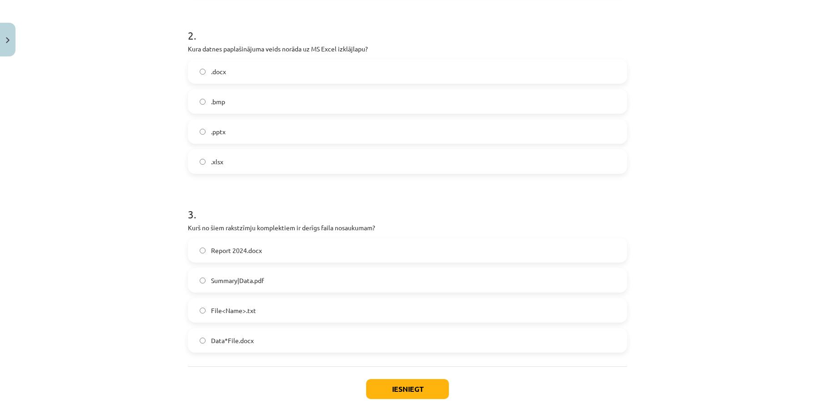
click at [389, 249] on label "Report 2024.docx" at bounding box center [408, 250] width 438 height 23
click at [386, 390] on button "Iesniegt" at bounding box center [407, 389] width 83 height 20
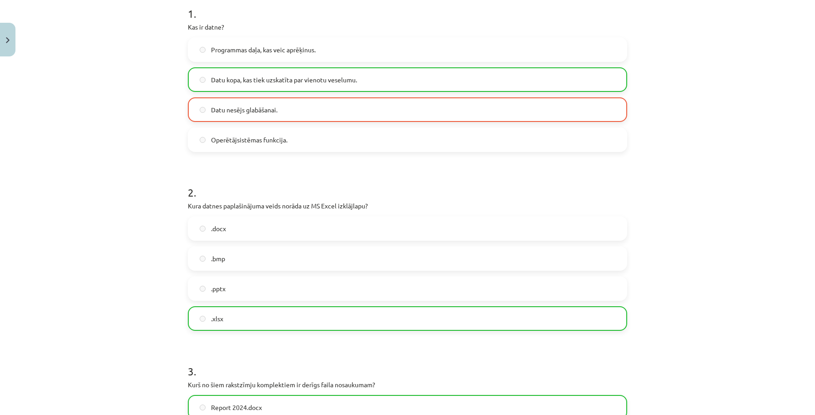
scroll to position [419, 0]
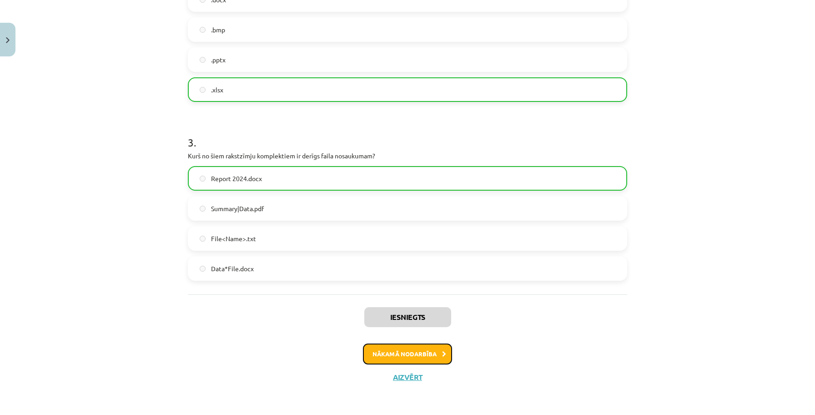
click at [414, 353] on button "Nākamā nodarbība" at bounding box center [407, 353] width 89 height 21
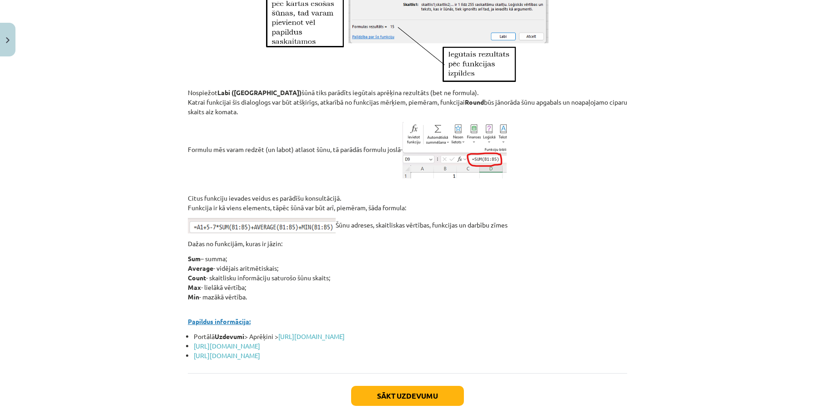
scroll to position [3812, 0]
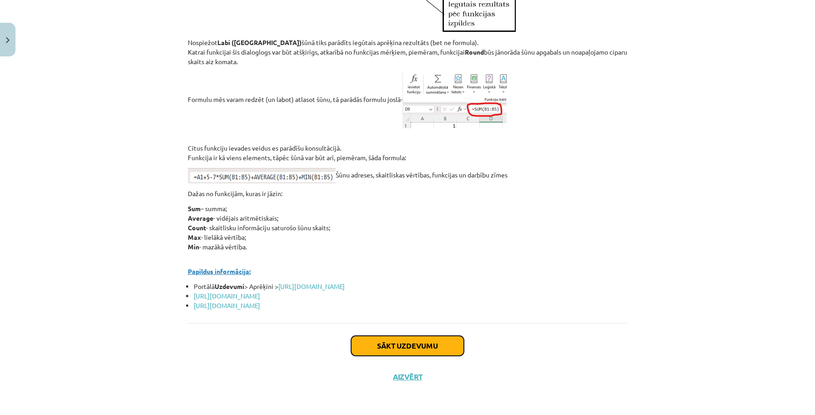
click at [425, 339] on button "Sākt uzdevumu" at bounding box center [407, 346] width 113 height 20
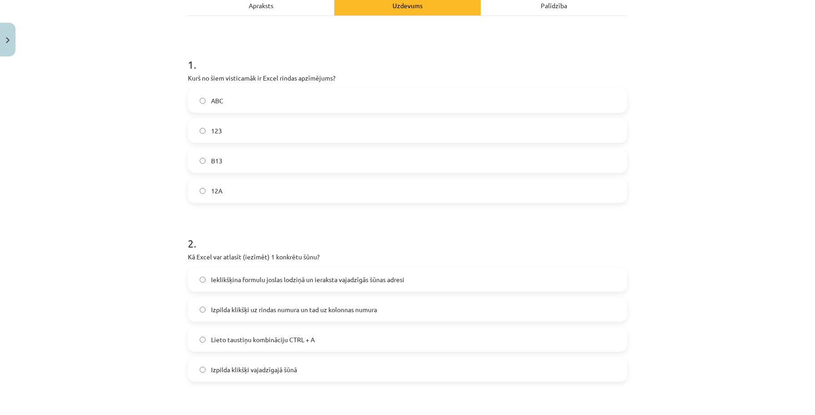
scroll to position [141, 0]
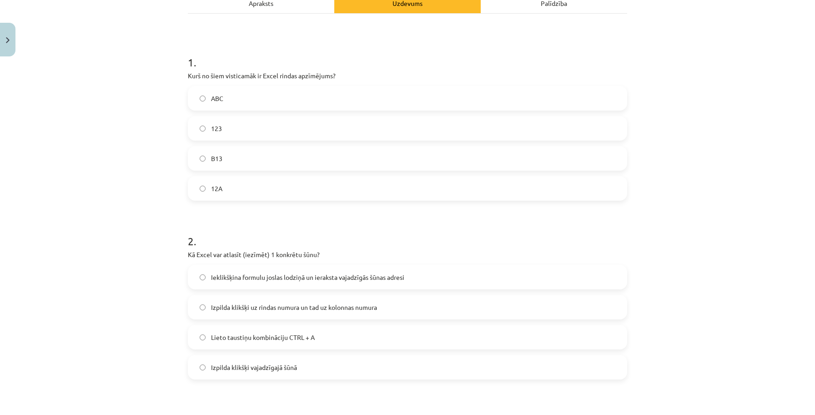
click at [360, 367] on label "Izpilda klikšķi vajadzīgajā šūnā" at bounding box center [408, 367] width 438 height 23
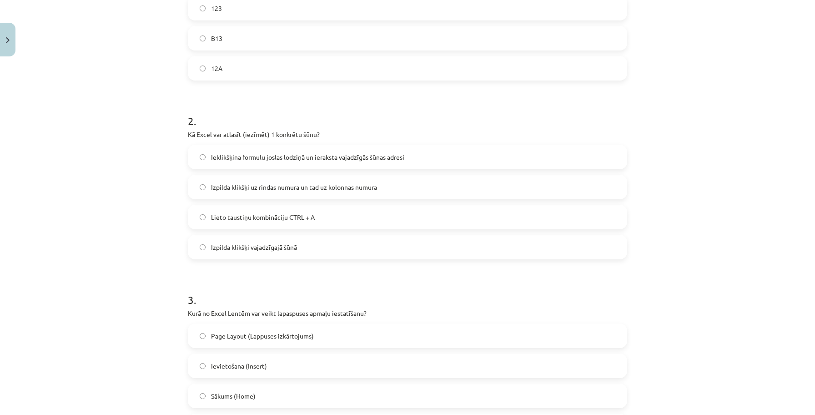
scroll to position [265, 0]
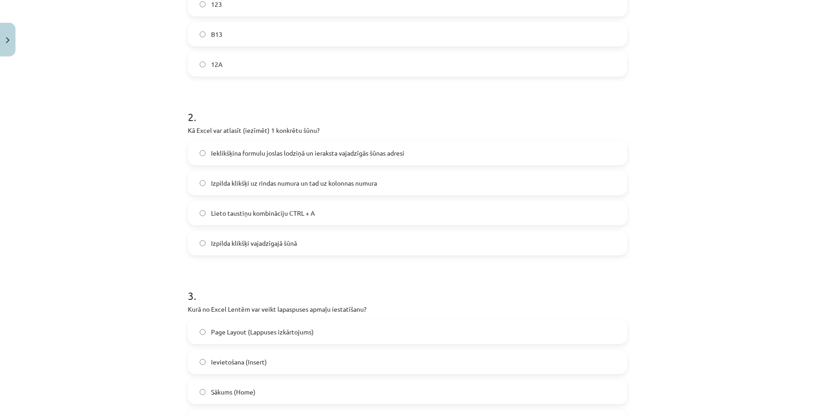
click at [338, 331] on label "Page Layout (Lappuses izkārtojums)" at bounding box center [408, 331] width 438 height 23
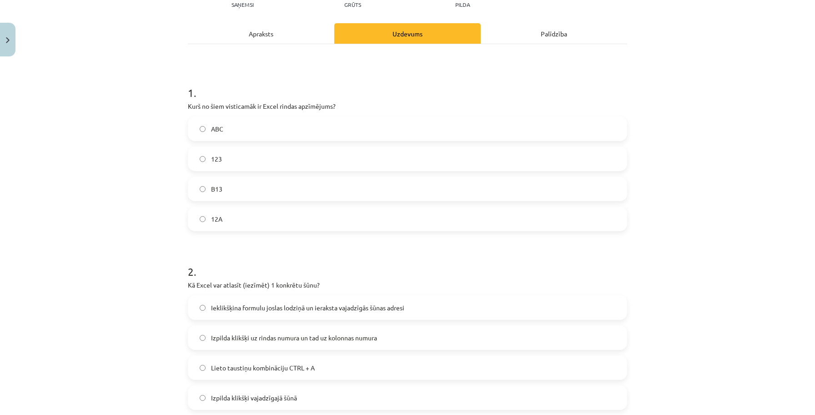
scroll to position [109, 0]
click at [275, 158] on label "123" at bounding box center [408, 160] width 438 height 23
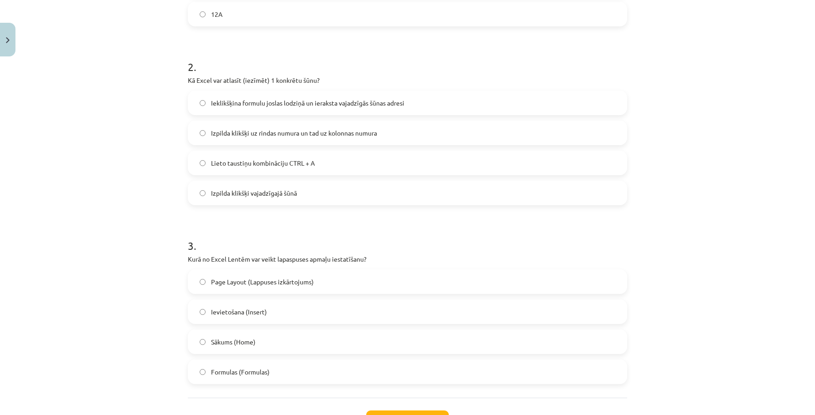
scroll to position [390, 0]
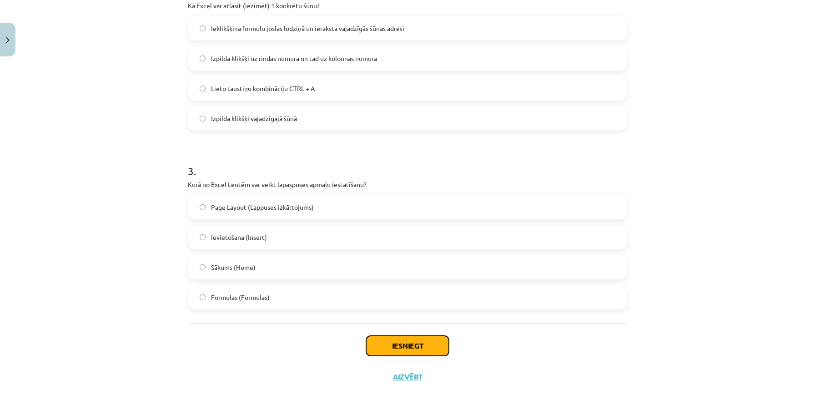
click at [385, 345] on button "Iesniegt" at bounding box center [407, 346] width 83 height 20
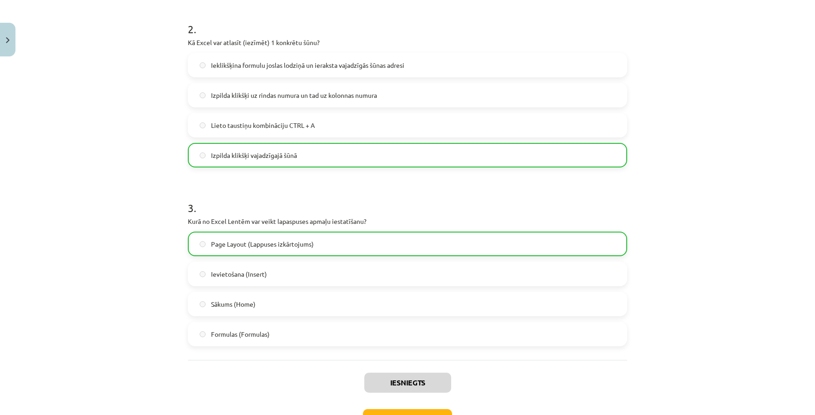
scroll to position [419, 0]
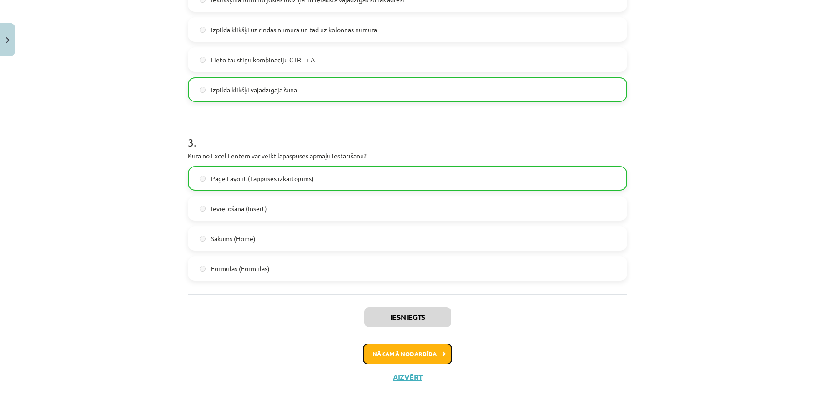
click at [380, 352] on button "Nākamā nodarbība" at bounding box center [407, 353] width 89 height 21
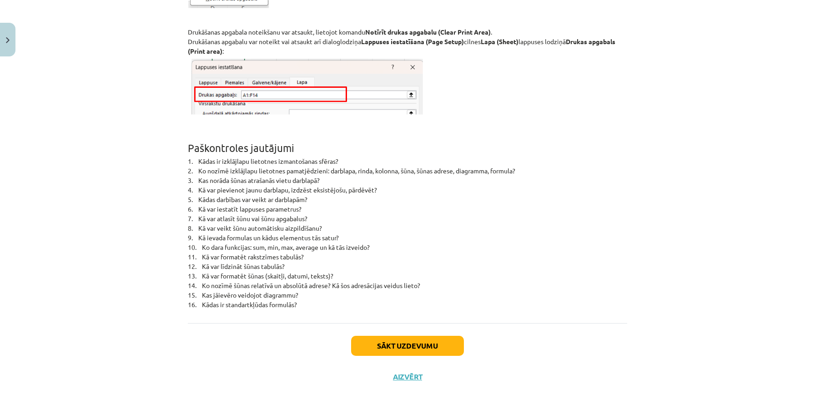
scroll to position [5865, 0]
click at [362, 340] on button "Sākt uzdevumu" at bounding box center [407, 346] width 113 height 20
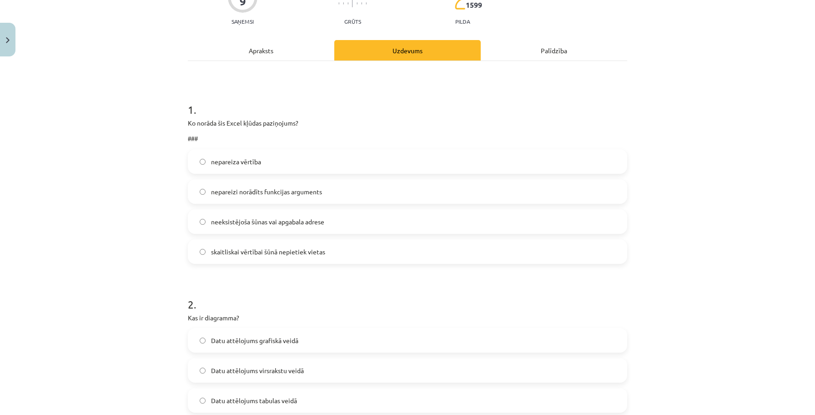
scroll to position [97, 0]
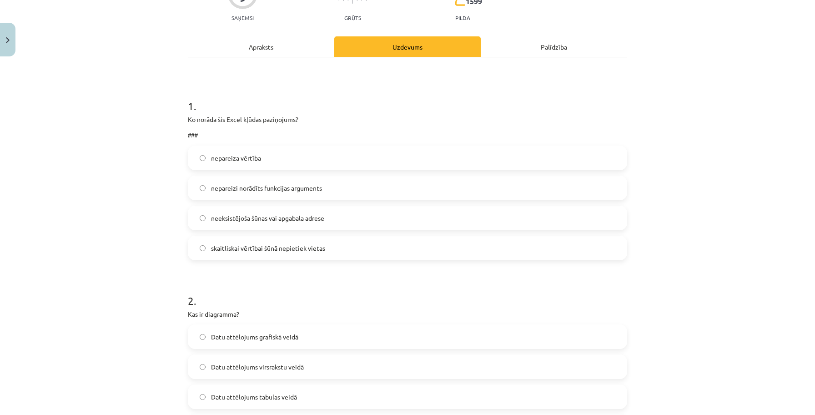
click at [323, 191] on label "nepareizi norādīts funkcijas arguments" at bounding box center [408, 188] width 438 height 23
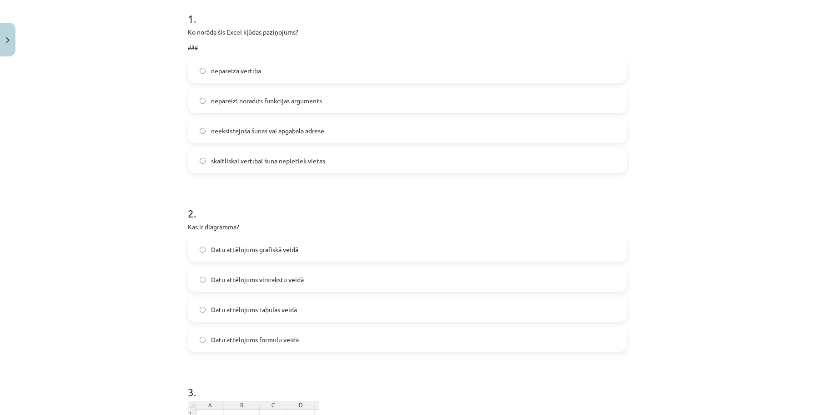
scroll to position [184, 0]
click at [338, 247] on label "Datu attēlojums grafiskā veidā" at bounding box center [408, 249] width 438 height 23
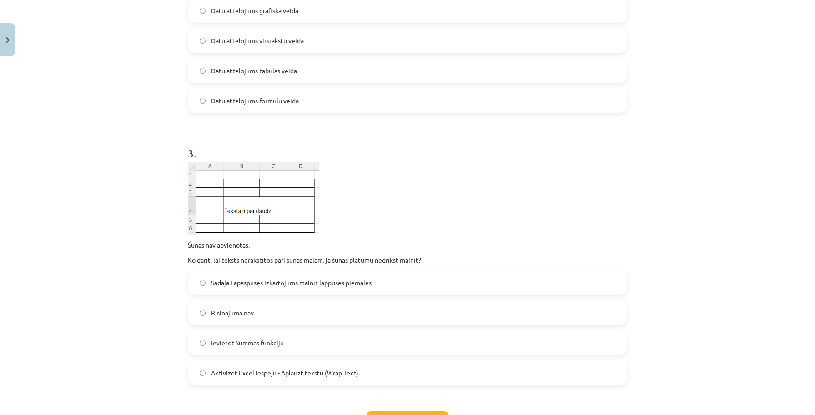
scroll to position [426, 0]
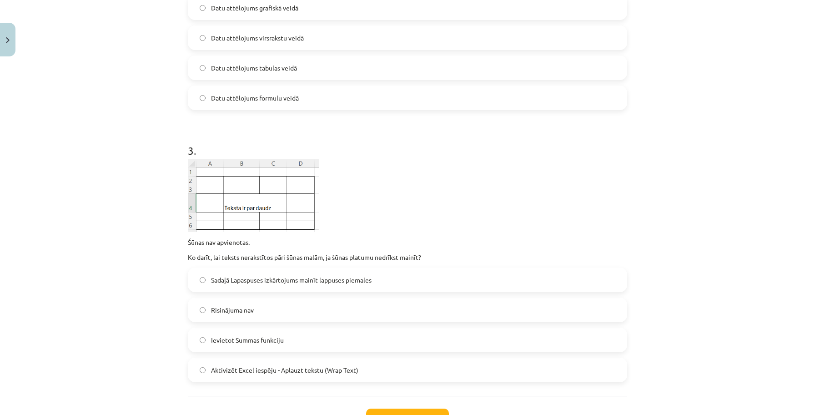
click at [287, 373] on span "Aktivizēt Excel iespēju - Aplauzt tekstu (Wrap Text)" at bounding box center [284, 370] width 147 height 10
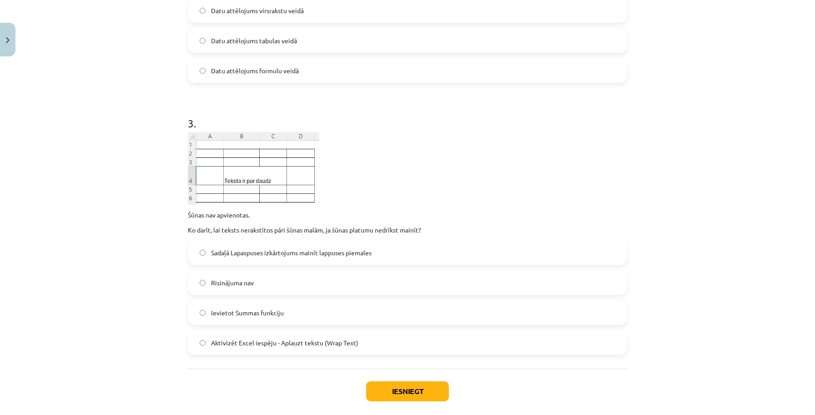
scroll to position [499, 0]
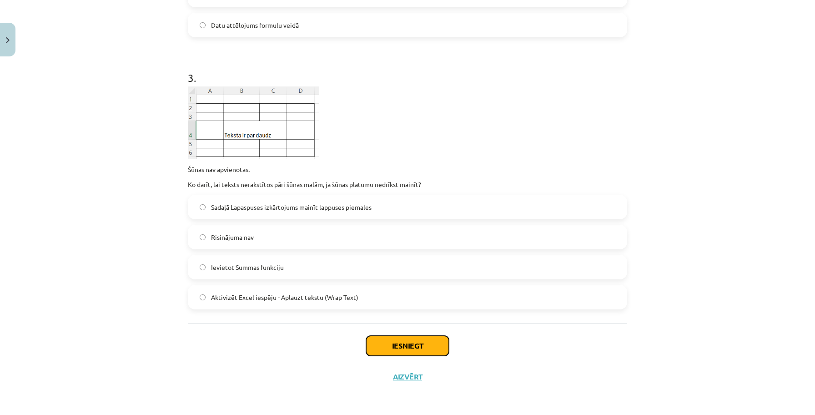
click at [396, 351] on button "Iesniegt" at bounding box center [407, 346] width 83 height 20
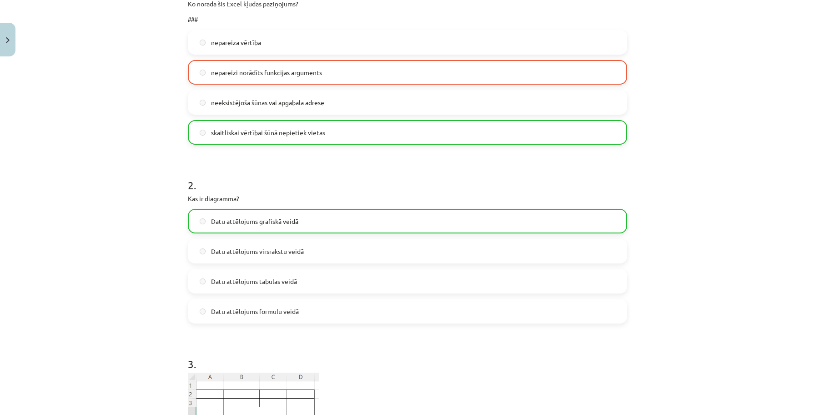
scroll to position [528, 0]
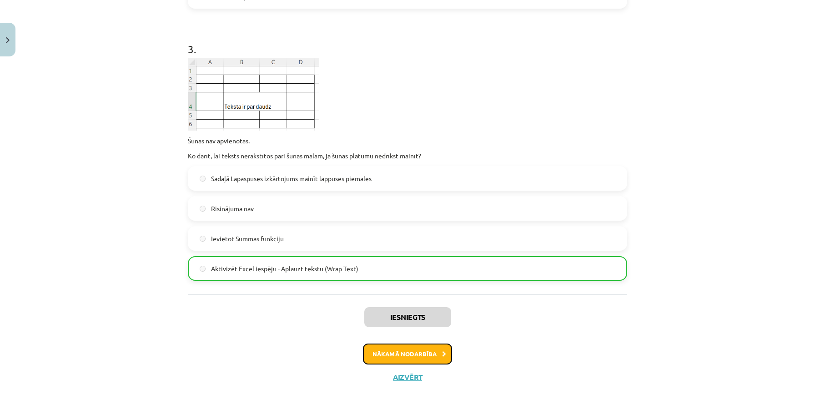
click at [416, 352] on button "Nākamā nodarbība" at bounding box center [407, 353] width 89 height 21
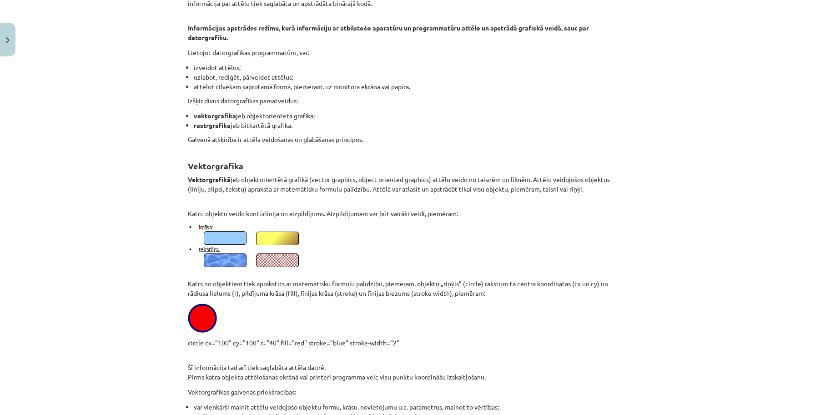
scroll to position [0, 0]
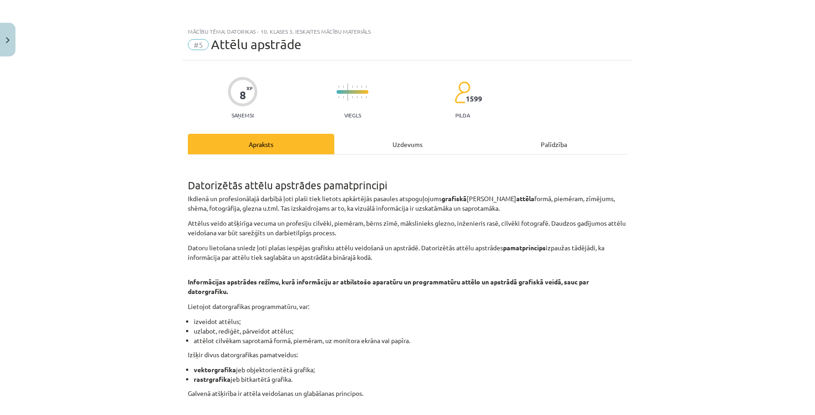
click at [411, 150] on div "Uzdevums" at bounding box center [407, 144] width 146 height 20
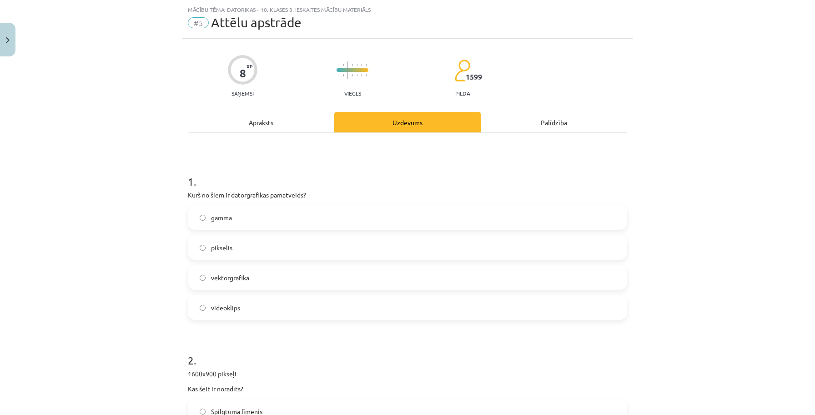
scroll to position [23, 0]
click at [282, 114] on div "Apraksts" at bounding box center [261, 121] width 146 height 20
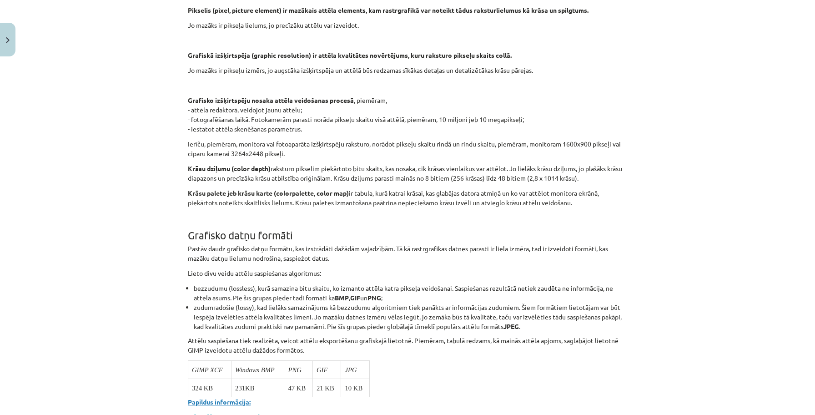
scroll to position [3274, 0]
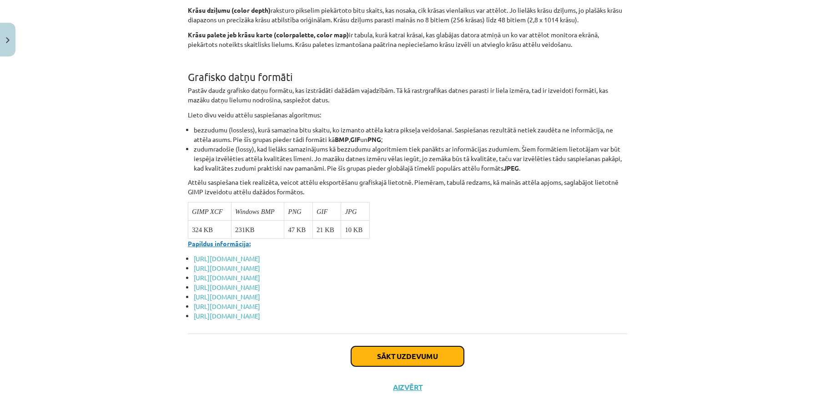
click at [406, 346] on button "Sākt uzdevumu" at bounding box center [407, 356] width 113 height 20
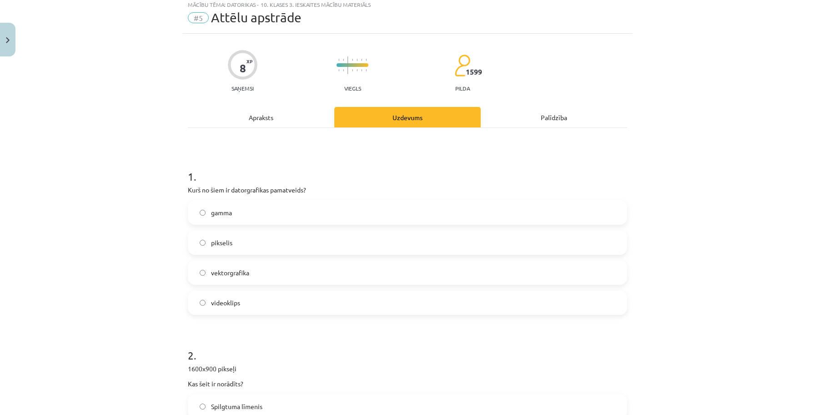
scroll to position [23, 0]
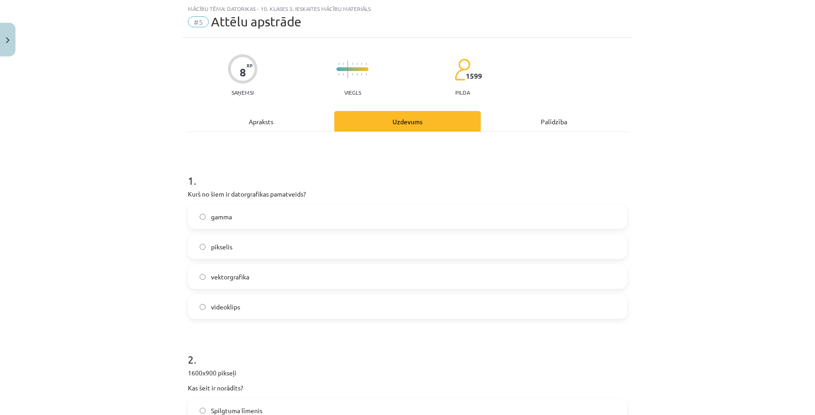
click at [264, 247] on label "pikselis" at bounding box center [408, 246] width 438 height 23
click at [282, 135] on div "1 . Kurš no šiem ir datorgrafikas pamatveids? gamma pikselis vektorgrafika vide…" at bounding box center [407, 418] width 439 height 573
click at [274, 123] on div "Apraksts" at bounding box center [261, 121] width 146 height 20
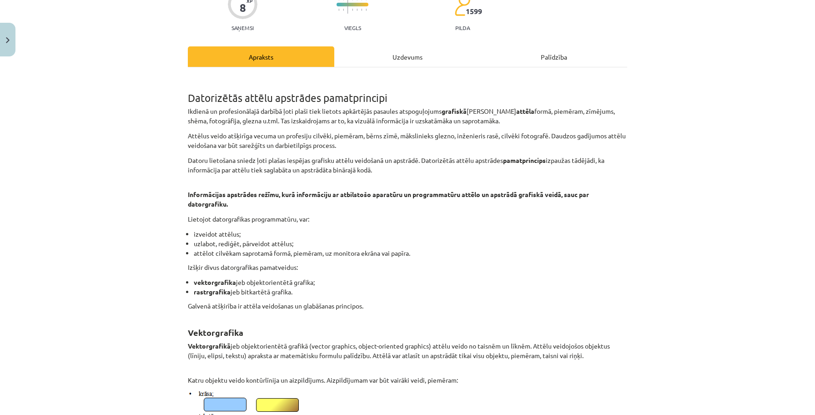
scroll to position [83, 0]
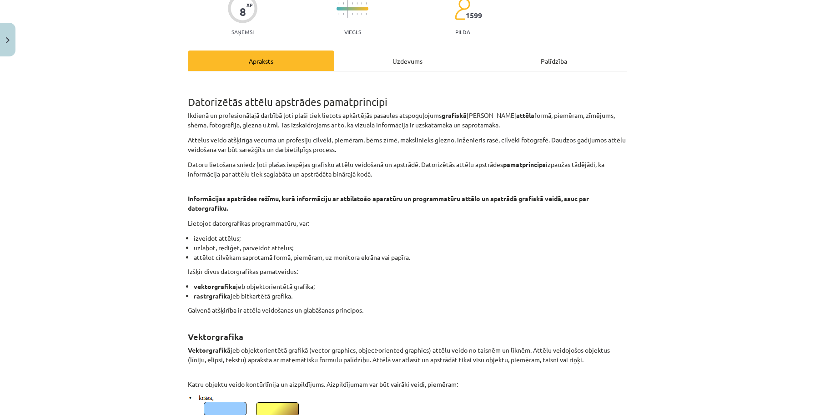
click at [368, 65] on div "Uzdevums" at bounding box center [407, 60] width 146 height 20
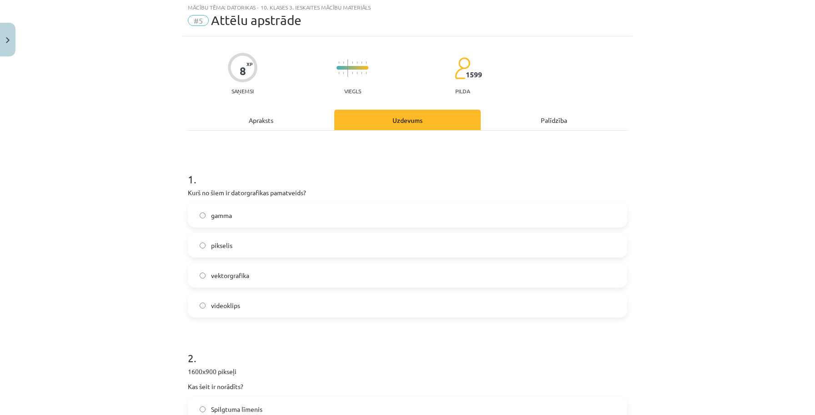
scroll to position [23, 0]
click at [259, 274] on label "vektorgrafika" at bounding box center [408, 276] width 438 height 23
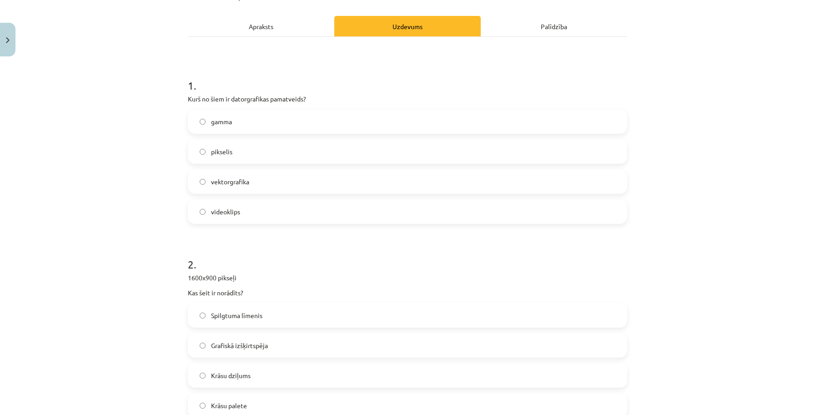
scroll to position [110, 0]
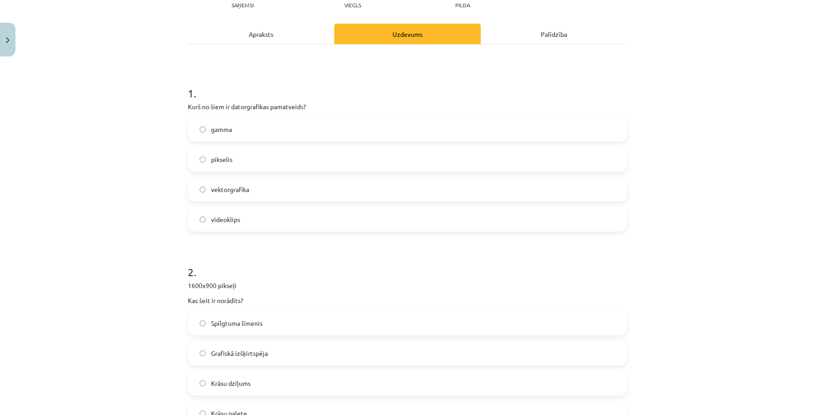
click at [275, 35] on div "Apraksts" at bounding box center [261, 34] width 146 height 20
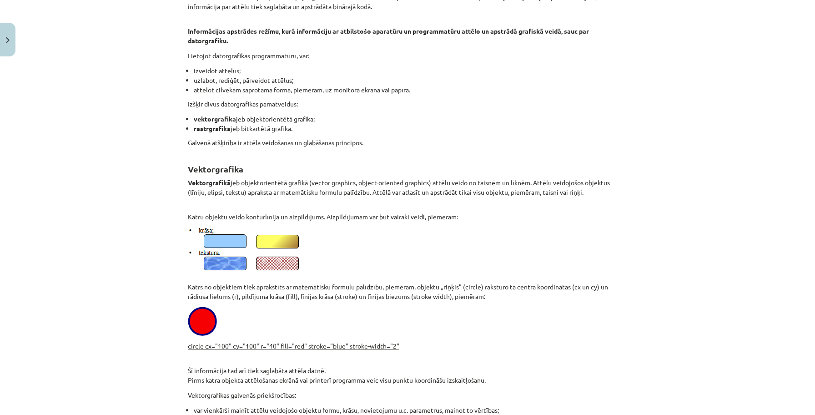
scroll to position [0, 0]
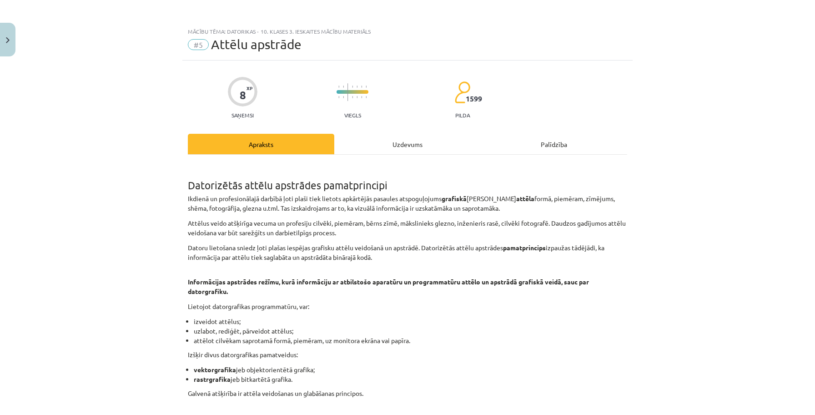
click at [353, 138] on div "Uzdevums" at bounding box center [407, 144] width 146 height 20
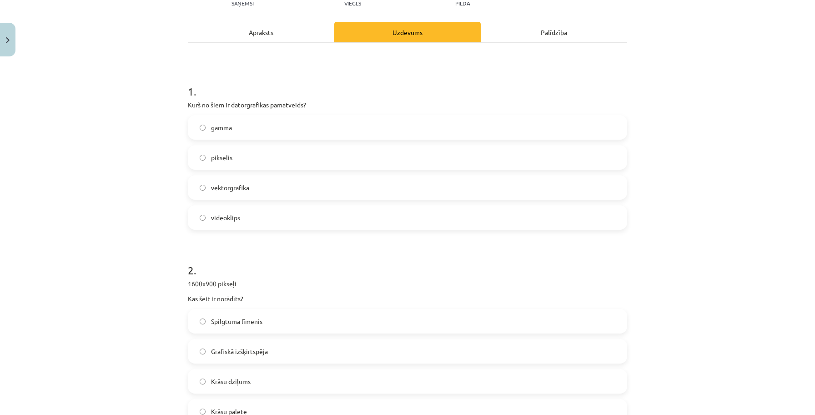
scroll to position [112, 0]
click at [243, 358] on label "Grafiskā izšķirtspēja" at bounding box center [408, 350] width 438 height 23
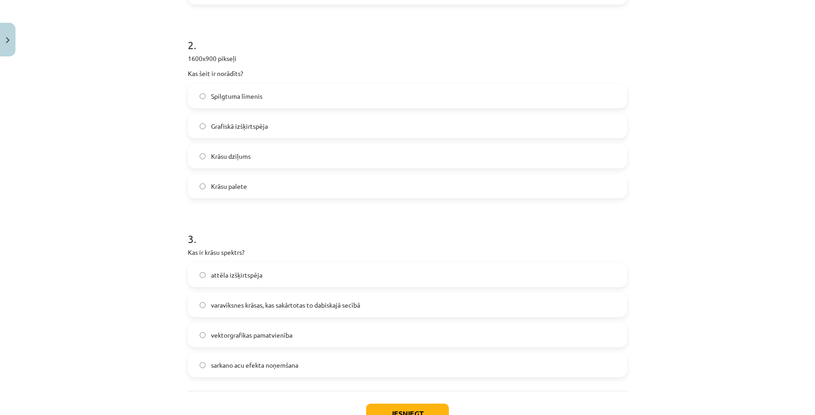
scroll to position [338, 0]
click at [277, 302] on span "varavīksnes krāsas, kas sakārtotas to dabiskajā secībā" at bounding box center [285, 304] width 149 height 10
click at [257, 281] on label "attēla izšķirtspēja" at bounding box center [408, 273] width 438 height 23
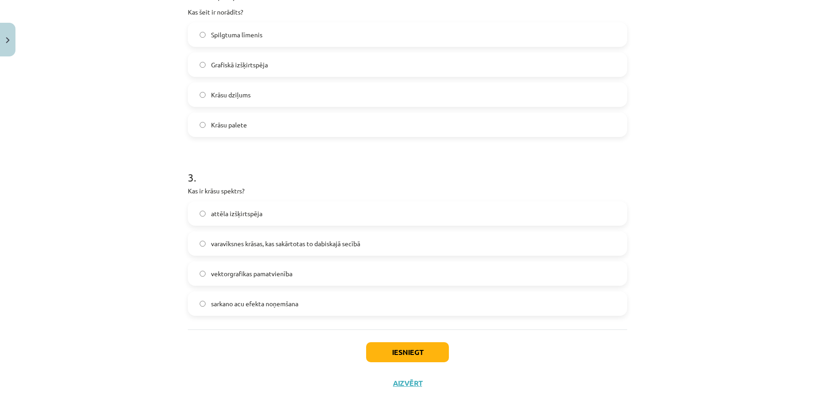
scroll to position [399, 0]
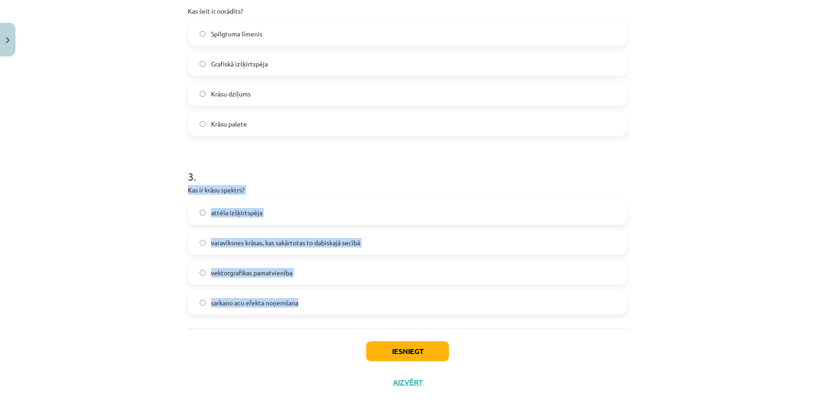
drag, startPoint x: 190, startPoint y: 190, endPoint x: 344, endPoint y: 311, distance: 195.7
click at [344, 311] on div "3 . Kas ir krāsu spektrs? attēla izšķirtspēja varavīksnes krāsas, kas sakārtota…" at bounding box center [407, 234] width 439 height 161
click at [262, 193] on p "Kas ir krāsu spektrs?" at bounding box center [407, 190] width 439 height 10
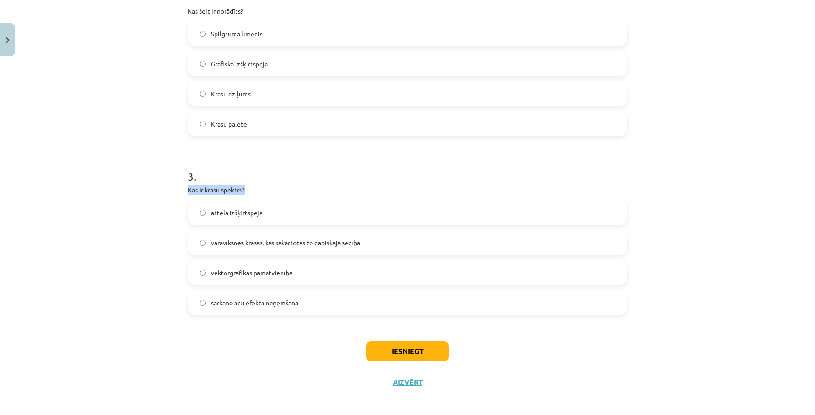
drag, startPoint x: 248, startPoint y: 190, endPoint x: 186, endPoint y: 190, distance: 62.8
click at [186, 190] on div "8 XP Saņemsi Viegls 1599 pilda Apraksts Uzdevums Palīdzība 1 . Kurš no šiem ir …" at bounding box center [407, 29] width 450 height 736
copy p "Kas ir krāsu spektrs?"
click at [333, 234] on label "varavīksnes krāsas, kas sakārtotas to dabiskajā secībā" at bounding box center [408, 242] width 438 height 23
click at [398, 348] on button "Iesniegt" at bounding box center [407, 351] width 83 height 20
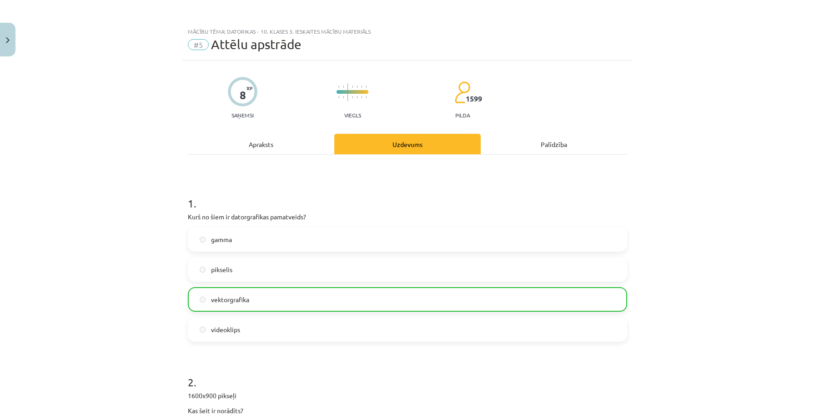
scroll to position [434, 0]
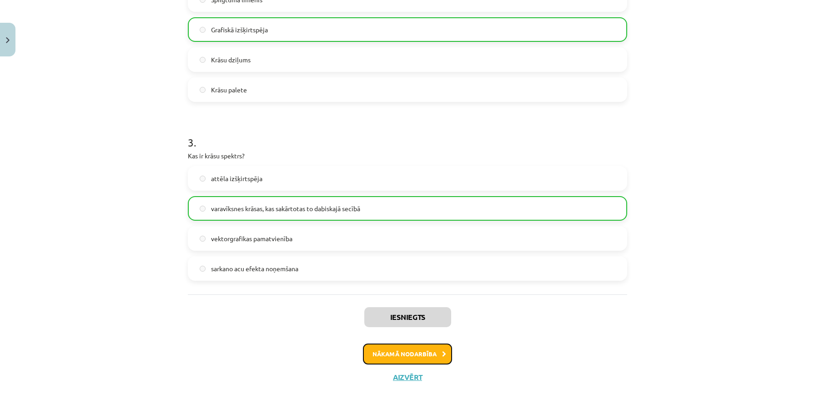
click at [426, 345] on button "Nākamā nodarbība" at bounding box center [407, 353] width 89 height 21
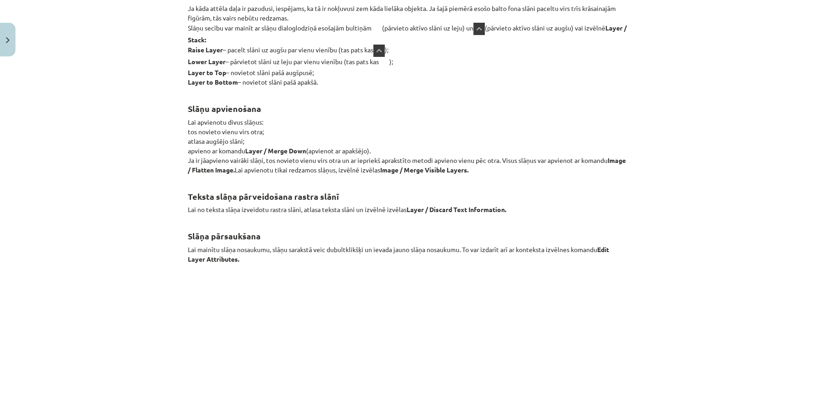
scroll to position [10536, 0]
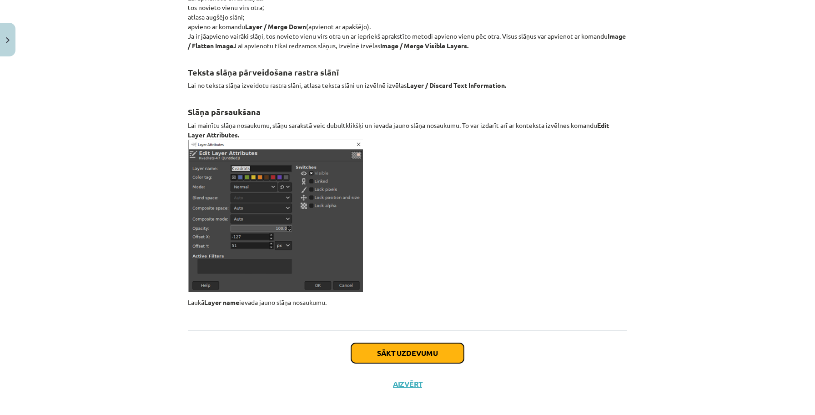
click at [398, 353] on button "Sākt uzdevumu" at bounding box center [407, 353] width 113 height 20
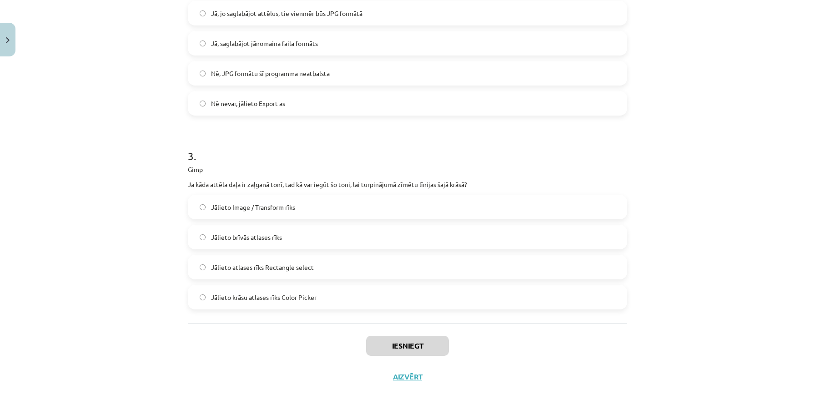
scroll to position [0, 0]
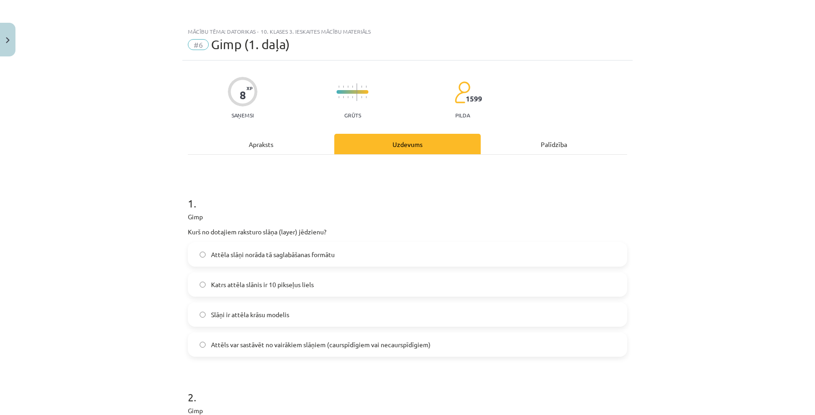
click at [198, 45] on span "#6" at bounding box center [198, 44] width 21 height 11
click at [7, 35] on button "Close" at bounding box center [7, 40] width 15 height 34
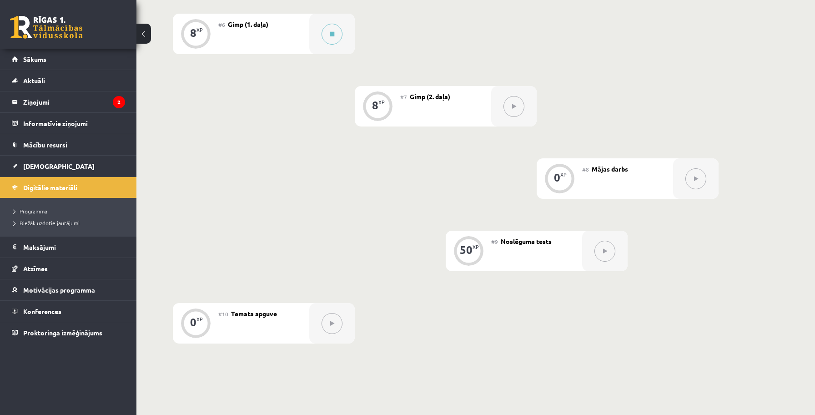
scroll to position [639, 0]
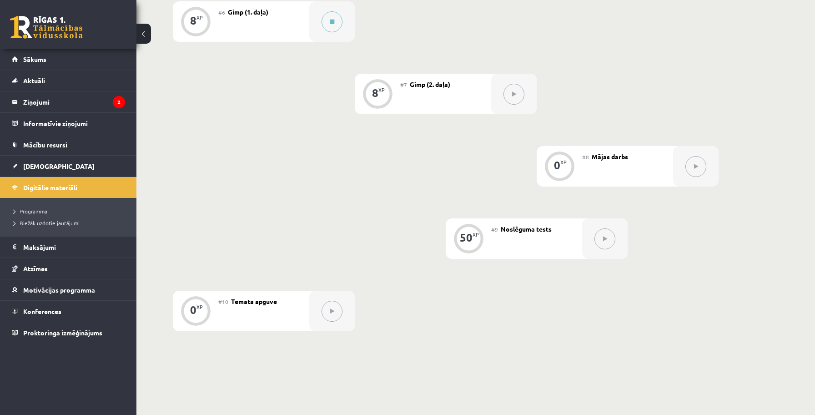
click at [617, 172] on div "#8 Mājas darbs" at bounding box center [627, 166] width 91 height 40
click at [691, 170] on button at bounding box center [696, 166] width 21 height 21
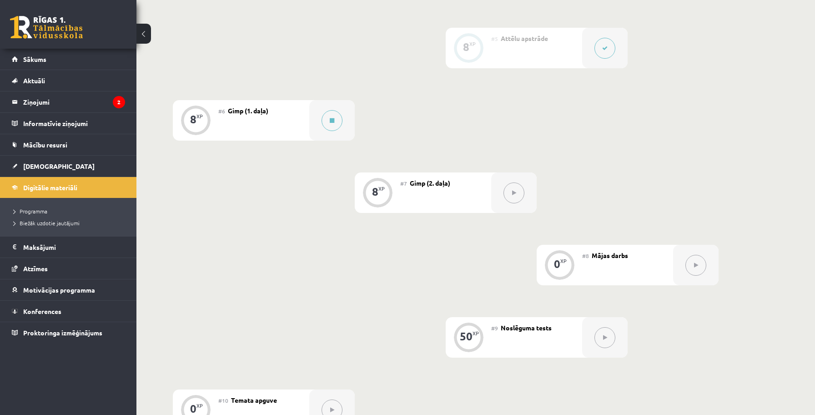
scroll to position [532, 0]
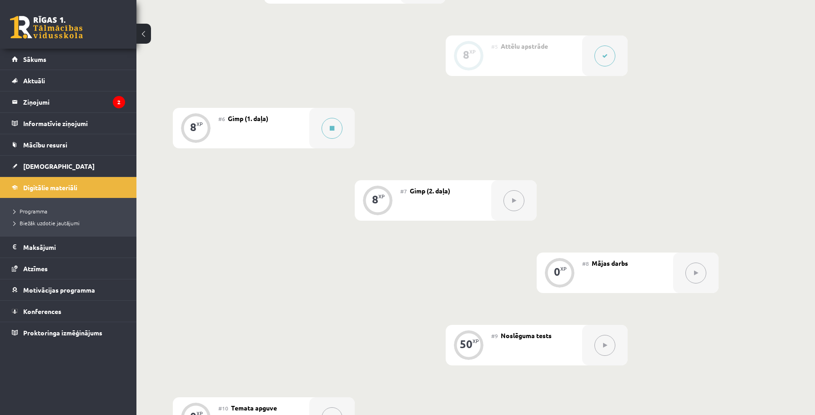
click at [280, 118] on div "#6 Gimp (1. daļa)" at bounding box center [263, 128] width 91 height 40
click at [327, 126] on button at bounding box center [332, 128] width 21 height 21
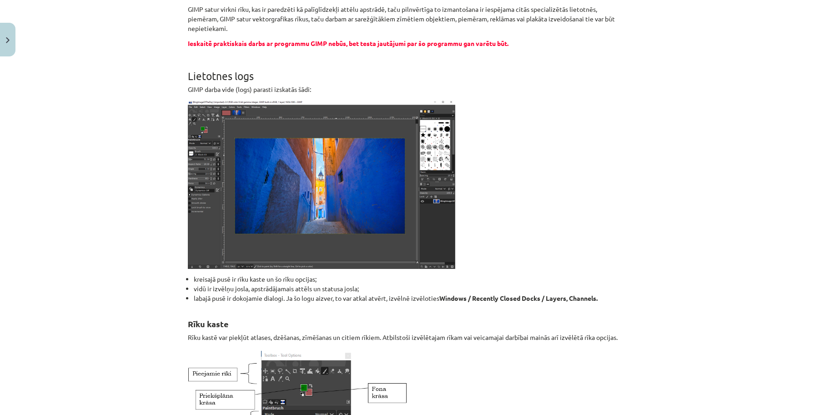
scroll to position [0, 0]
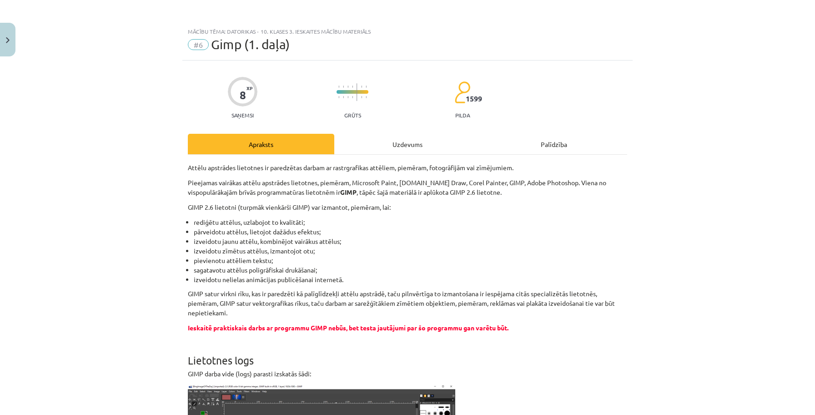
click at [369, 151] on div "Uzdevums" at bounding box center [407, 144] width 146 height 20
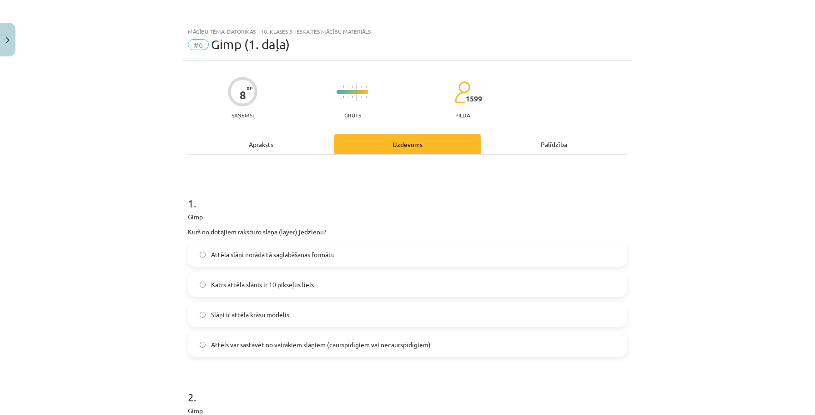
scroll to position [23, 0]
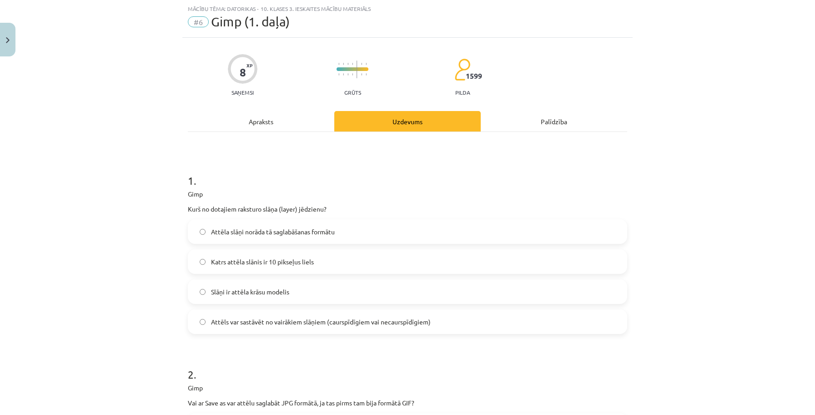
click at [285, 124] on div "Apraksts" at bounding box center [261, 121] width 146 height 20
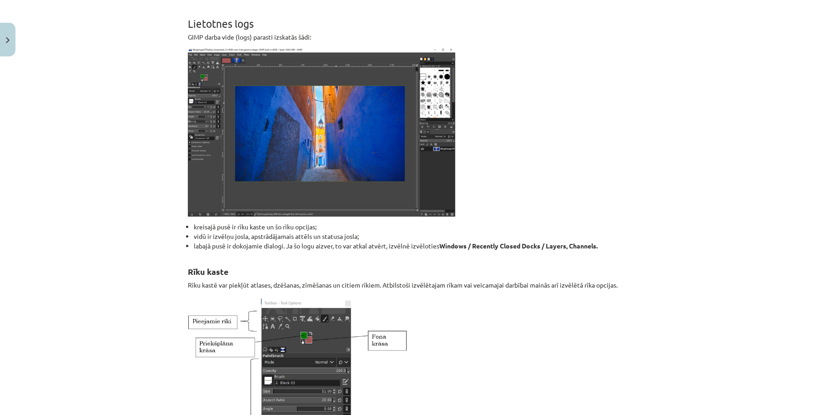
scroll to position [95, 0]
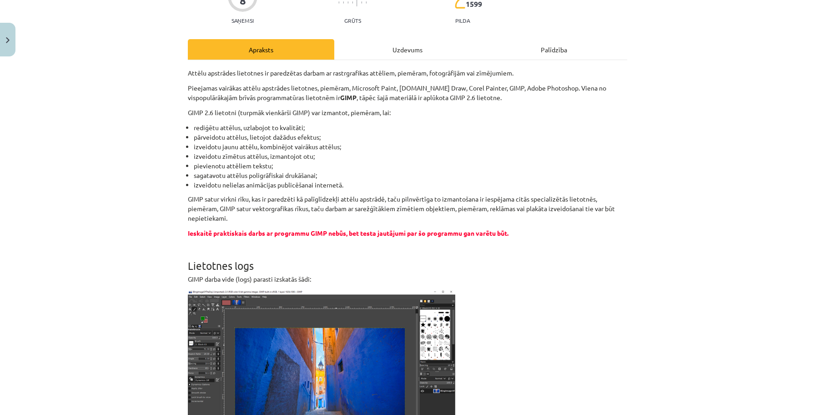
click at [391, 50] on div "Uzdevums" at bounding box center [407, 49] width 146 height 20
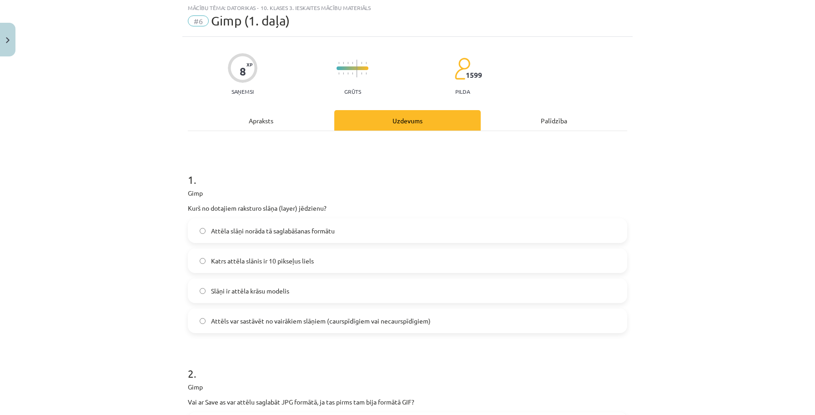
scroll to position [23, 0]
click at [281, 121] on div "Apraksts" at bounding box center [261, 121] width 146 height 20
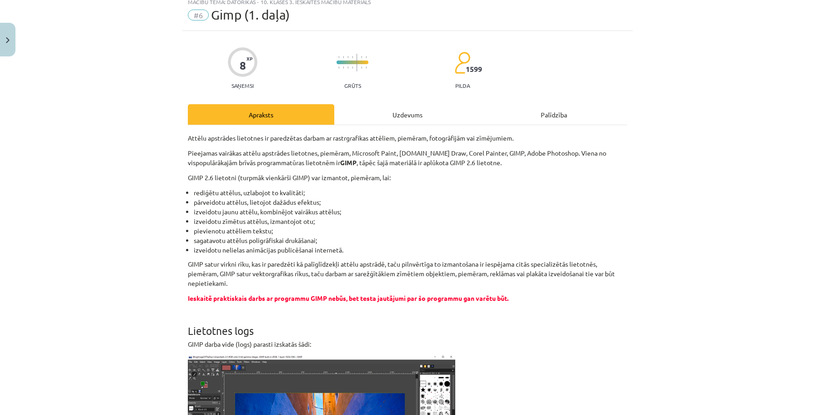
scroll to position [0, 0]
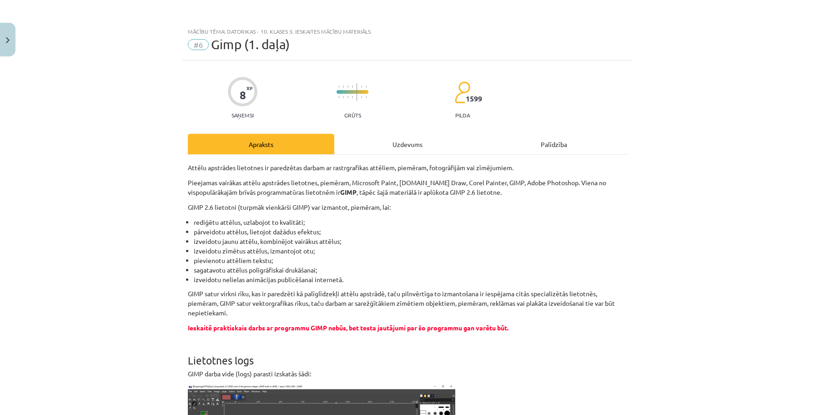
click at [376, 136] on div "Uzdevums" at bounding box center [407, 144] width 146 height 20
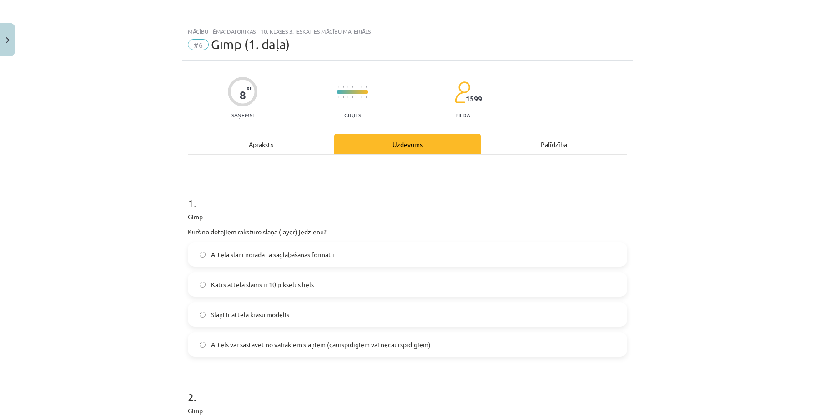
scroll to position [23, 0]
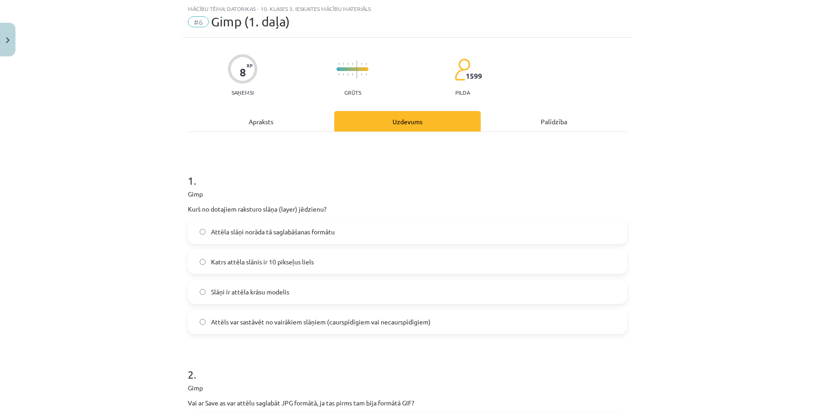
click at [358, 328] on label "Attēls var sastāvēt no vairākiem slāņiem (caurspīdīgiem vai necaurspīdīgiem)" at bounding box center [408, 321] width 438 height 23
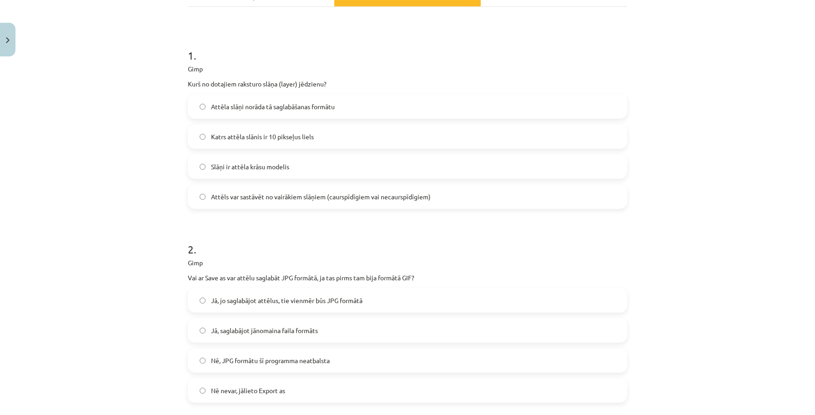
scroll to position [156, 0]
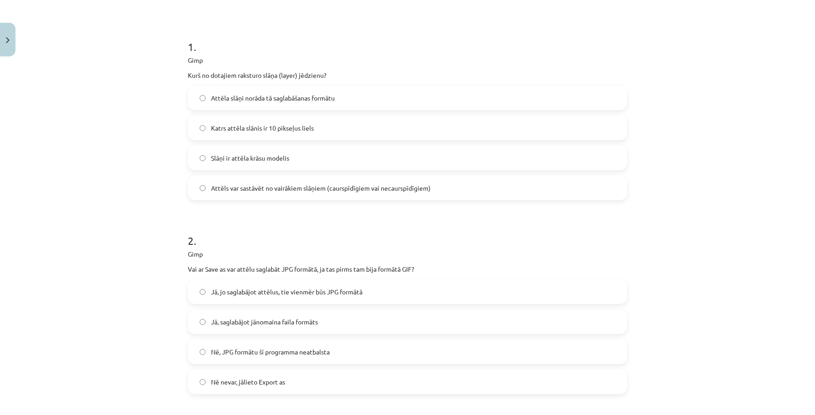
click at [262, 321] on span "Jā, saglabājot jānomaina faila formāts" at bounding box center [264, 322] width 107 height 10
click at [261, 384] on span "Nē nevar, jālieto Export as" at bounding box center [248, 382] width 74 height 10
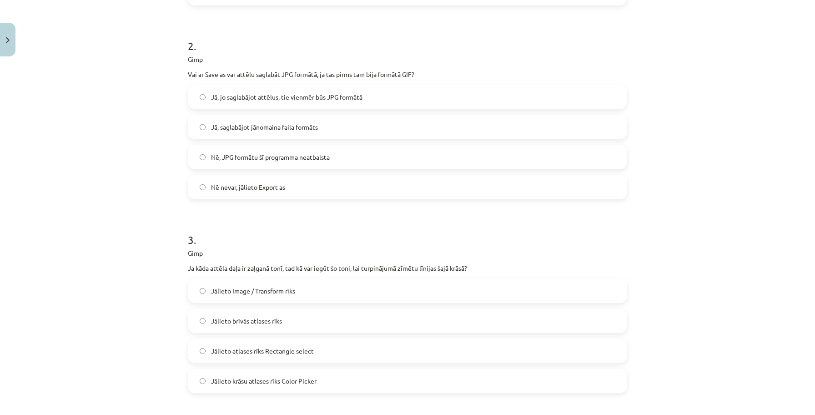
scroll to position [353, 0]
click at [269, 380] on span "Jālieto krāsu atlases rīks Color Picker" at bounding box center [264, 380] width 106 height 10
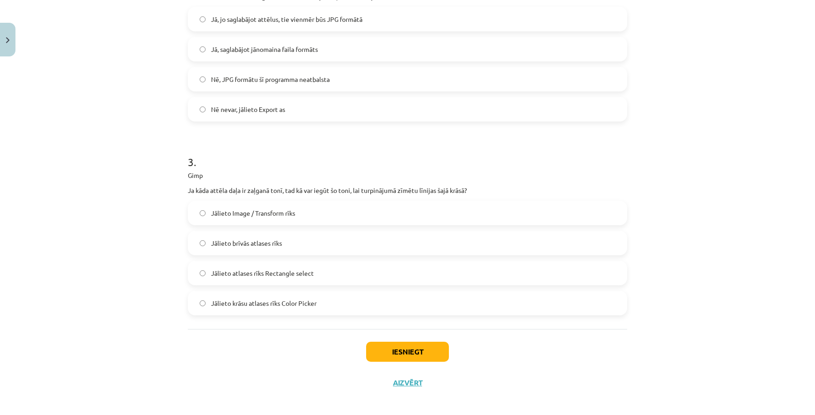
scroll to position [429, 0]
click at [411, 345] on button "Iesniegt" at bounding box center [407, 352] width 83 height 20
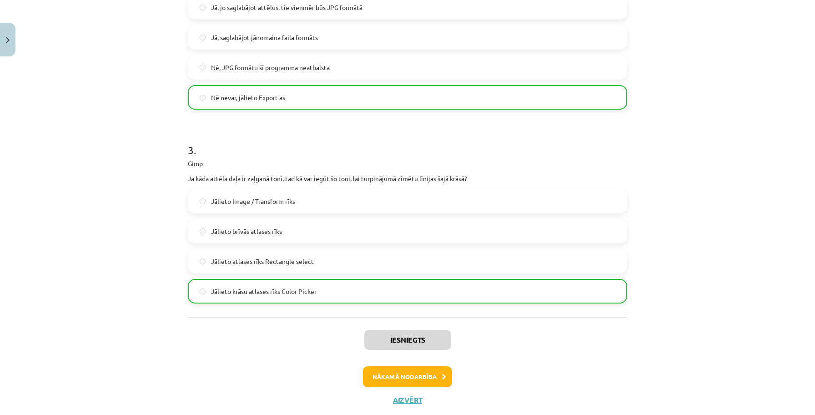
scroll to position [464, 0]
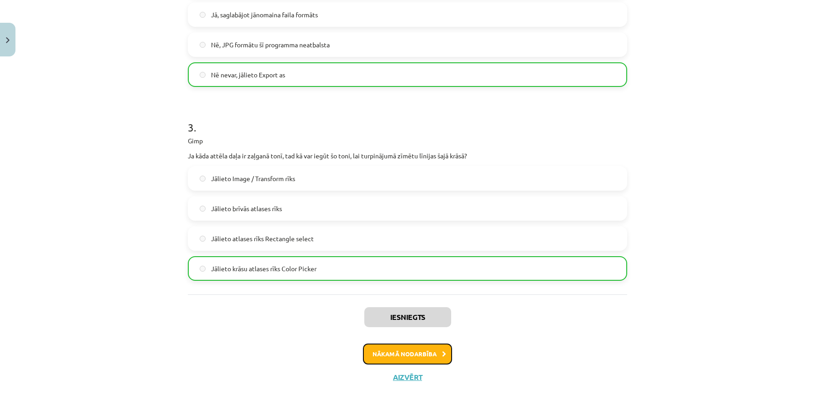
click at [419, 350] on button "Nākamā nodarbība" at bounding box center [407, 353] width 89 height 21
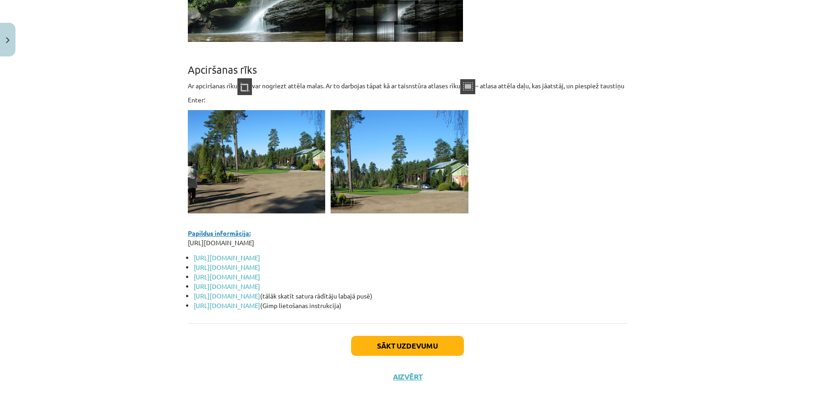
scroll to position [7873, 0]
click at [368, 337] on button "Sākt uzdevumu" at bounding box center [407, 346] width 113 height 20
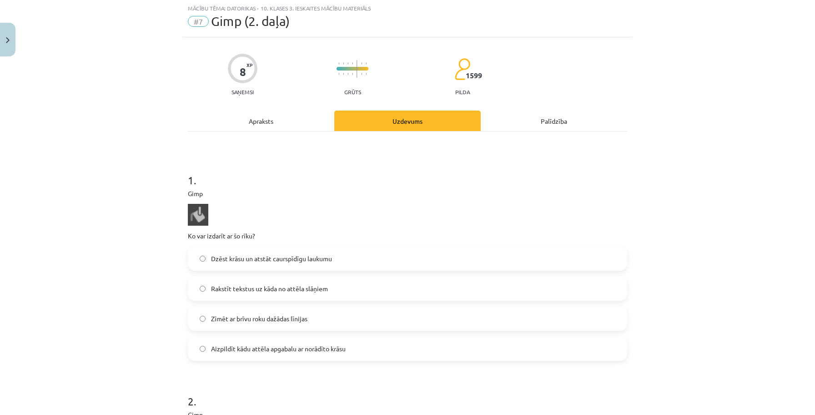
scroll to position [23, 0]
click at [341, 352] on span "Aizpildīt kādu attēla apgabalu ar norādīto krāsu" at bounding box center [278, 349] width 135 height 10
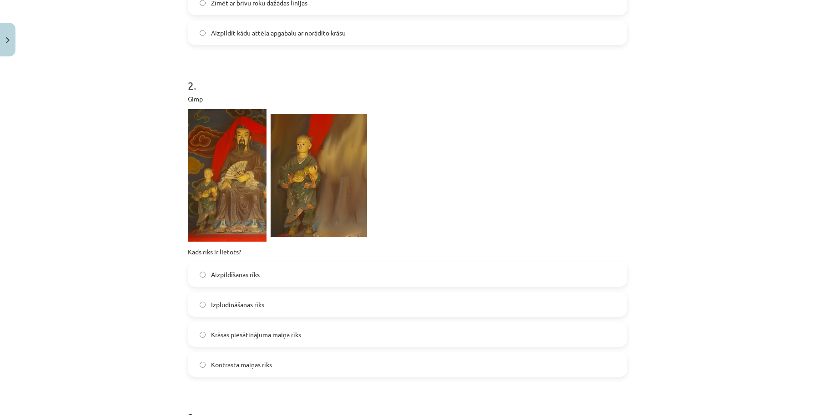
scroll to position [349, 0]
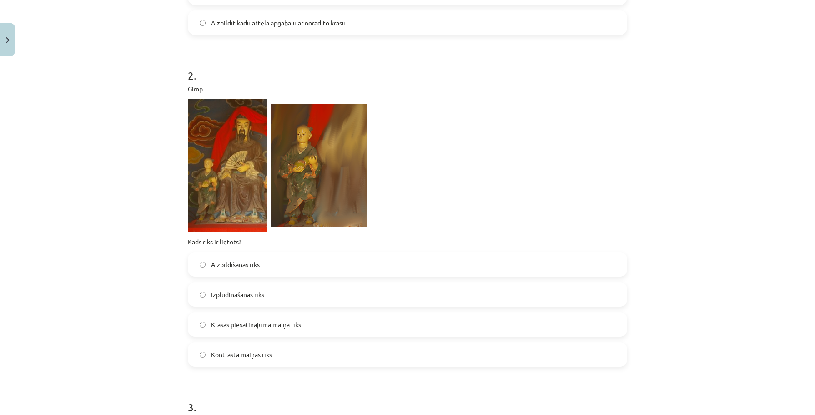
click at [286, 296] on label "Izpludināšanas rīks" at bounding box center [408, 294] width 438 height 23
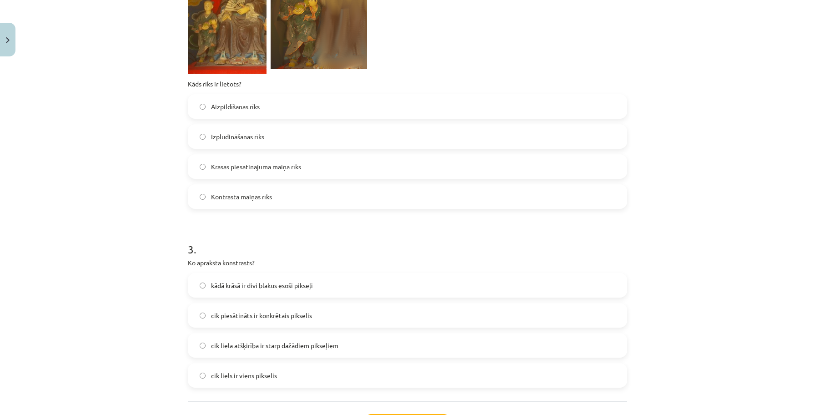
scroll to position [508, 0]
click at [284, 313] on span "cik piesātināts ir konkrētais pikselis" at bounding box center [261, 314] width 101 height 10
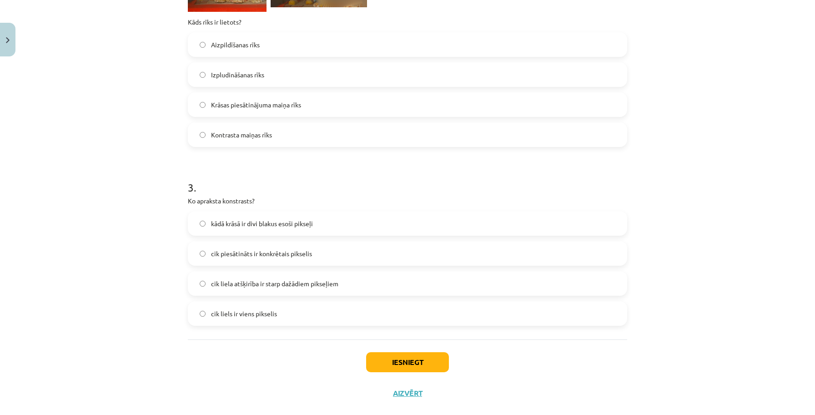
scroll to position [576, 0]
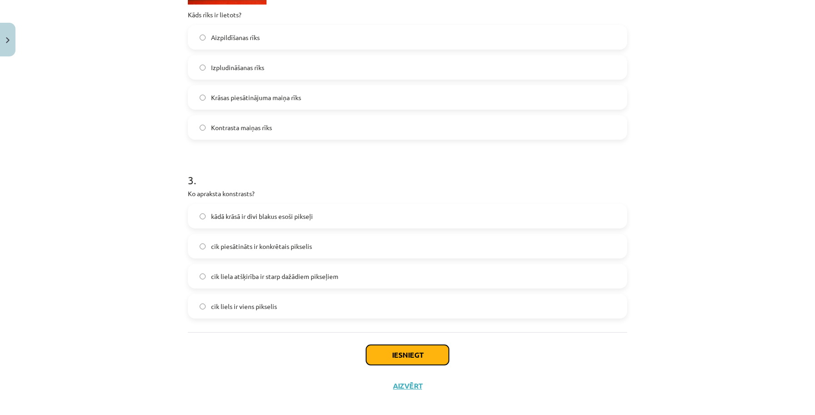
click at [420, 363] on button "Iesniegt" at bounding box center [407, 355] width 83 height 20
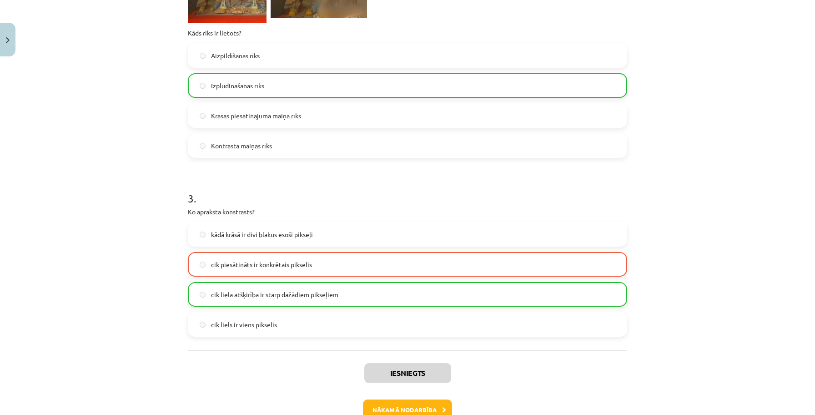
scroll to position [614, 0]
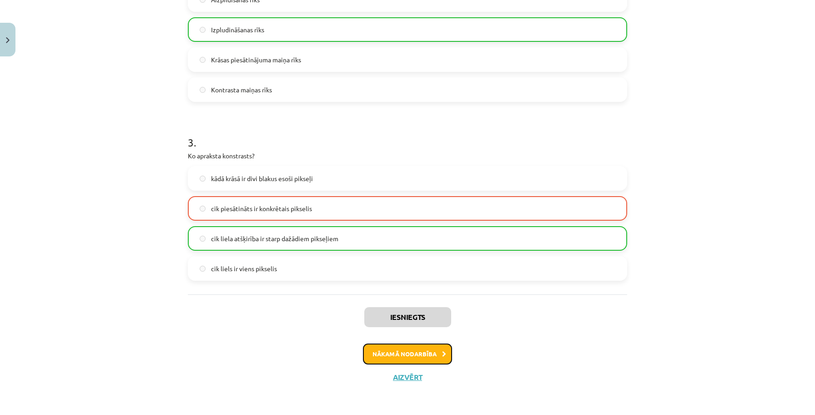
click at [419, 354] on button "Nākamā nodarbība" at bounding box center [407, 353] width 89 height 21
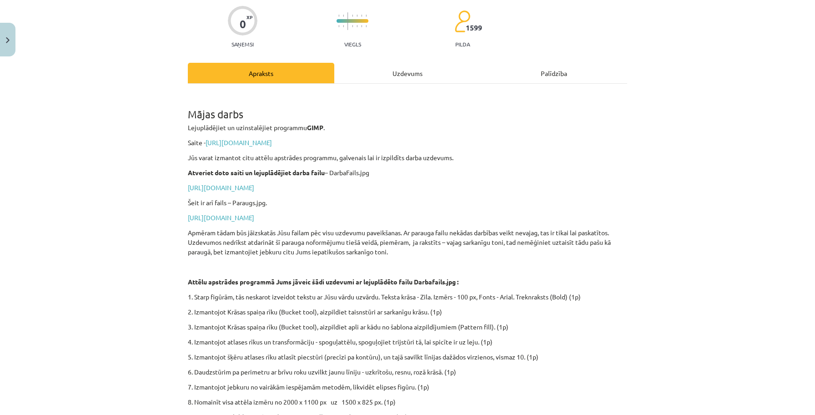
scroll to position [70, 0]
click at [272, 145] on link "[URL][DOMAIN_NAME]" at bounding box center [239, 144] width 66 height 8
click at [307, 184] on div "Mājas darbs Lejuplādējiet un uzinstalējiet programmu GIMP . Saite - [URL][DOMAI…" at bounding box center [407, 270] width 439 height 354
click at [254, 187] on link "[URL][DOMAIN_NAME]" at bounding box center [221, 189] width 66 height 8
click at [254, 216] on link "[URL][DOMAIN_NAME]" at bounding box center [221, 219] width 66 height 8
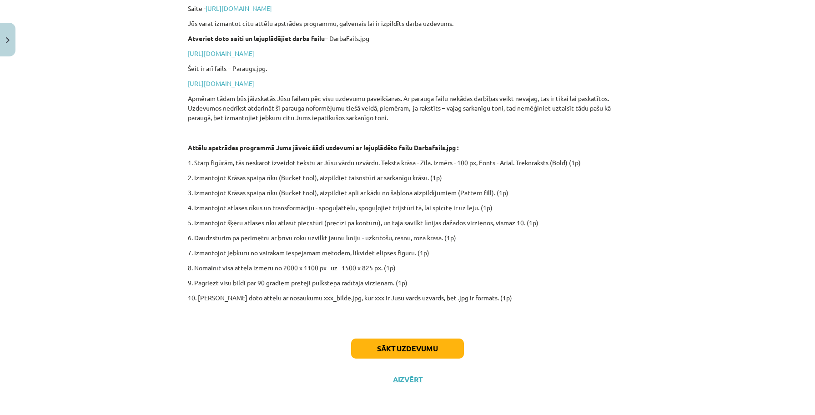
scroll to position [206, 0]
drag, startPoint x: 389, startPoint y: 192, endPoint x: 459, endPoint y: 196, distance: 69.7
click at [459, 196] on p "3. Izmantojot Krāsas spaiņa rīku (Bucket tool), aizpildiet apli ar kādu no šabl…" at bounding box center [407, 192] width 439 height 10
copy p "šablona aizpildījumiem"
drag, startPoint x: 189, startPoint y: 209, endPoint x: 376, endPoint y: 209, distance: 186.5
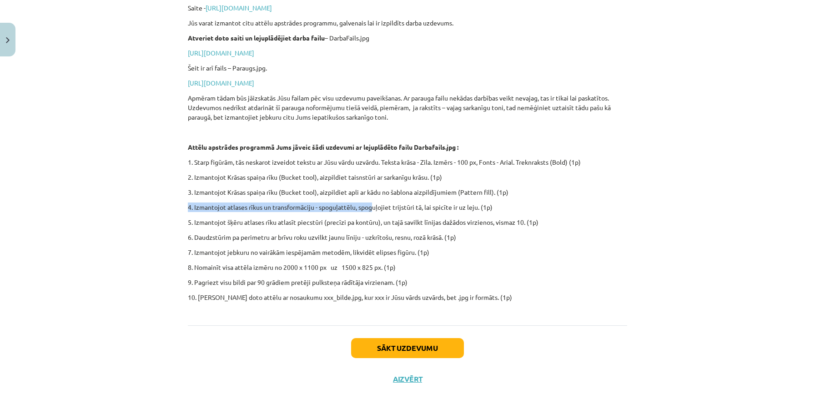
click at [376, 209] on p "4. Izmantojot atlases rīkus un transformāciju - spoguļattēlu, spoguļojiet trijs…" at bounding box center [407, 207] width 439 height 10
drag, startPoint x: 486, startPoint y: 206, endPoint x: 195, endPoint y: 206, distance: 291.1
click at [195, 206] on p "4. Izmantojot atlases rīkus un transformāciju - spoguļattēlu, spoguļojiet trijs…" at bounding box center [407, 207] width 439 height 10
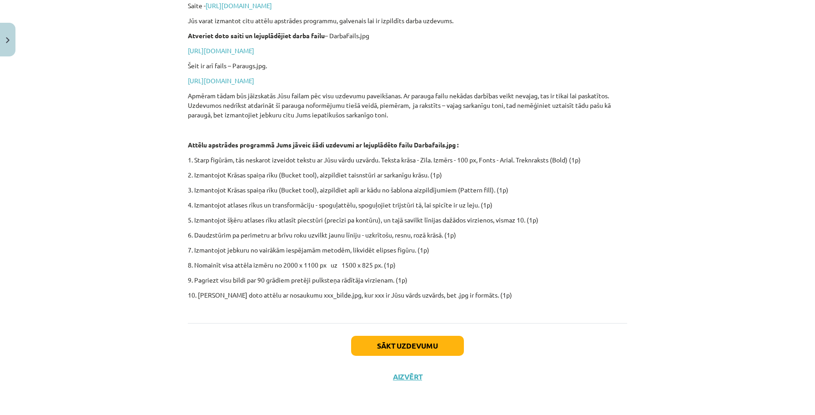
click at [250, 215] on div "Mājas darbs Lejuplādējiet un uzinstalējiet programmu GIMP . Saite - [URL][DOMAI…" at bounding box center [407, 132] width 439 height 354
drag, startPoint x: 228, startPoint y: 206, endPoint x: 317, endPoint y: 208, distance: 89.2
click at [317, 208] on p "4. Izmantojot atlases rīkus un transformāciju - spoguļattēlu, spoguļojiet trijs…" at bounding box center [407, 205] width 439 height 10
copy p "atlases rīkus un transformāciju"
